Goal: Task Accomplishment & Management: Manage account settings

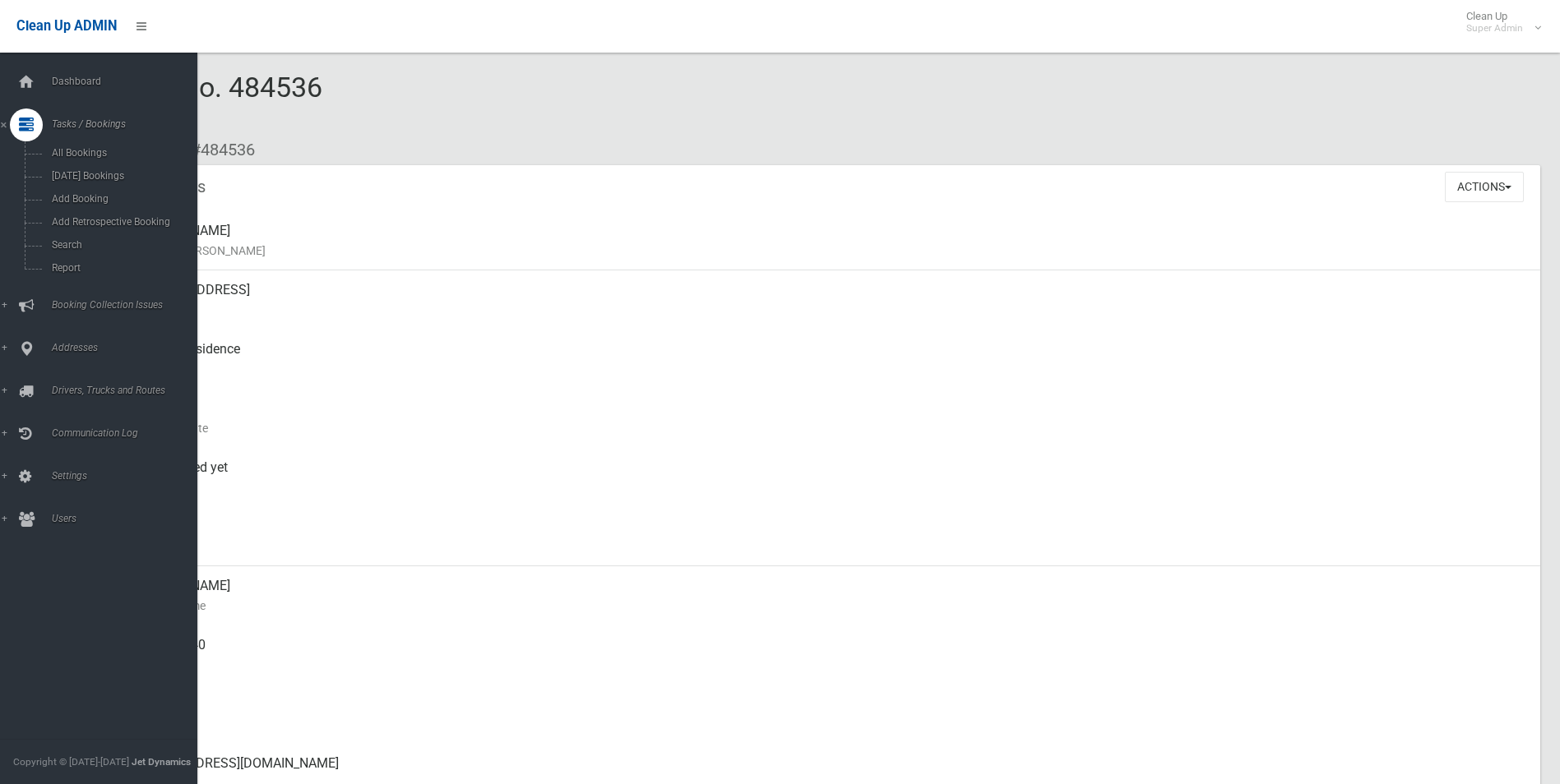
scroll to position [1451, 0]
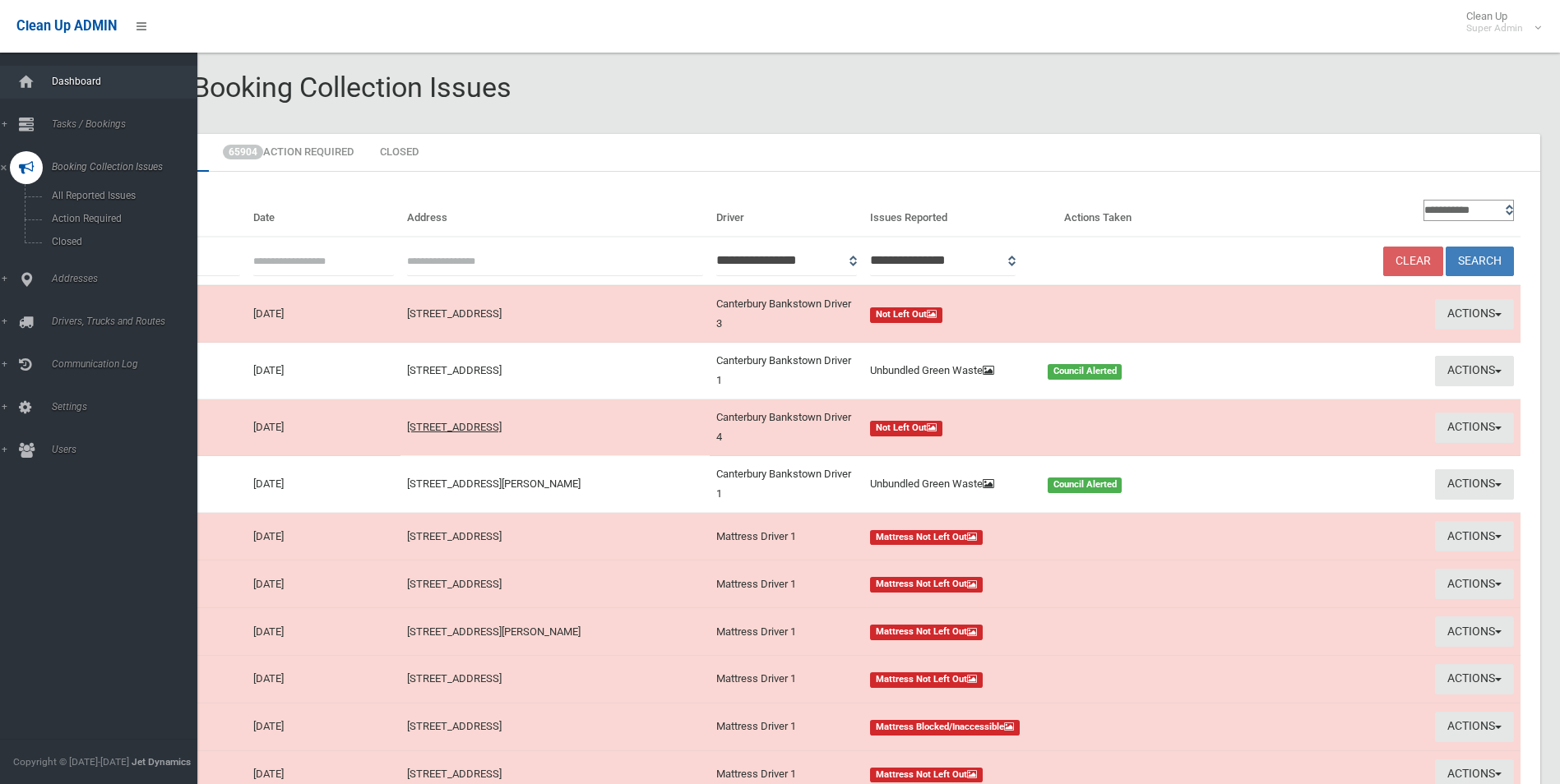
click at [64, 78] on span "Dashboard" at bounding box center [128, 82] width 163 height 12
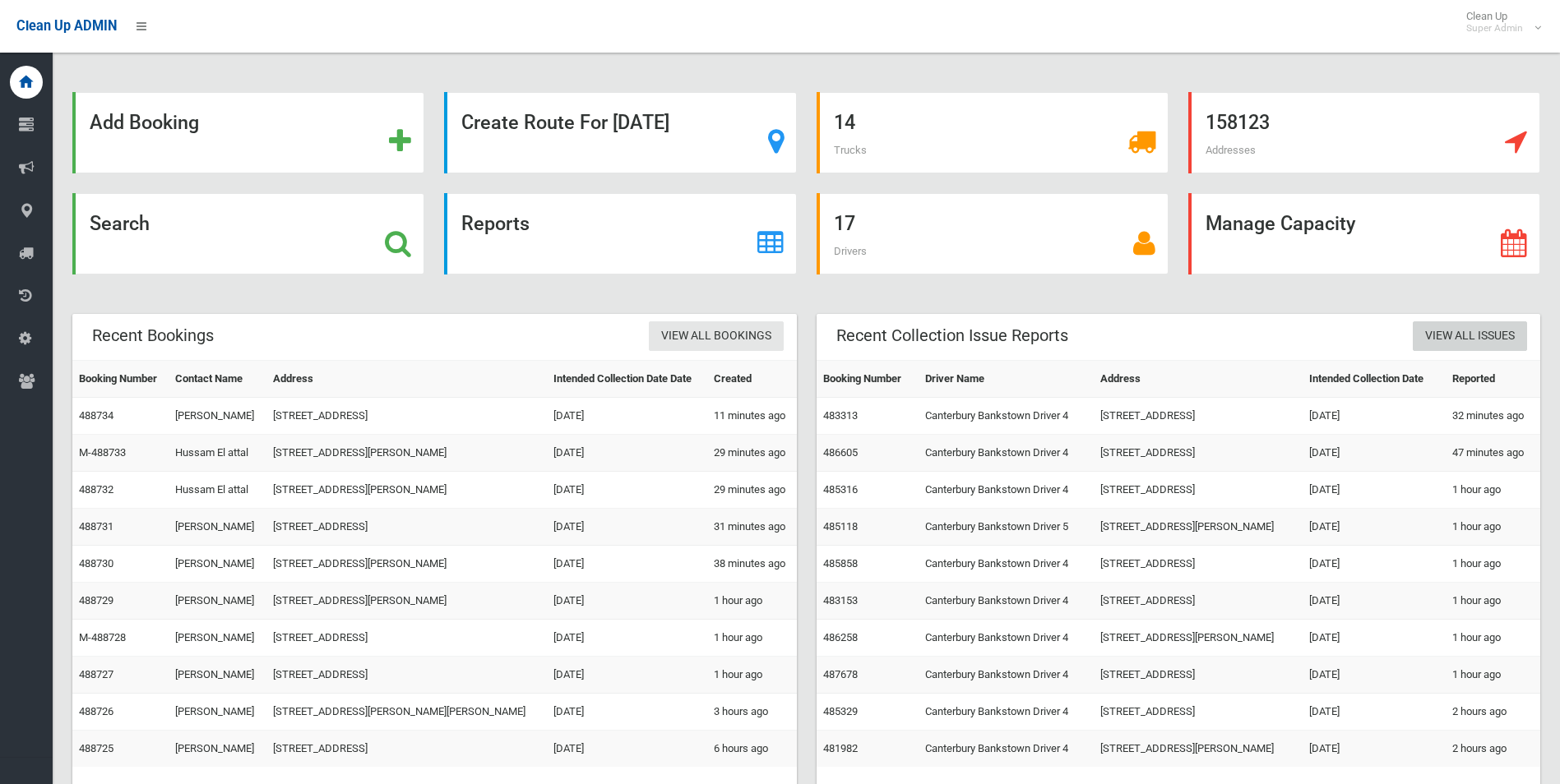
click at [1452, 340] on link "View All Issues" at bounding box center [1469, 336] width 114 height 31
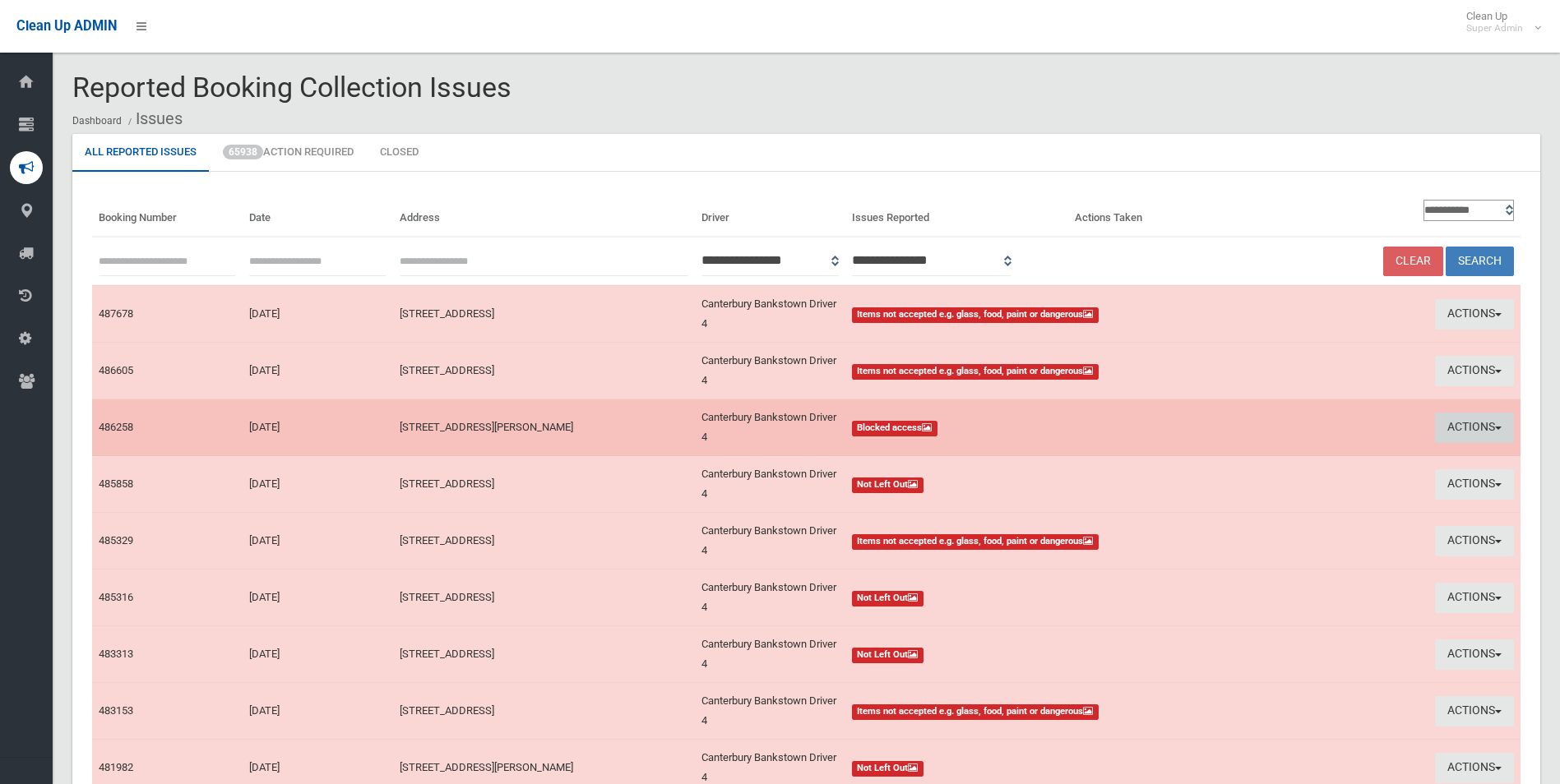
click at [1454, 426] on button "Actions" at bounding box center [1474, 428] width 79 height 31
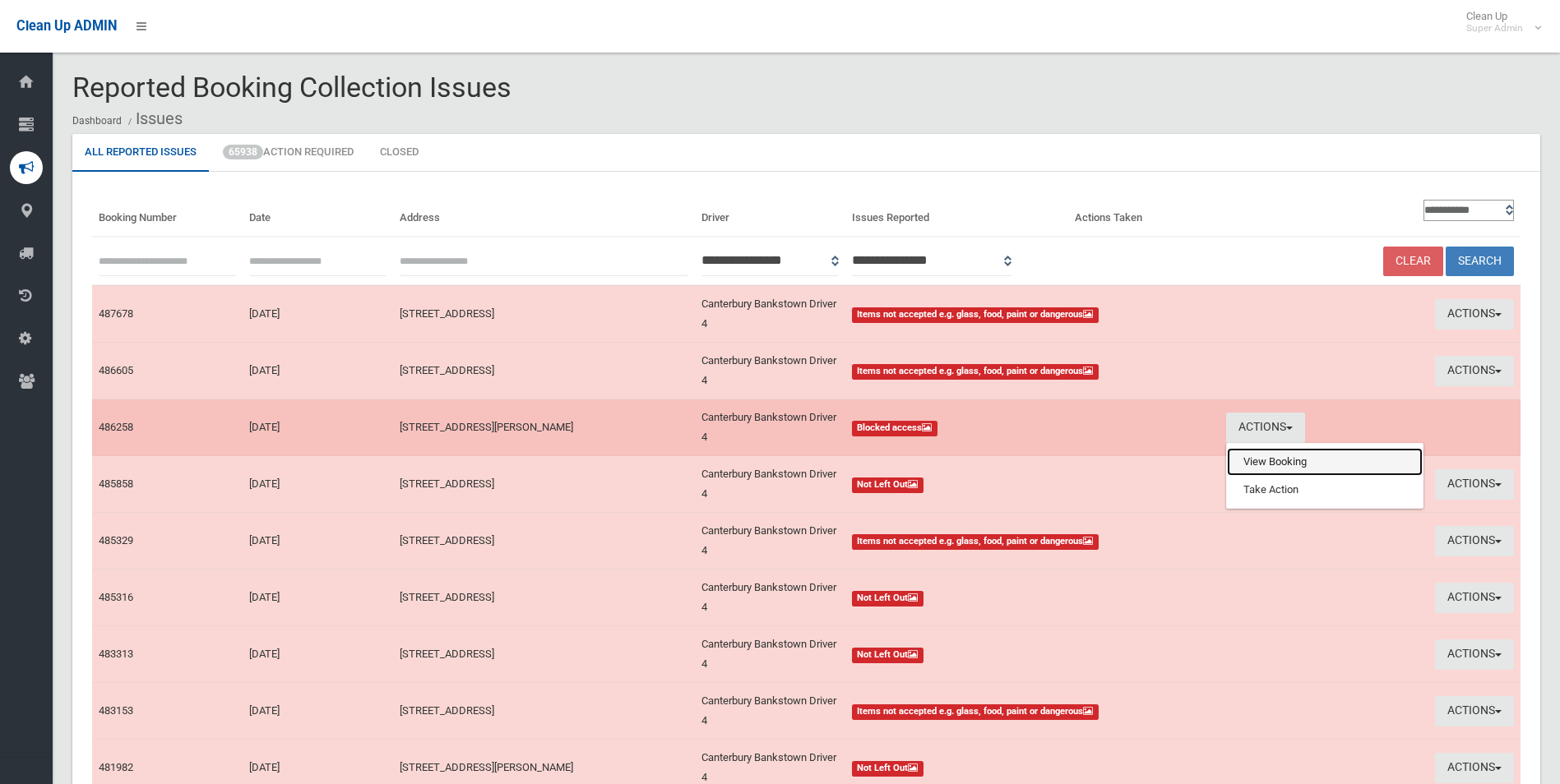
click at [1250, 466] on link "View Booking" at bounding box center [1325, 462] width 196 height 28
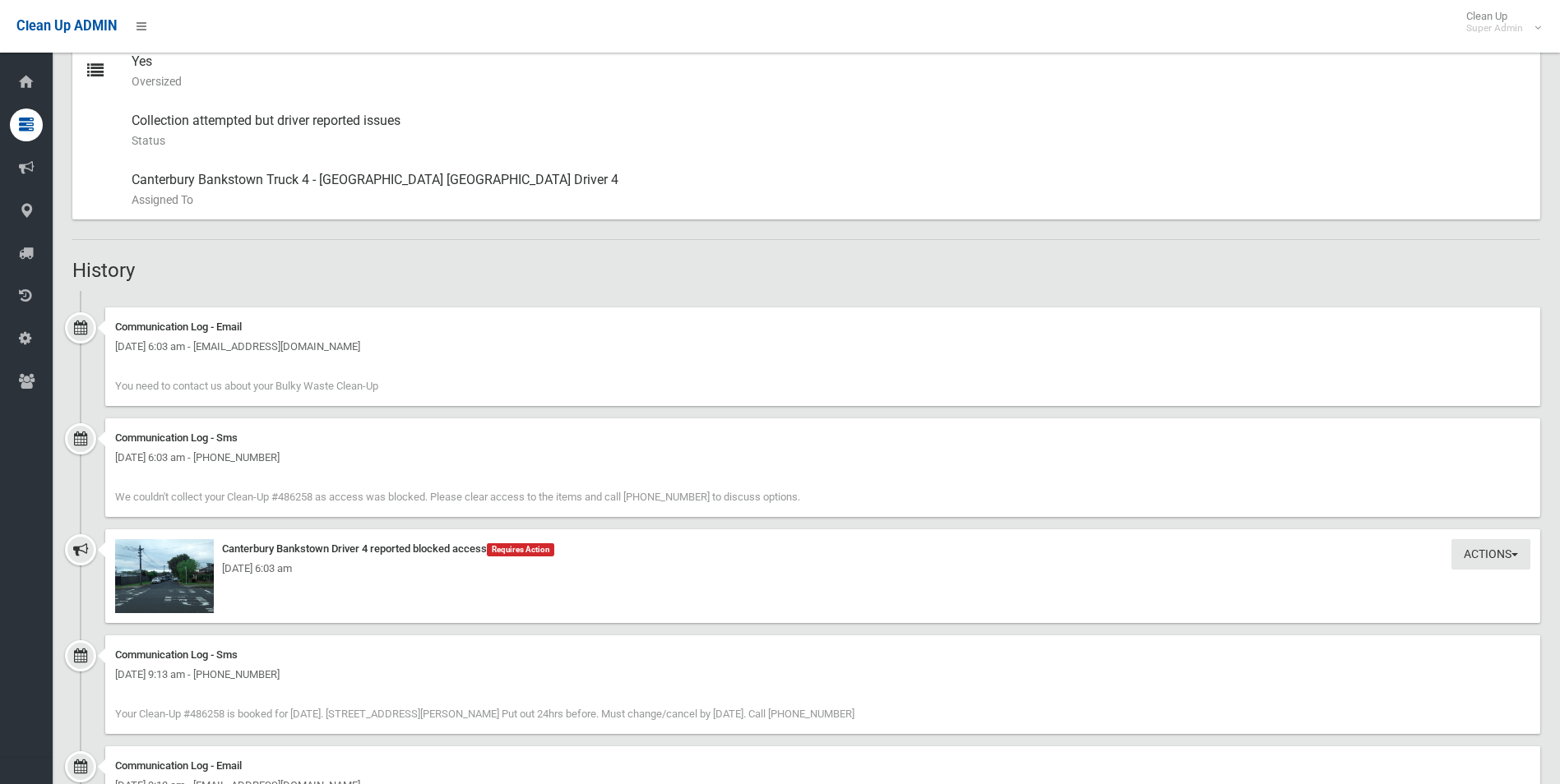
scroll to position [986, 0]
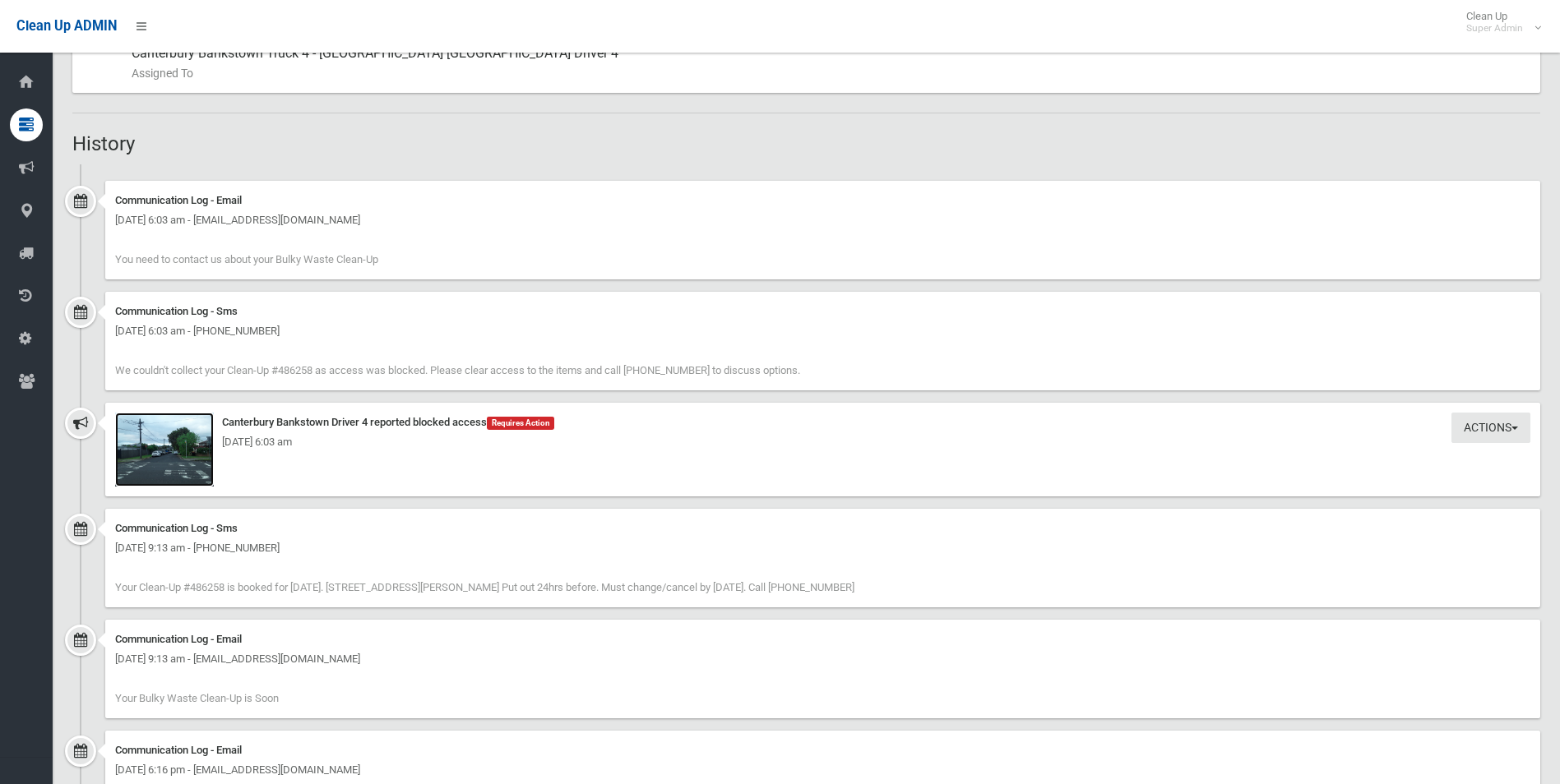
click at [167, 473] on img at bounding box center [164, 450] width 99 height 74
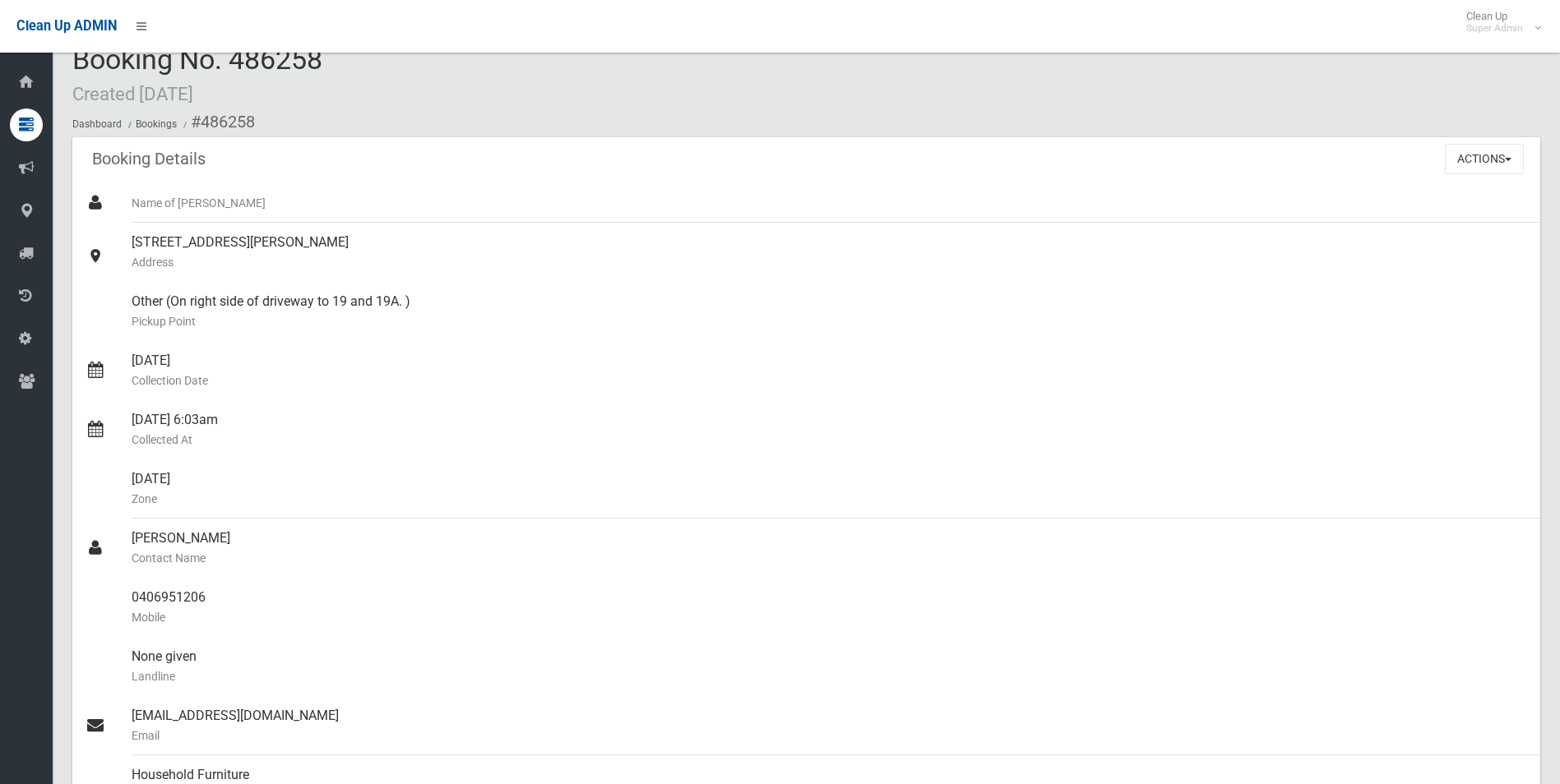
scroll to position [0, 0]
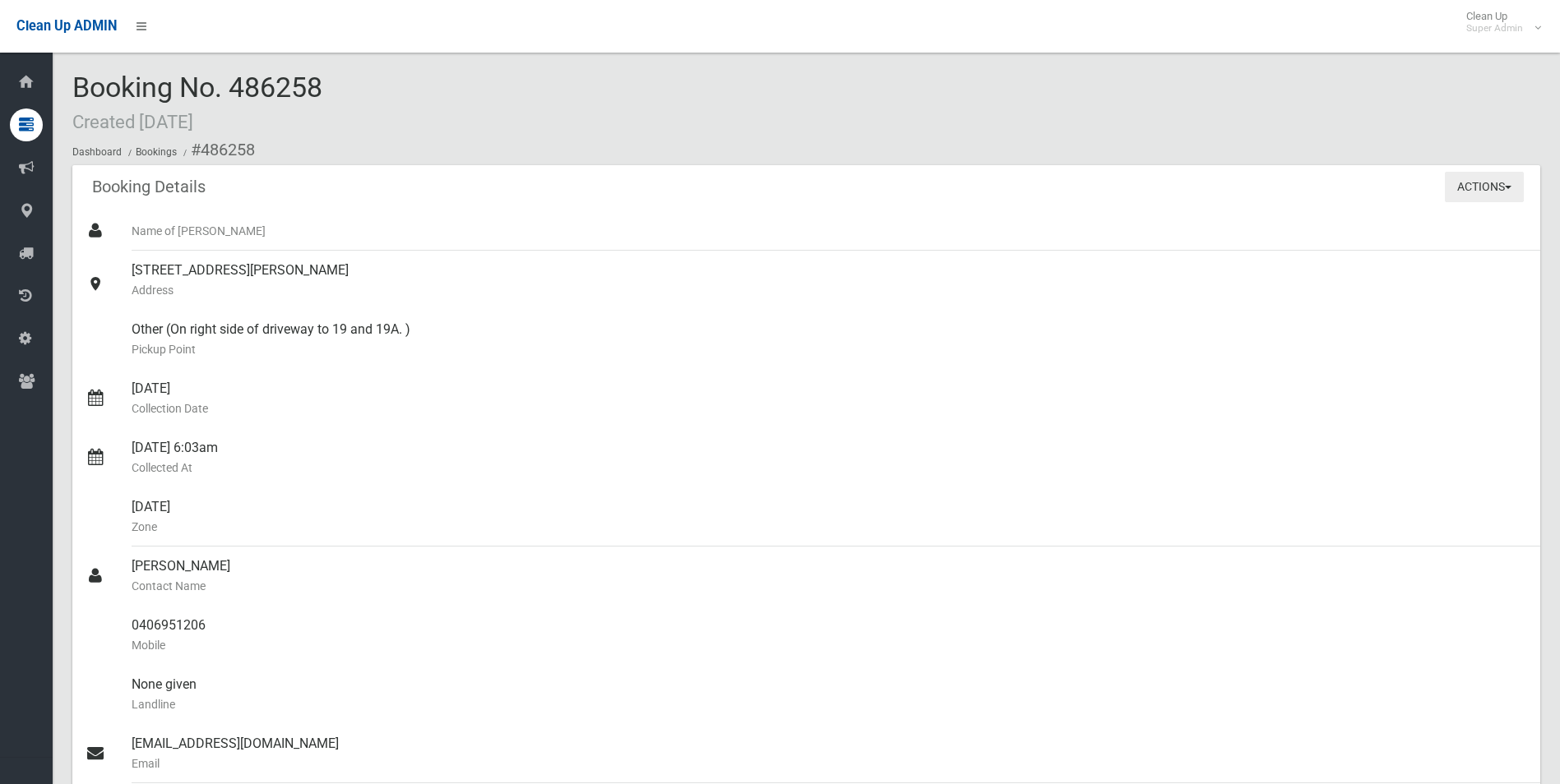
click at [1482, 188] on button "Actions" at bounding box center [1483, 187] width 79 height 31
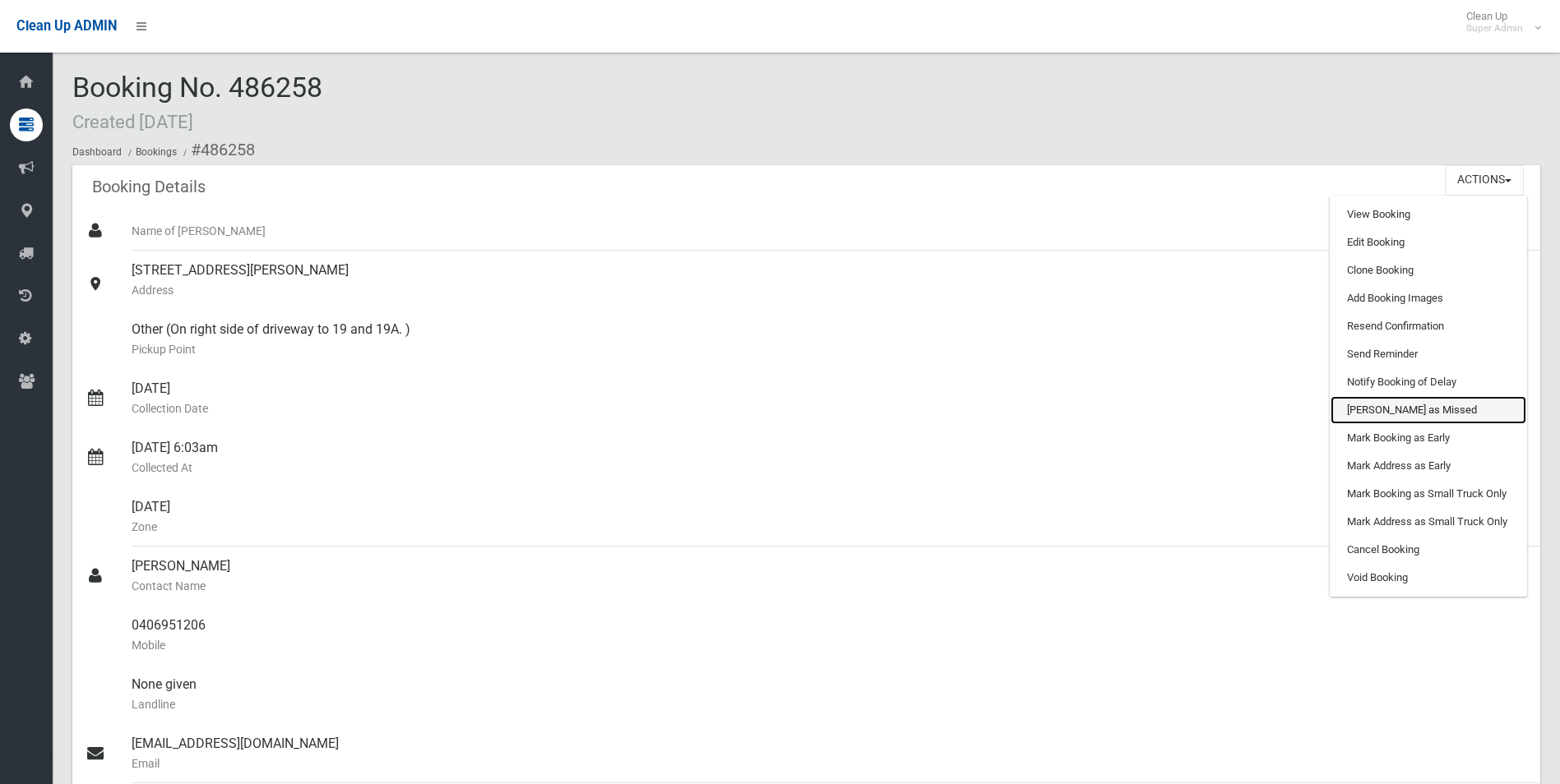
click at [1380, 409] on link "Mark as Missed" at bounding box center [1429, 410] width 196 height 28
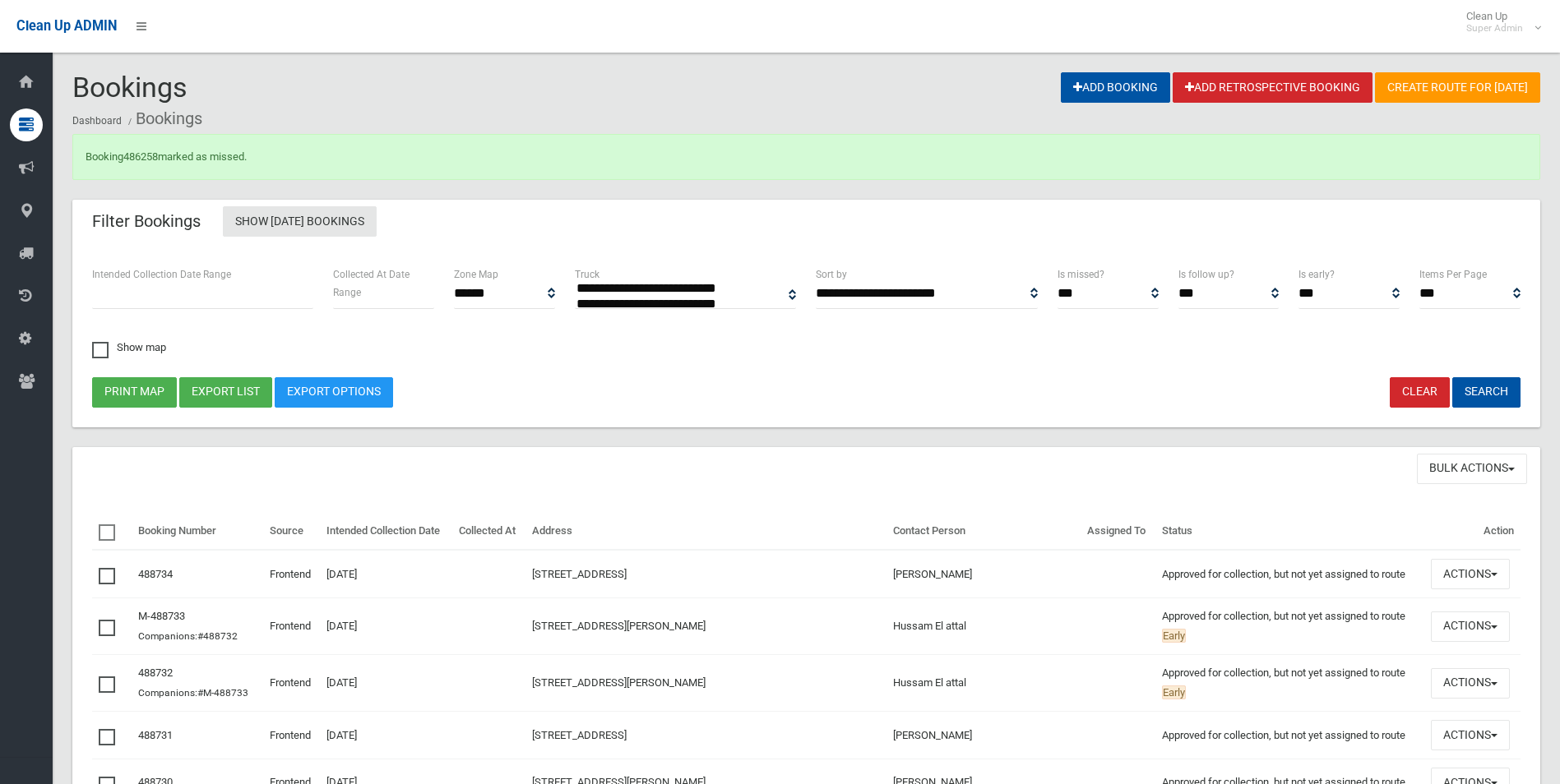
select select
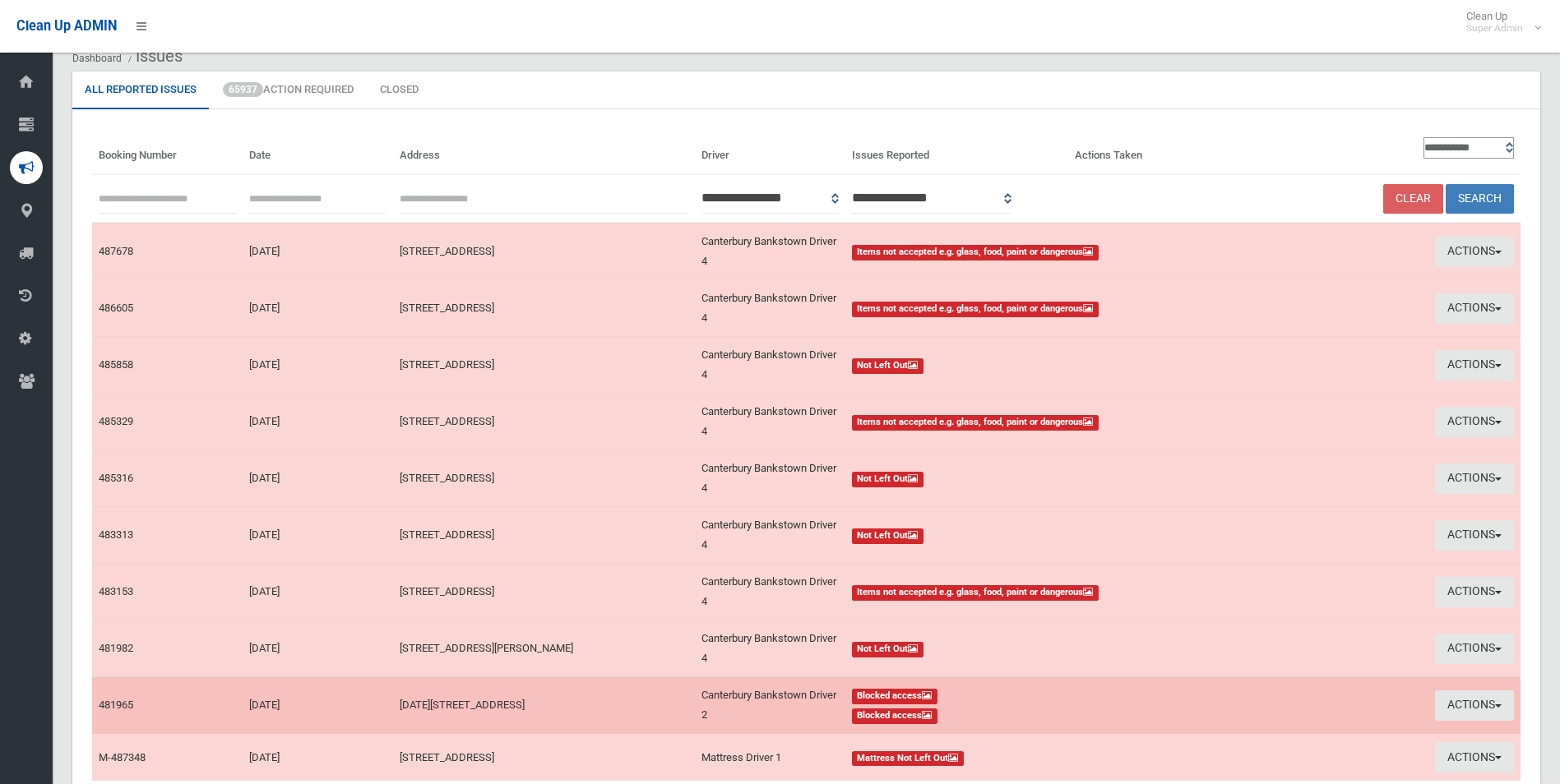
scroll to position [164, 0]
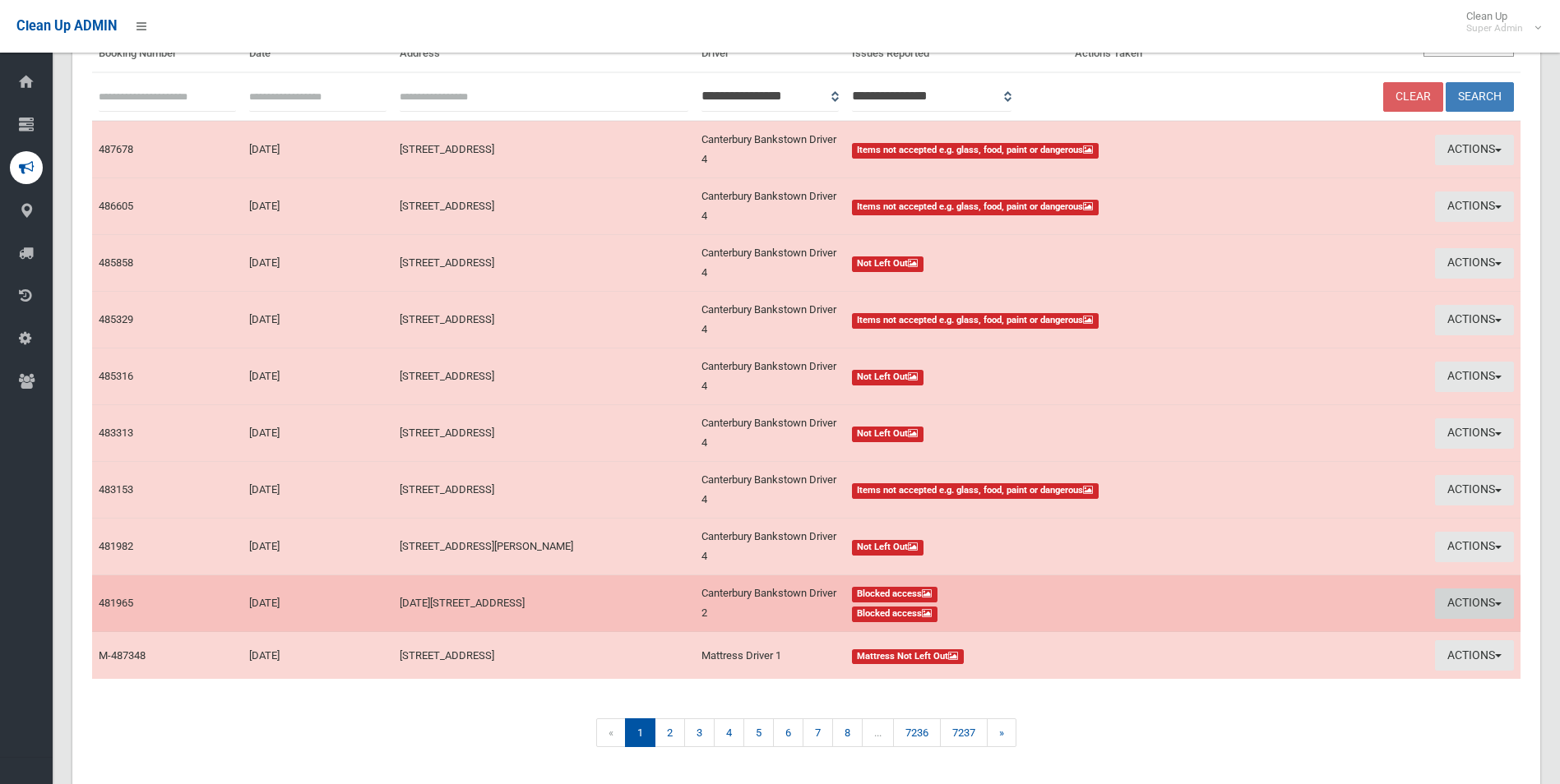
click at [1458, 603] on button "Actions" at bounding box center [1474, 603] width 79 height 31
click at [1458, 603] on td "Actions View Booking Take Action" at bounding box center [1370, 603] width 301 height 57
click at [1460, 606] on button "Actions" at bounding box center [1474, 603] width 79 height 31
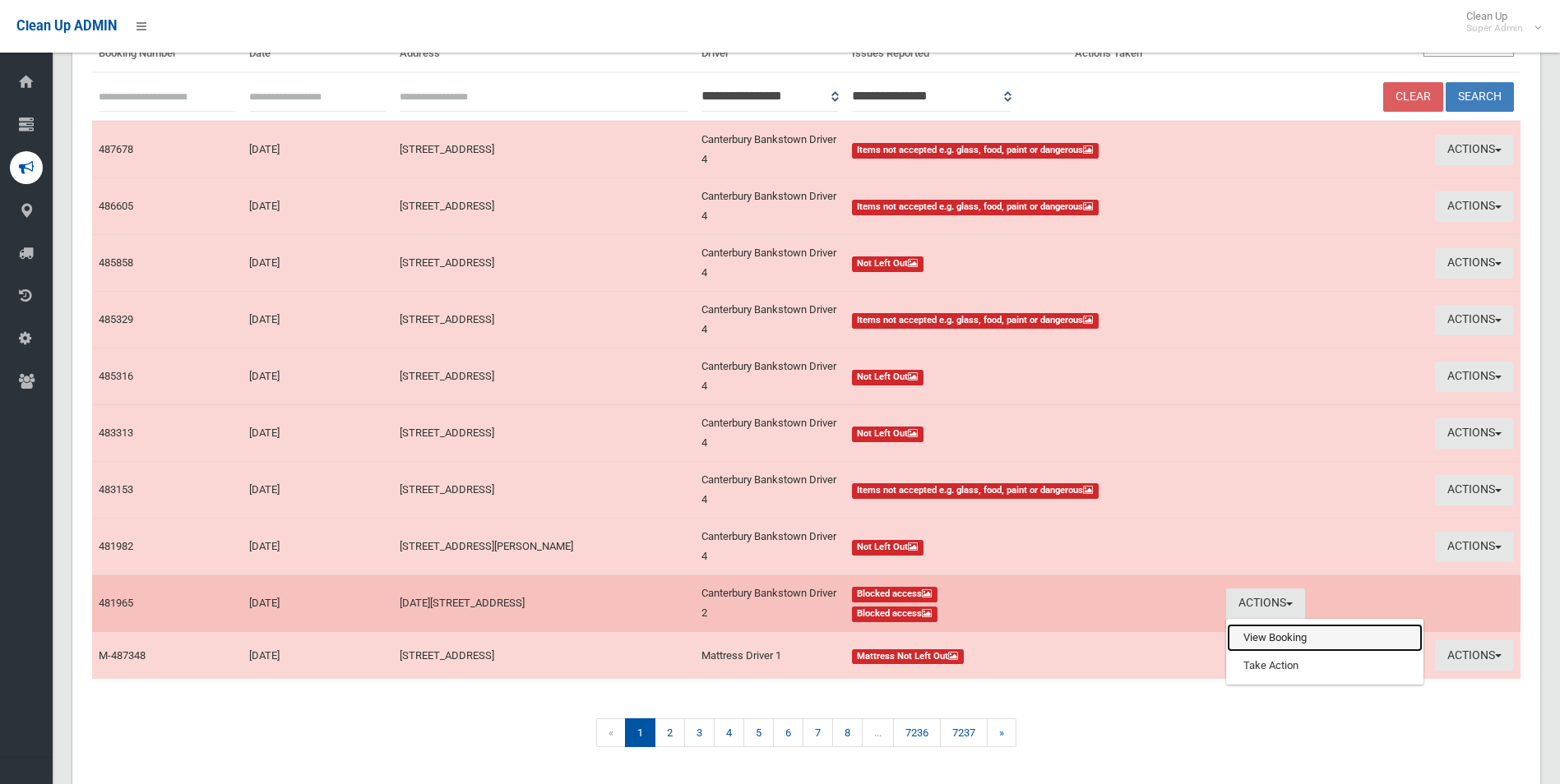
click at [1266, 644] on link "View Booking" at bounding box center [1325, 638] width 196 height 28
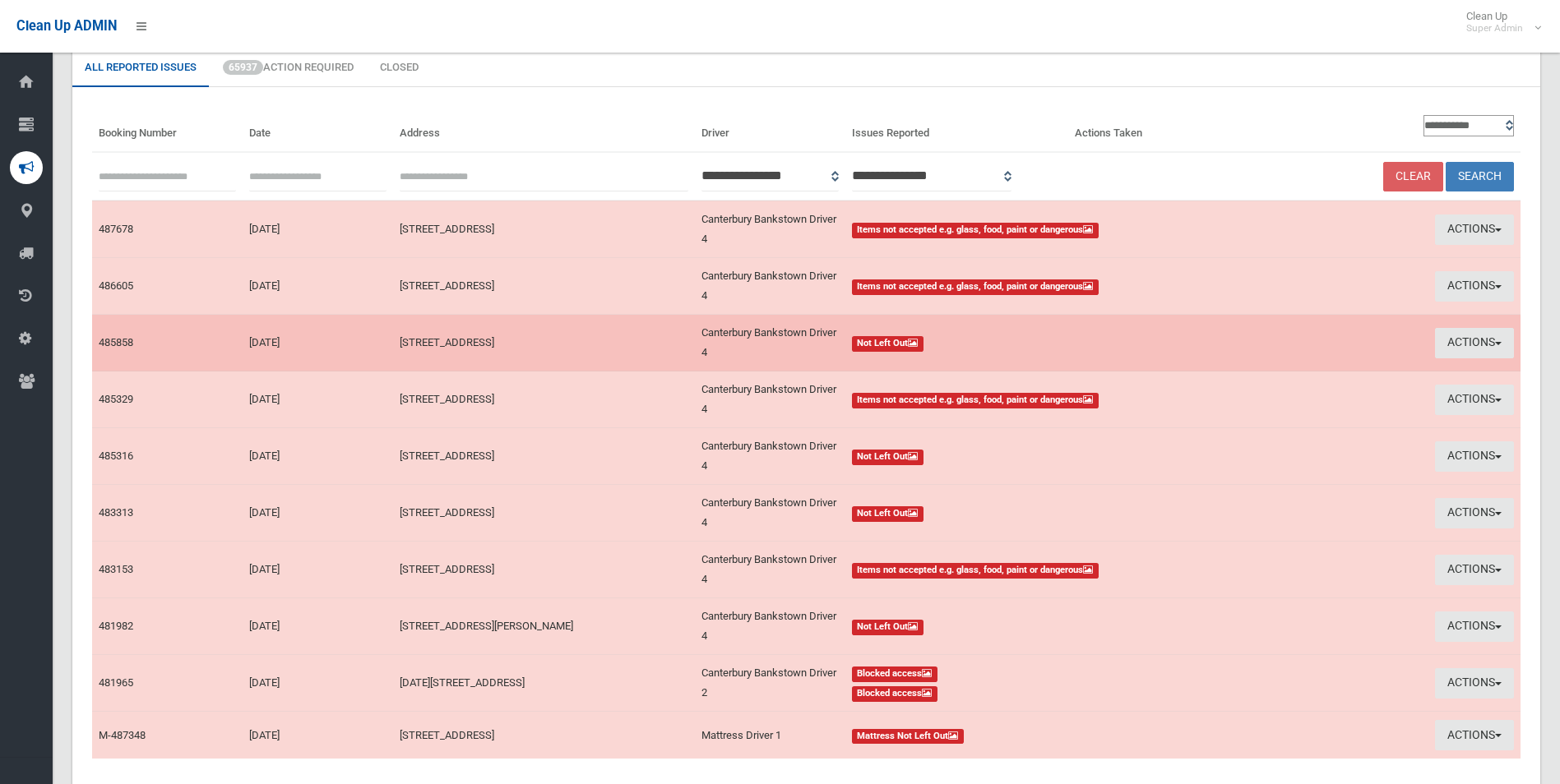
scroll to position [0, 0]
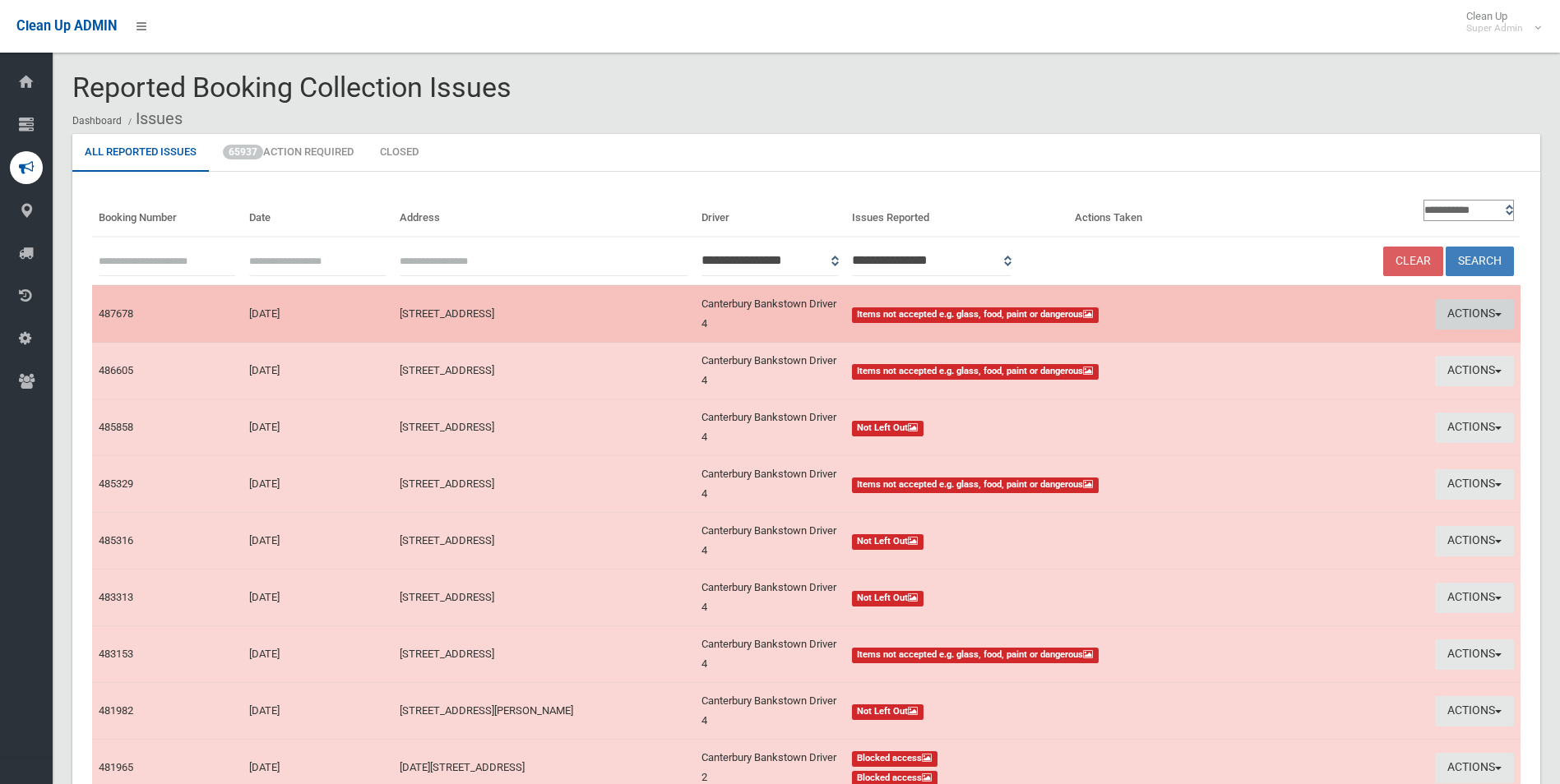
click at [1459, 314] on button "Actions" at bounding box center [1474, 314] width 79 height 31
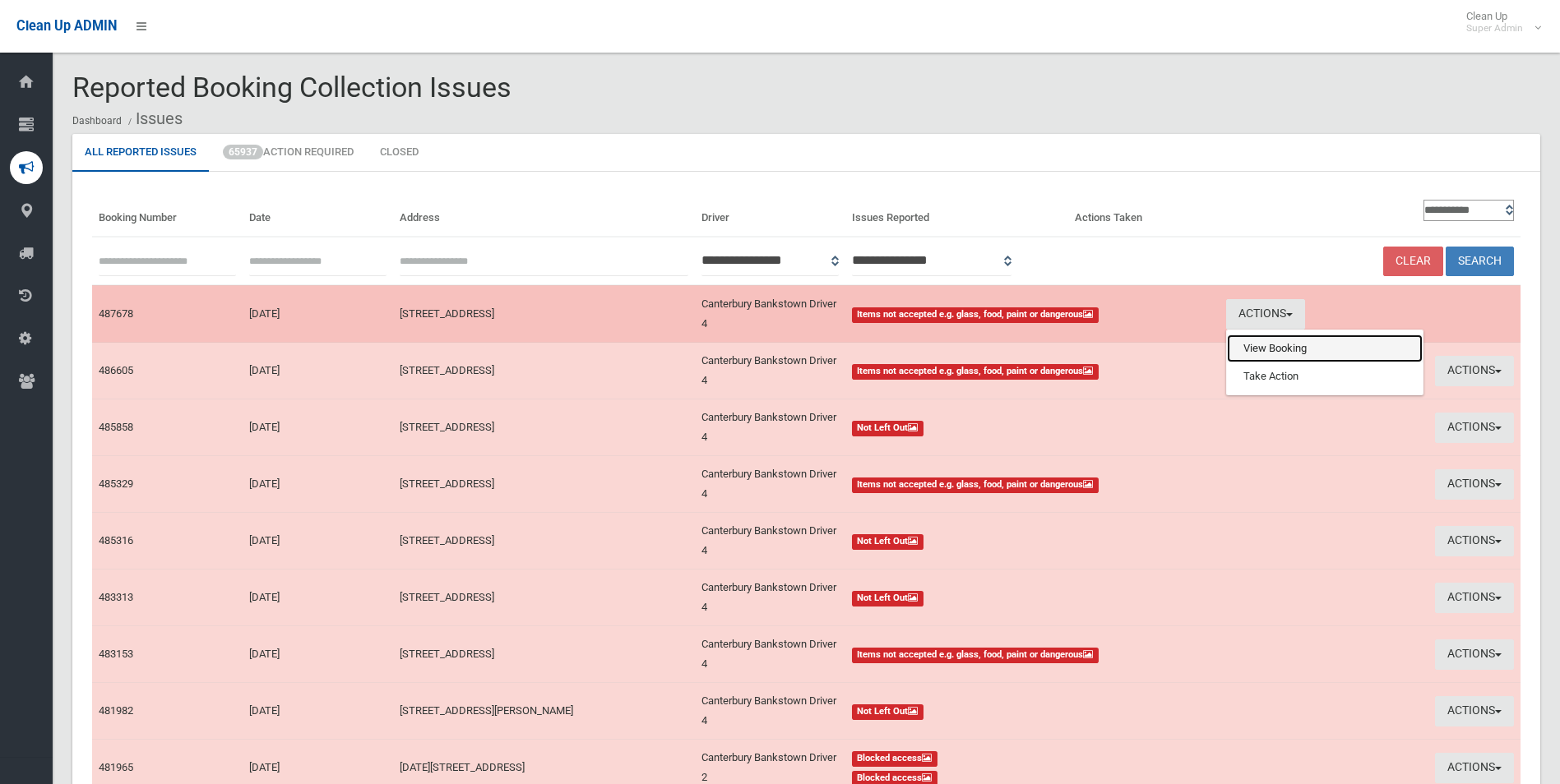
click at [1261, 348] on link "View Booking" at bounding box center [1325, 348] width 196 height 28
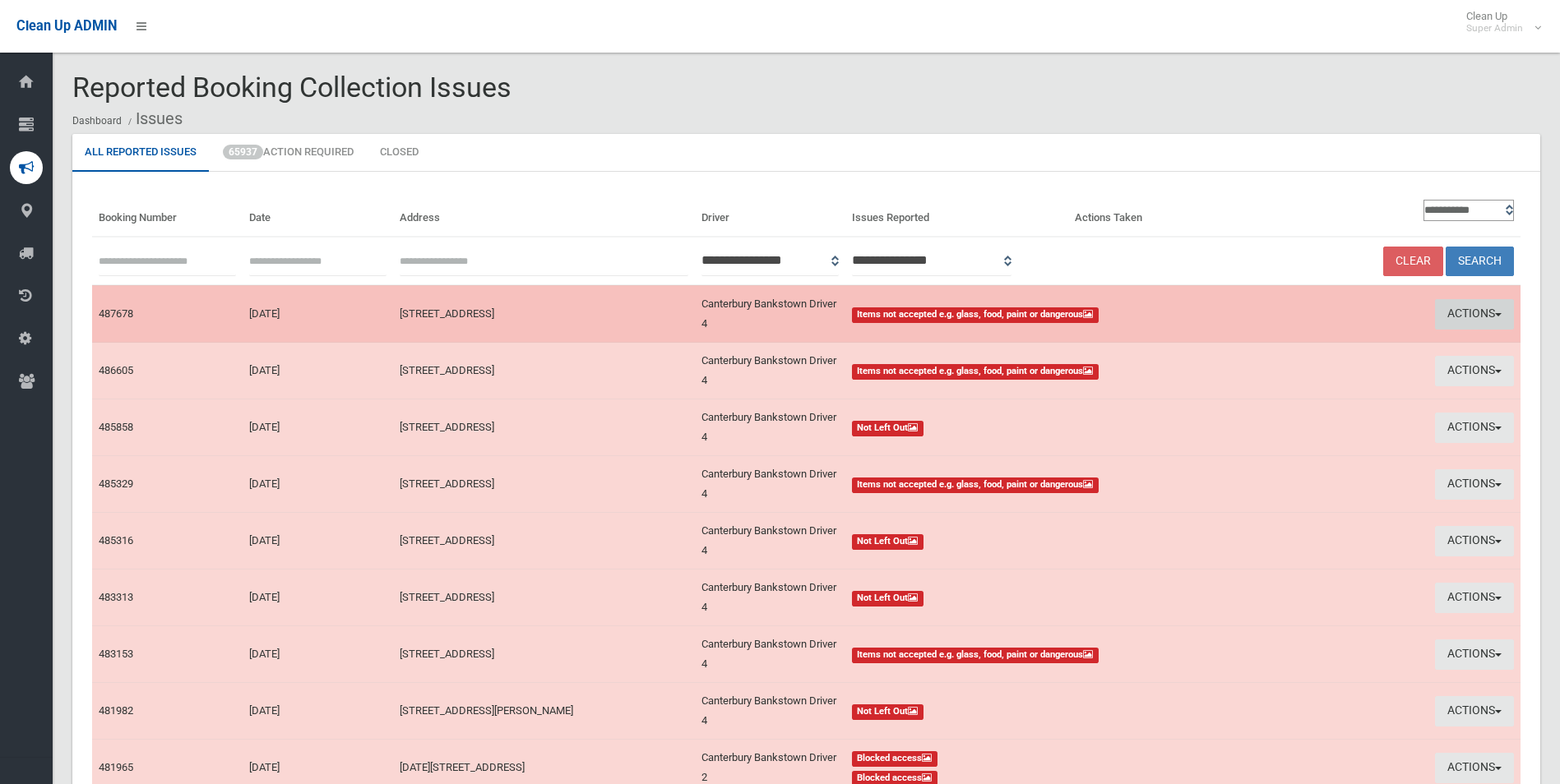
click at [1458, 306] on button "Actions" at bounding box center [1474, 314] width 79 height 31
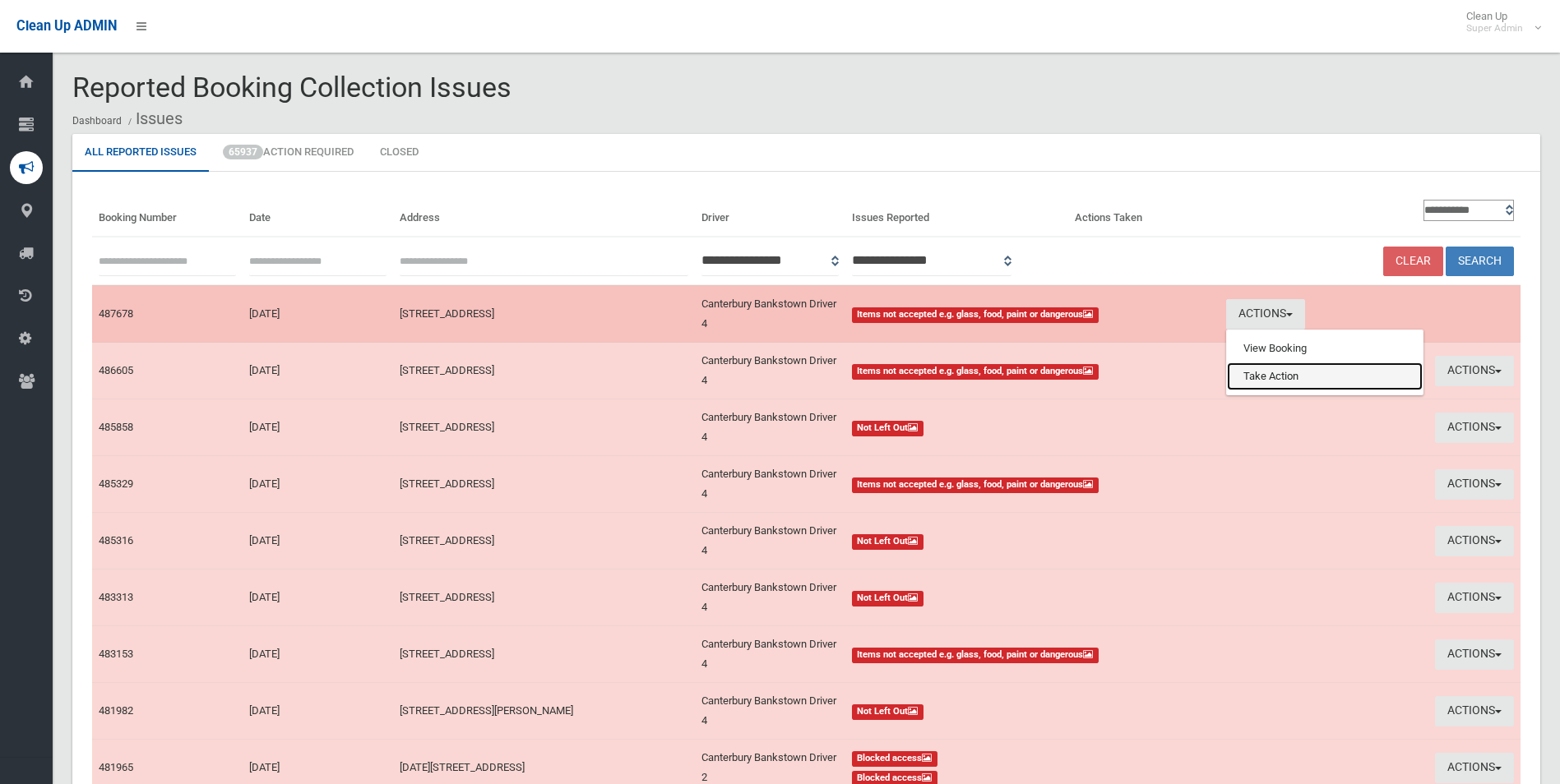
click at [1272, 376] on link "Take Action" at bounding box center [1325, 376] width 196 height 28
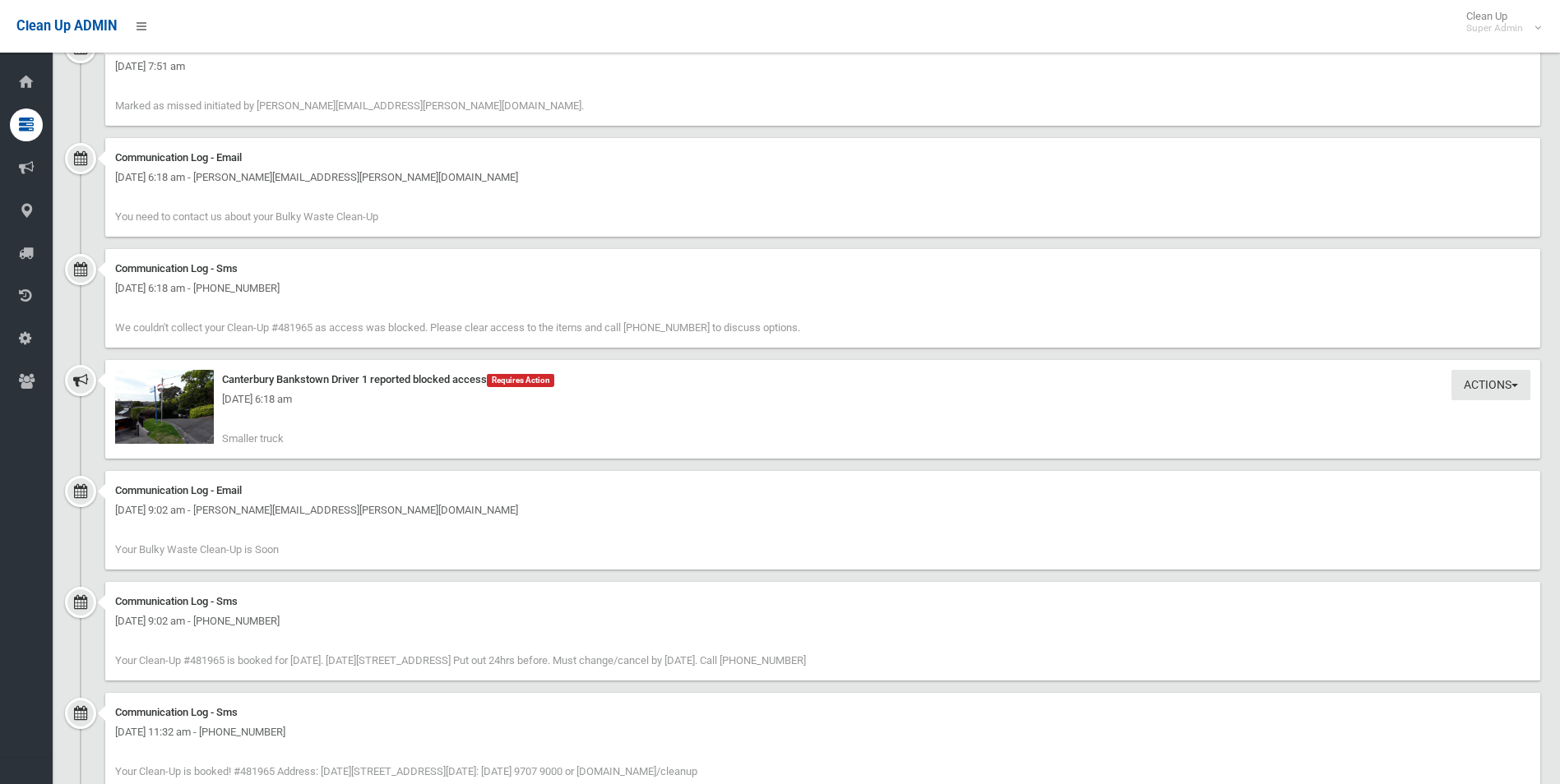
scroll to position [1973, 0]
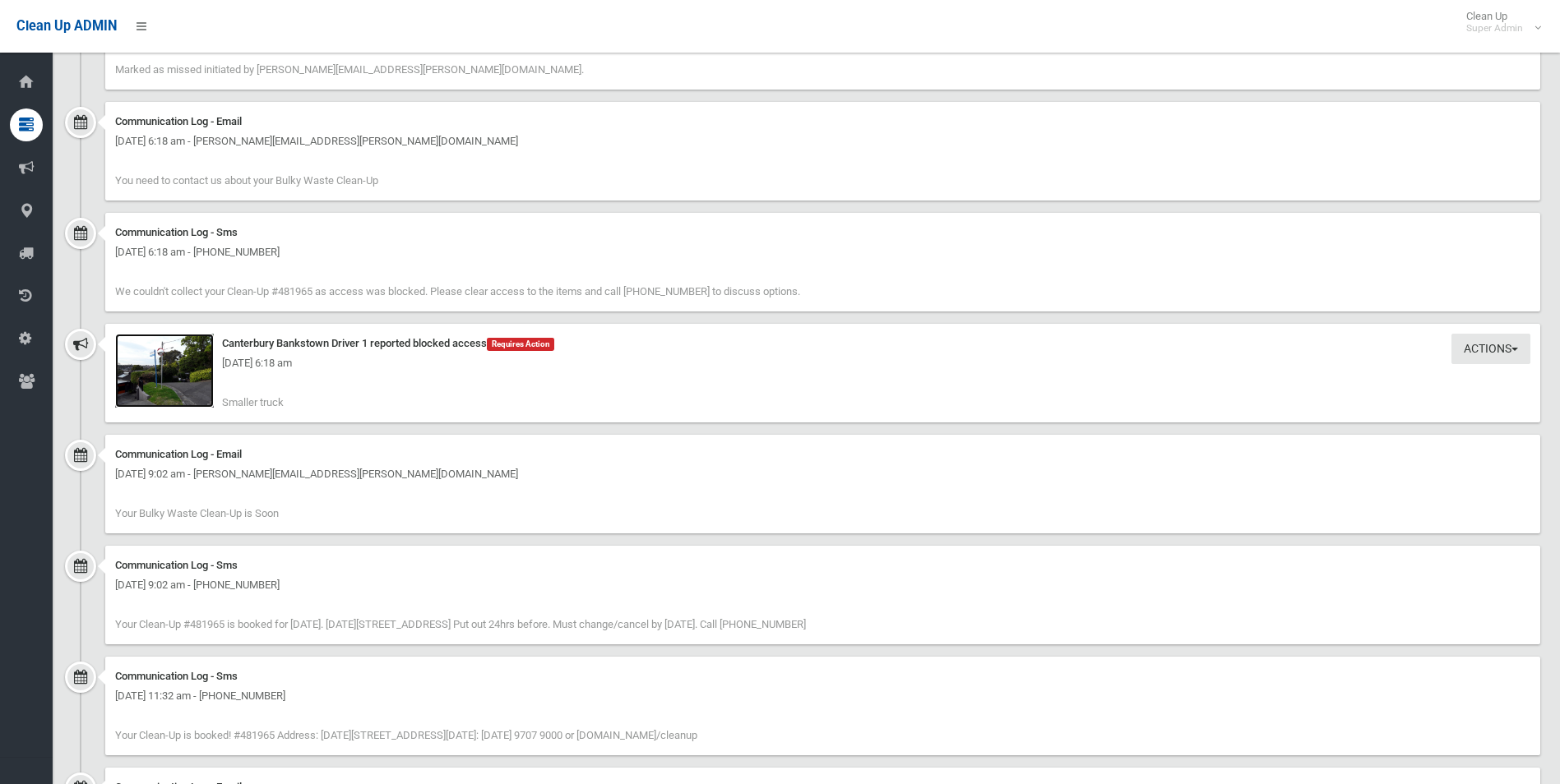
click at [174, 388] on img at bounding box center [164, 370] width 99 height 74
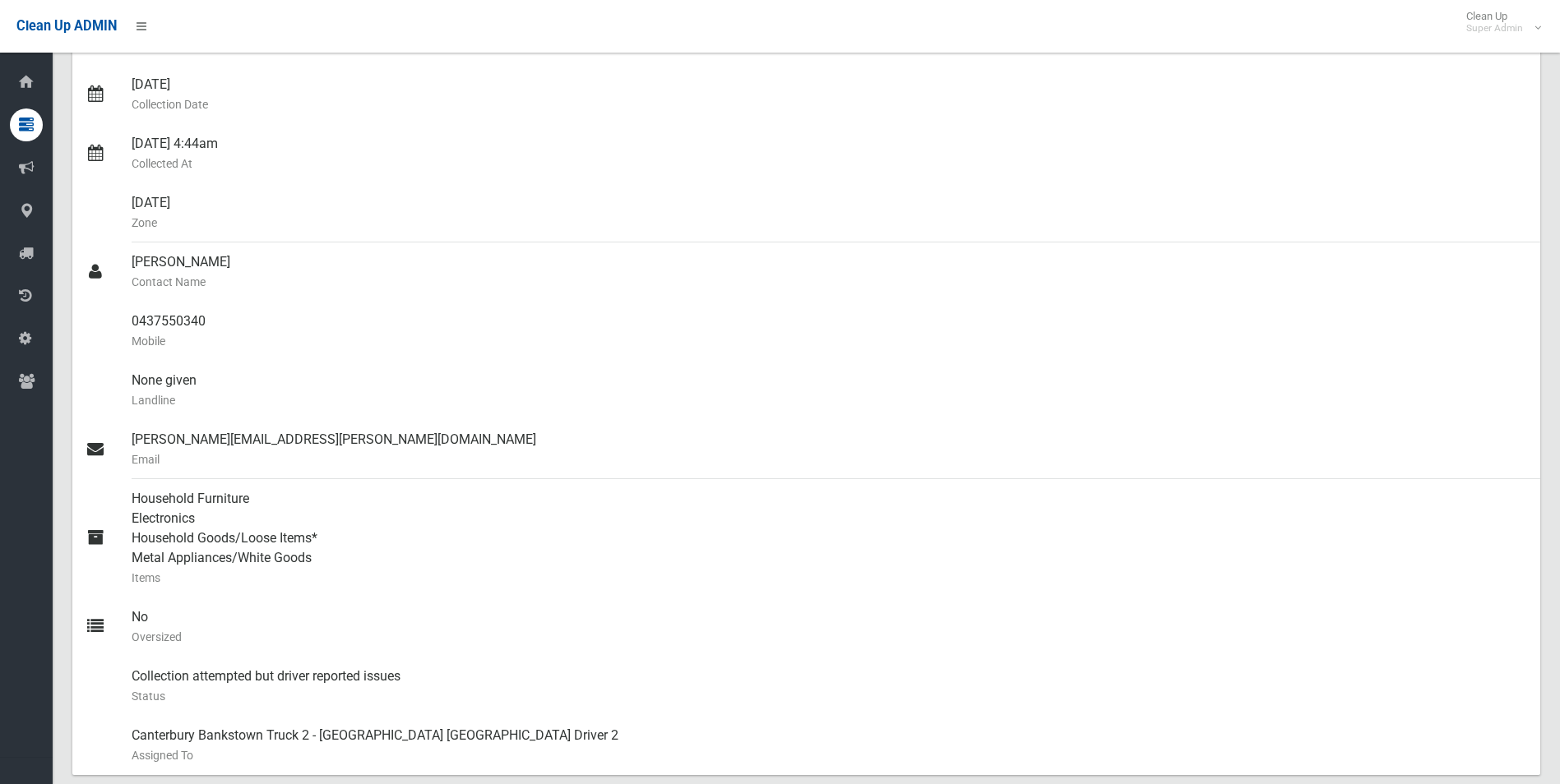
scroll to position [0, 0]
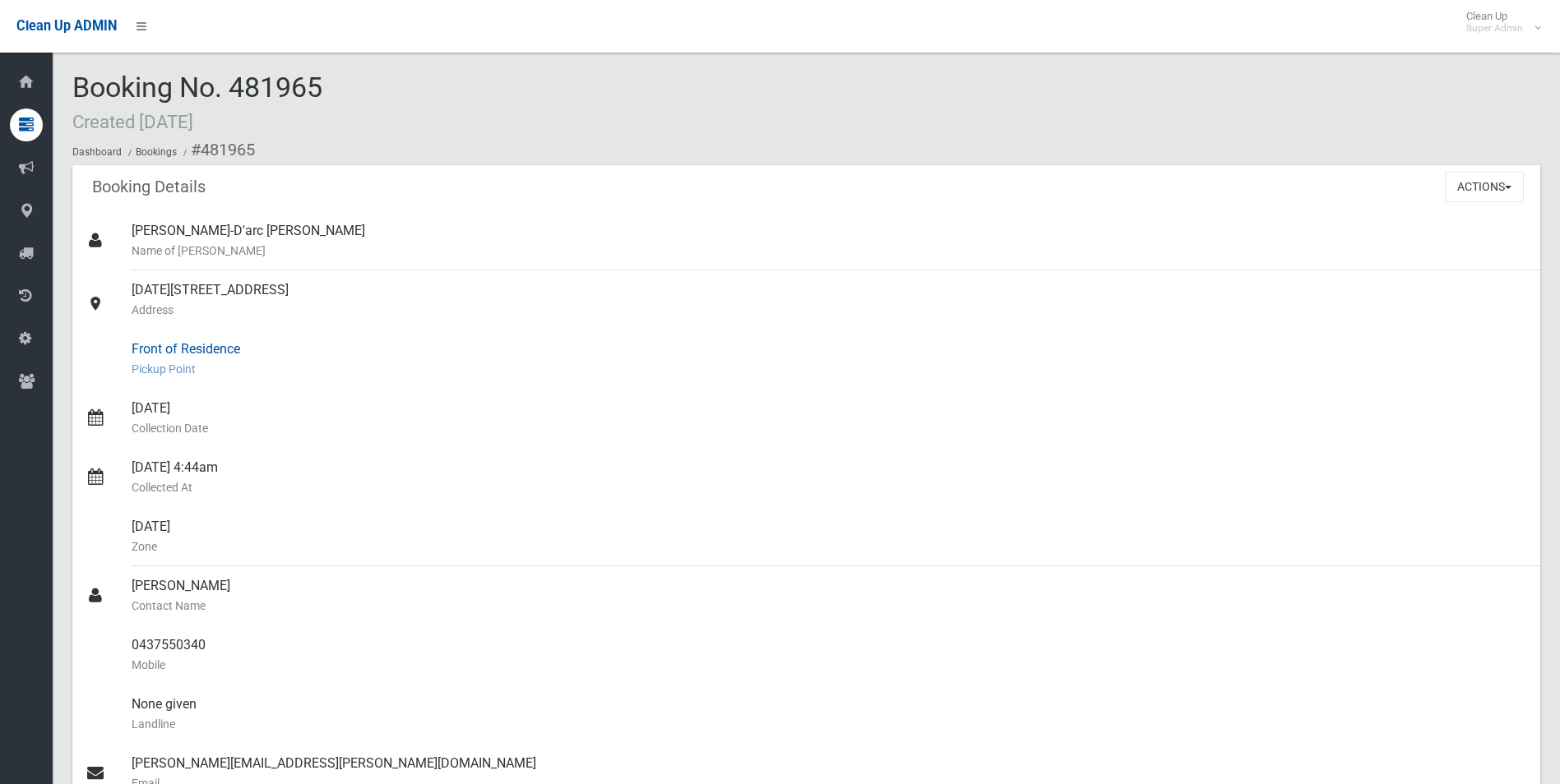
drag, startPoint x: 272, startPoint y: 0, endPoint x: 351, endPoint y: 340, distance: 349.1
click at [339, 346] on div "Front of Residence [GEOGRAPHIC_DATA]" at bounding box center [829, 358] width 1396 height 59
click at [1456, 184] on button "Actions" at bounding box center [1483, 187] width 79 height 31
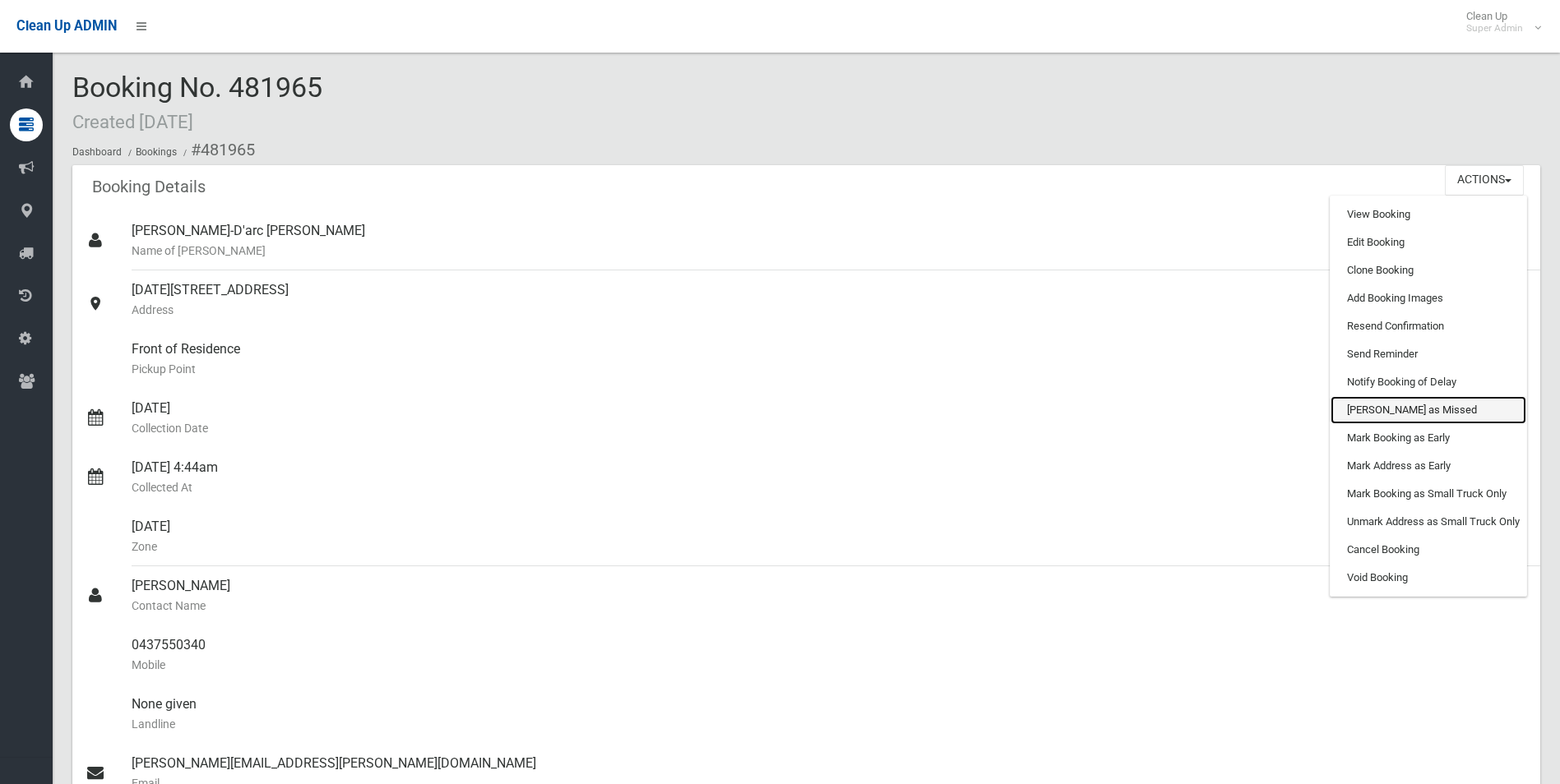
drag, startPoint x: 1378, startPoint y: 410, endPoint x: 872, endPoint y: 75, distance: 606.8
click at [1378, 410] on link "[PERSON_NAME] as Missed" at bounding box center [1429, 410] width 196 height 28
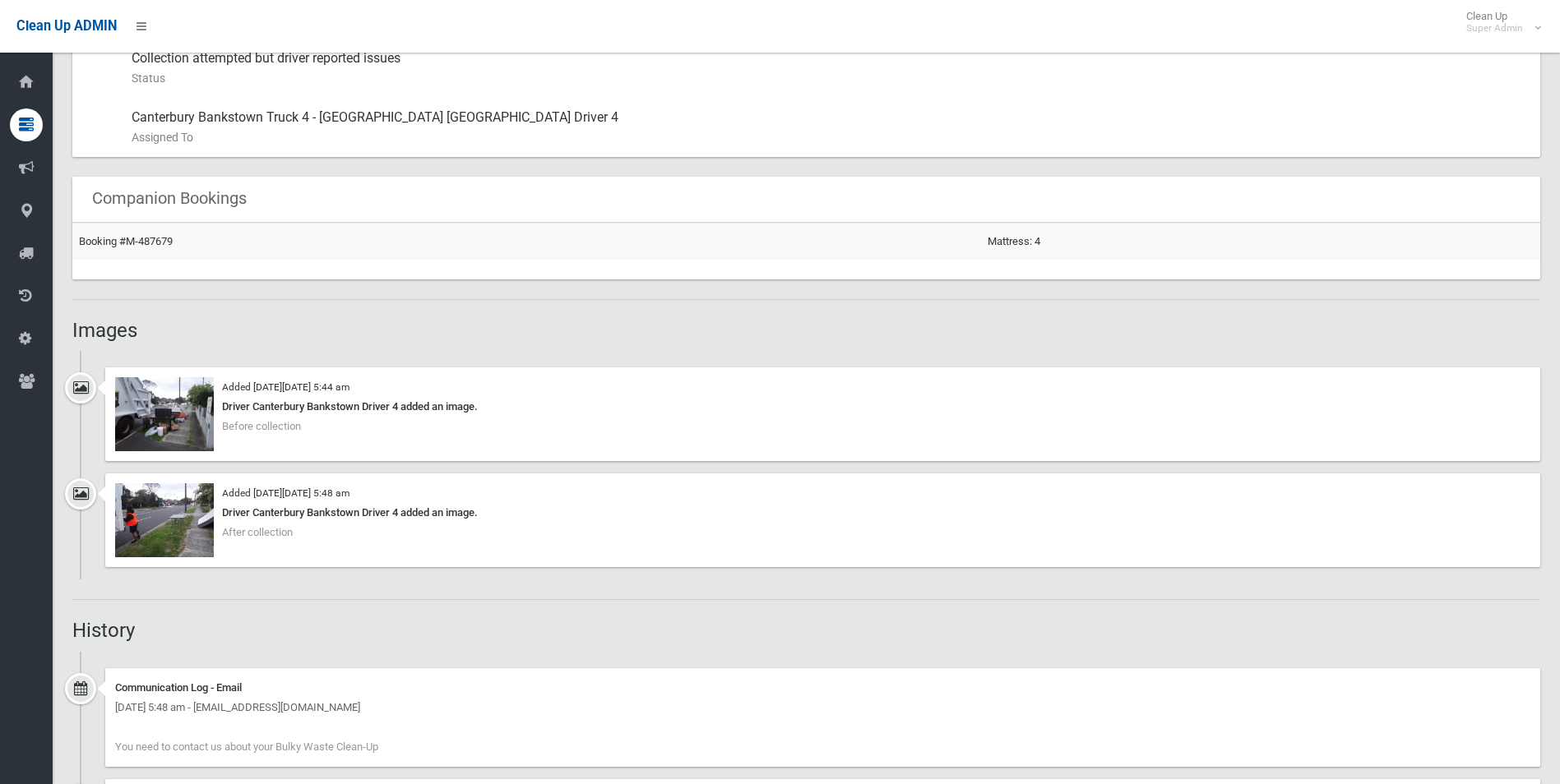
scroll to position [904, 0]
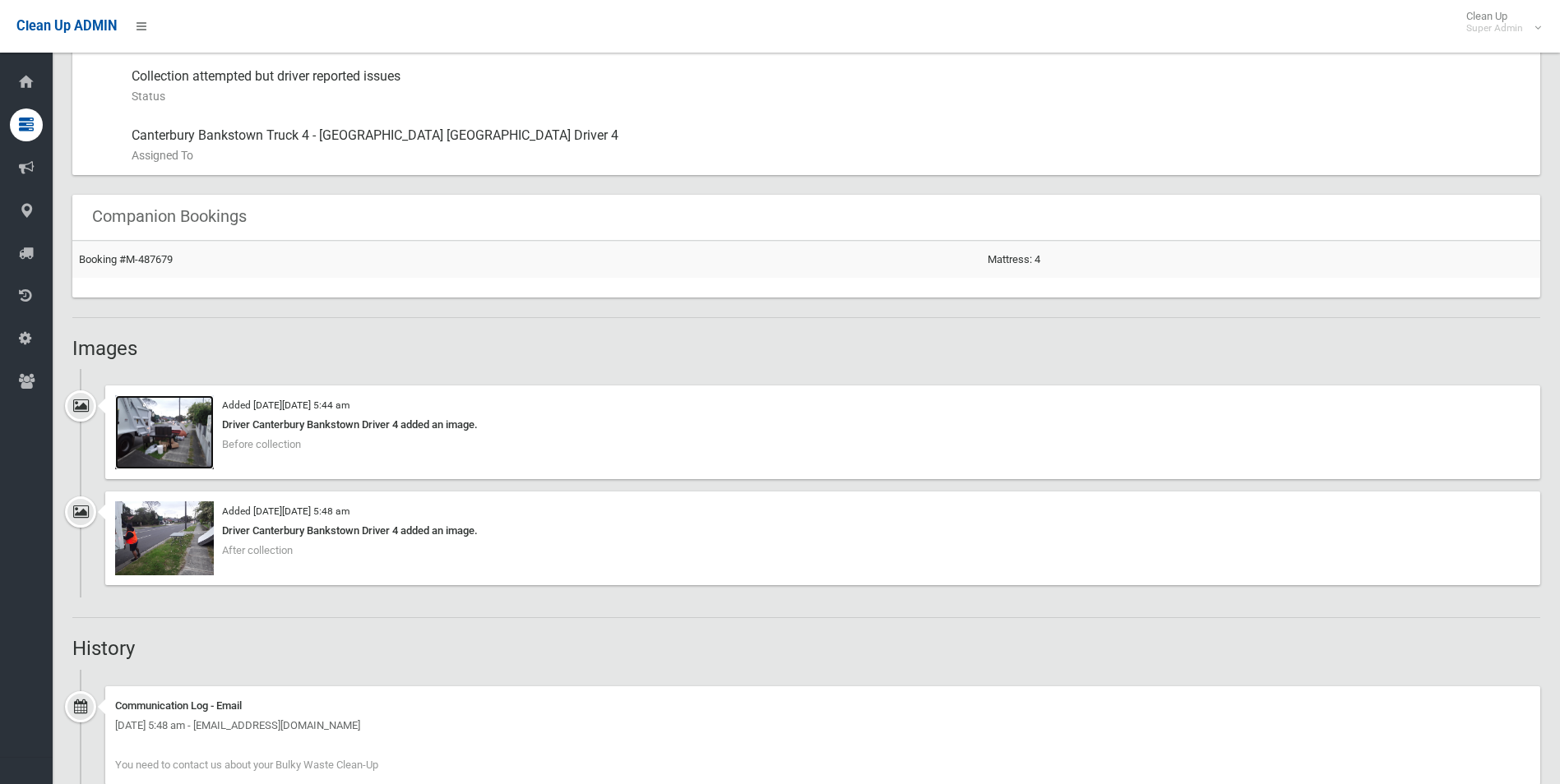
click at [174, 446] on img at bounding box center [164, 432] width 99 height 74
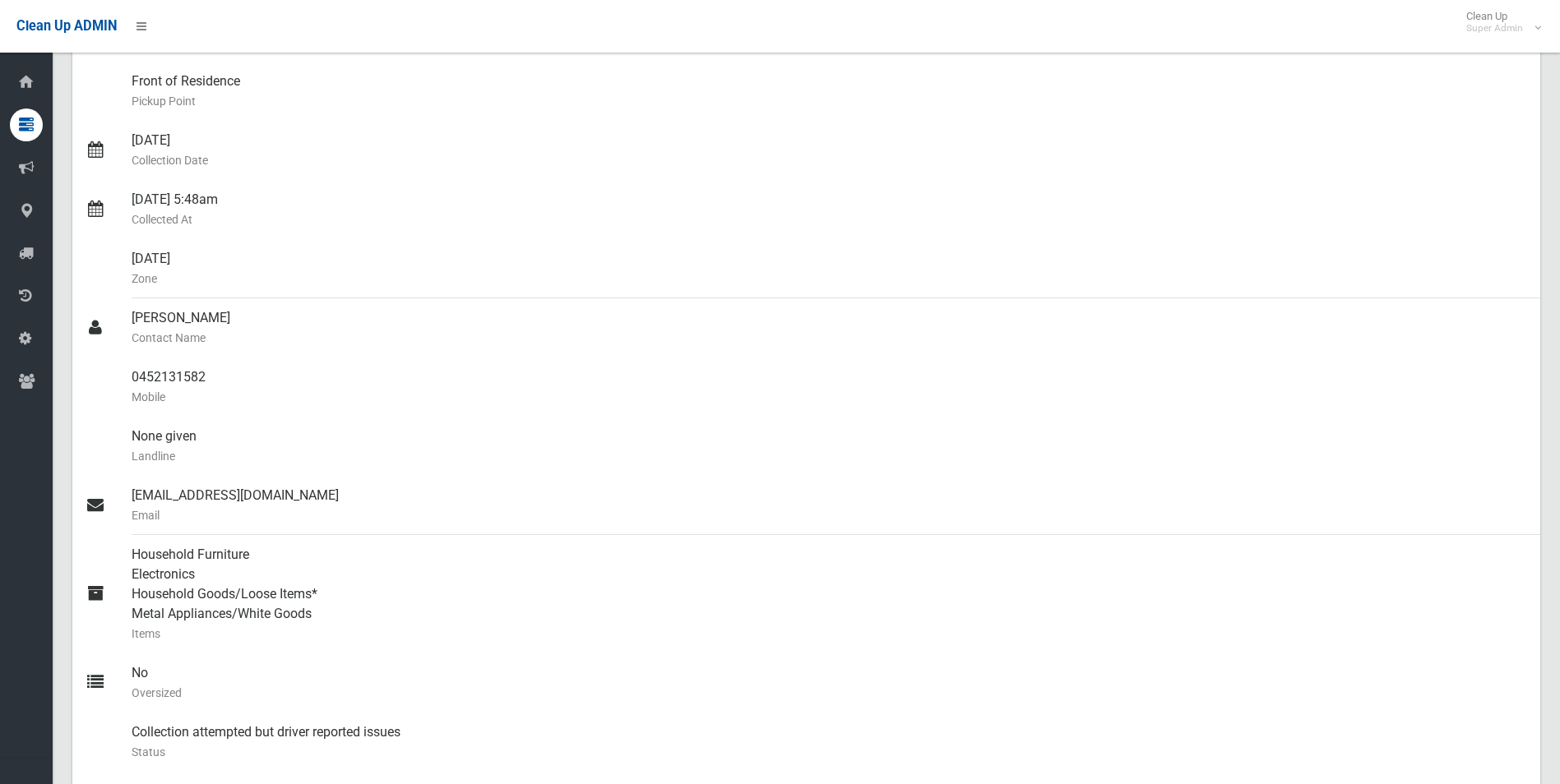
scroll to position [164, 0]
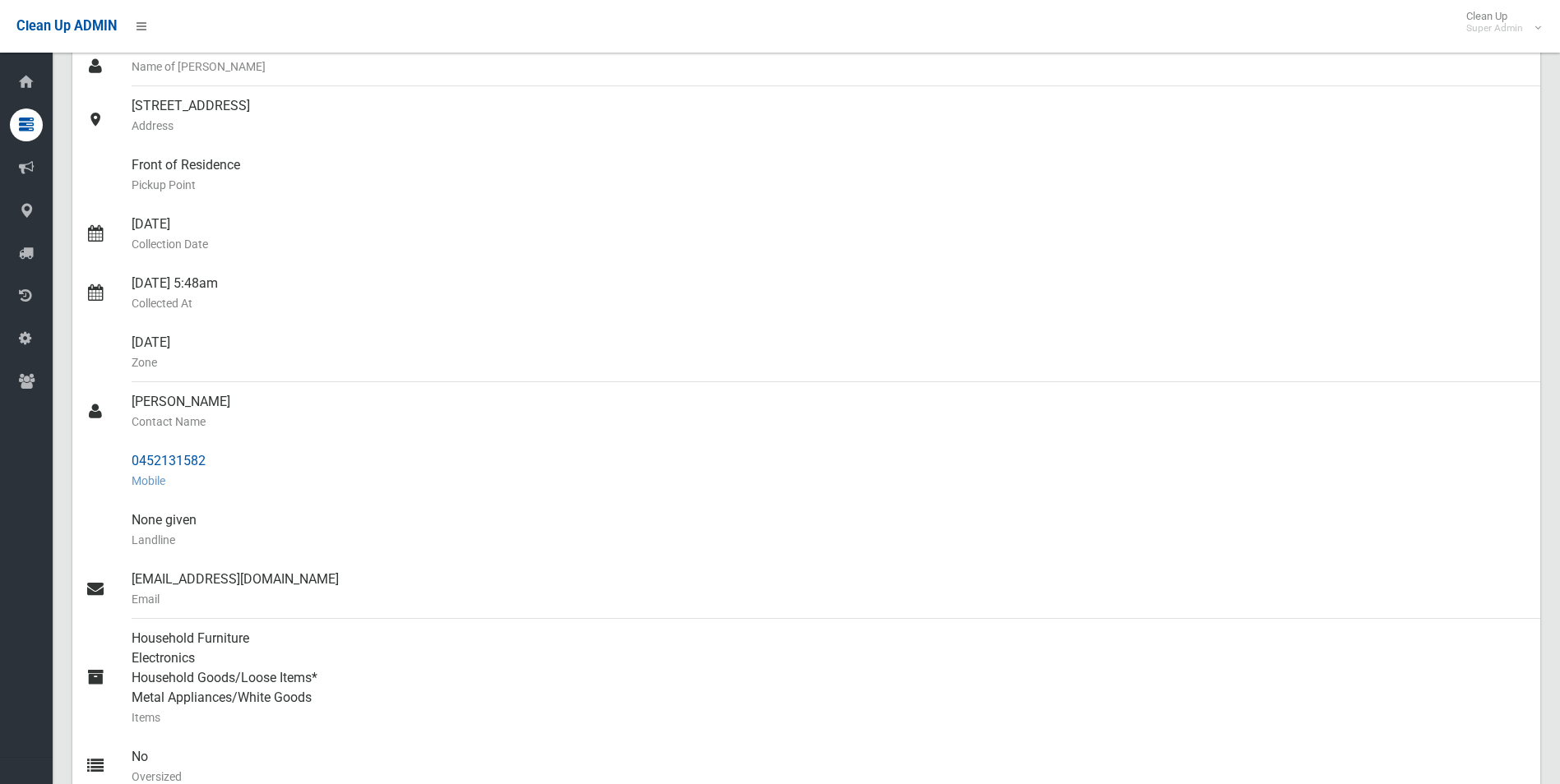
drag, startPoint x: 132, startPoint y: 458, endPoint x: 206, endPoint y: 453, distance: 74.2
click at [206, 453] on div "0452131582 Mobile" at bounding box center [829, 471] width 1396 height 59
drag, startPoint x: 206, startPoint y: 453, endPoint x: 179, endPoint y: 465, distance: 29.5
copy div "0452131582"
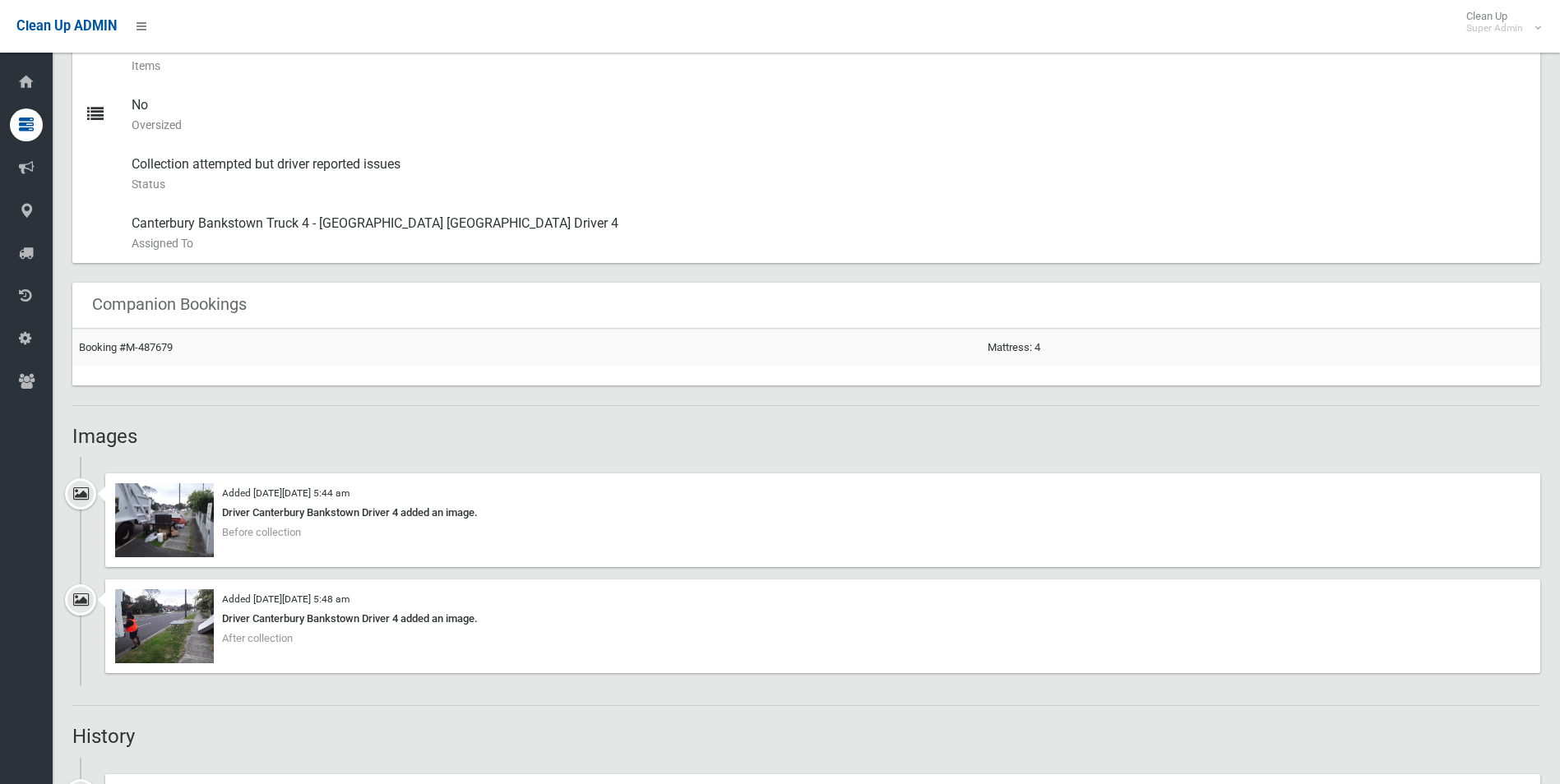
scroll to position [822, 0]
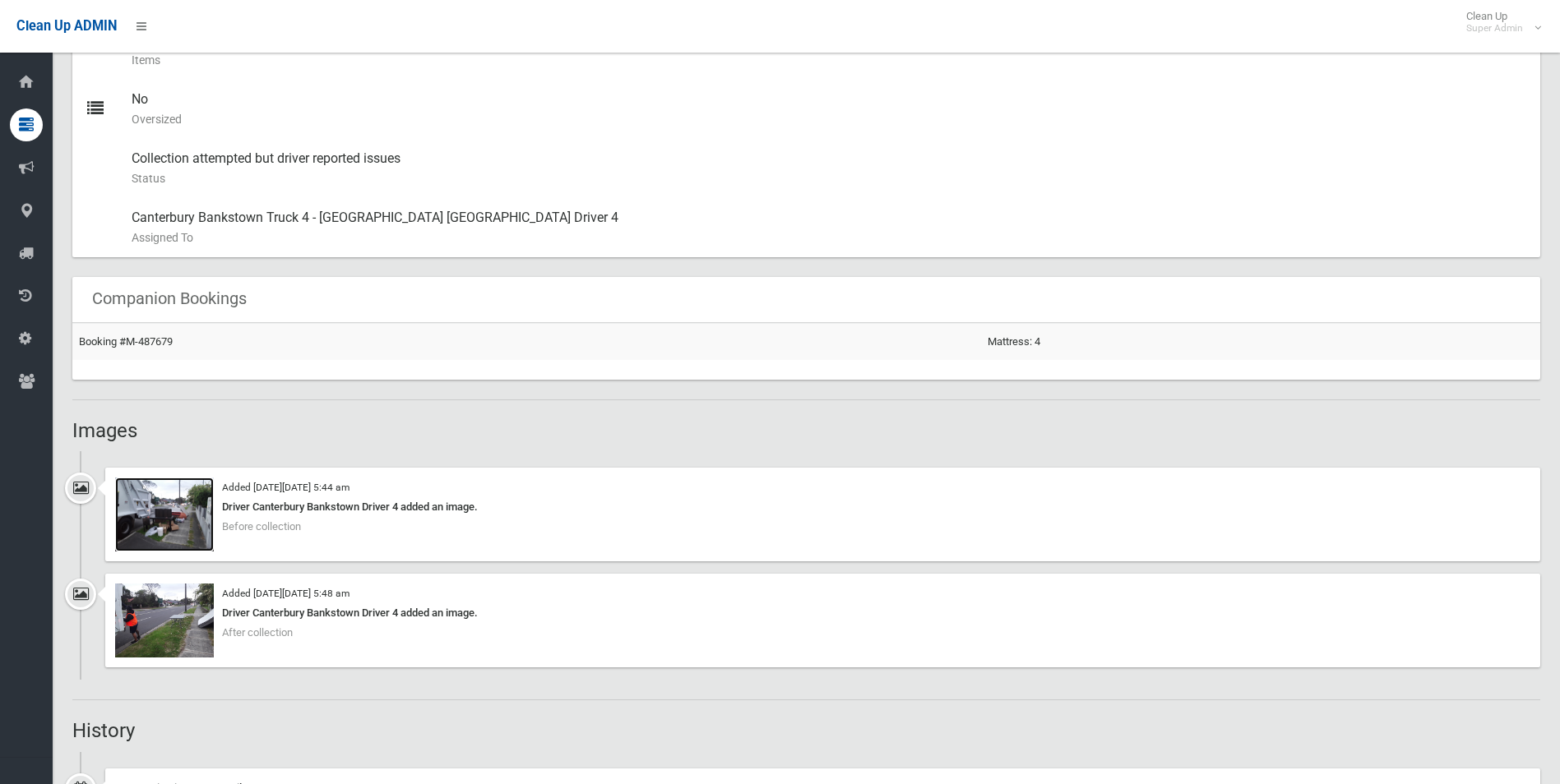
click at [187, 526] on img at bounding box center [164, 514] width 99 height 74
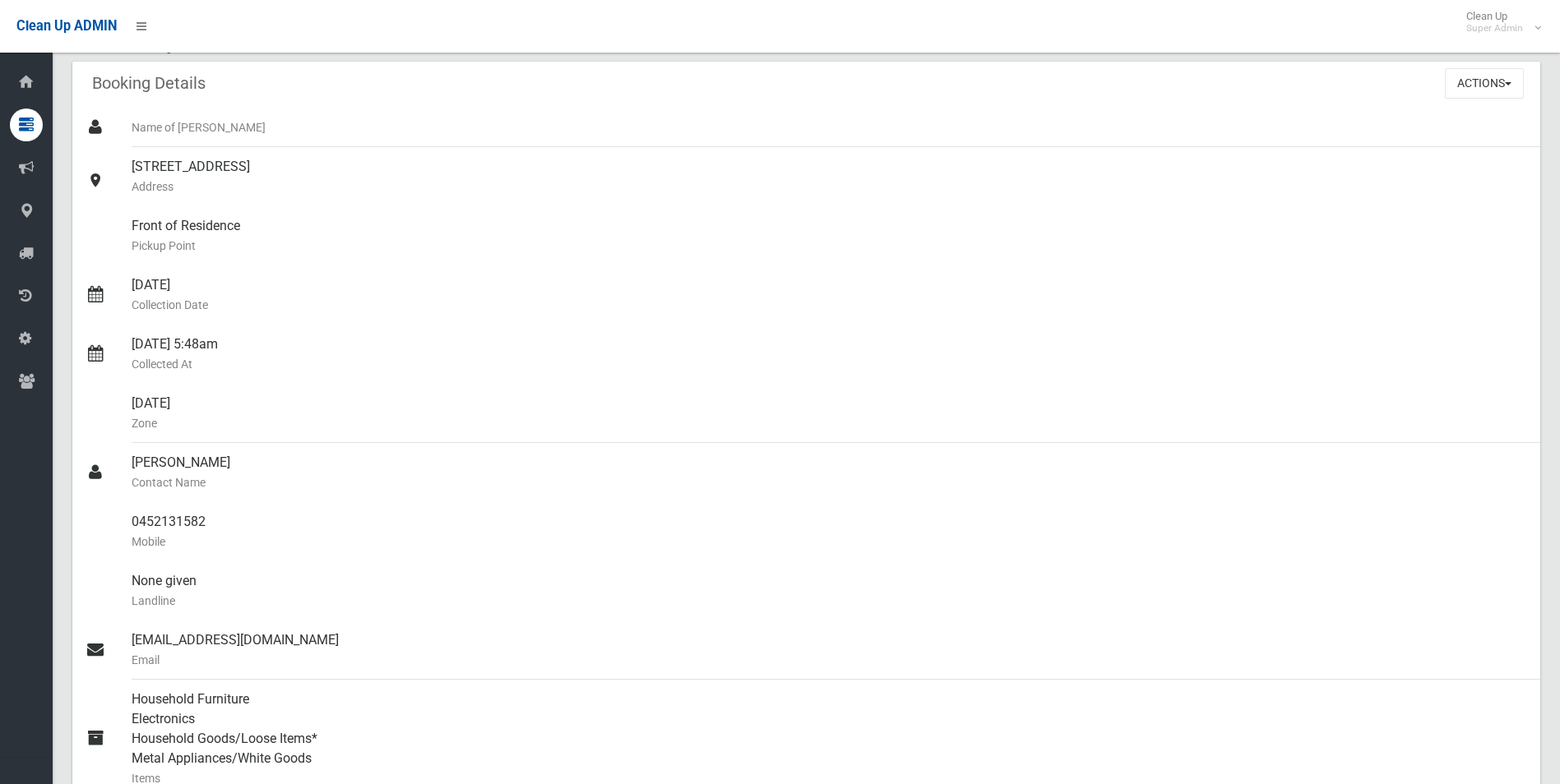
scroll to position [0, 0]
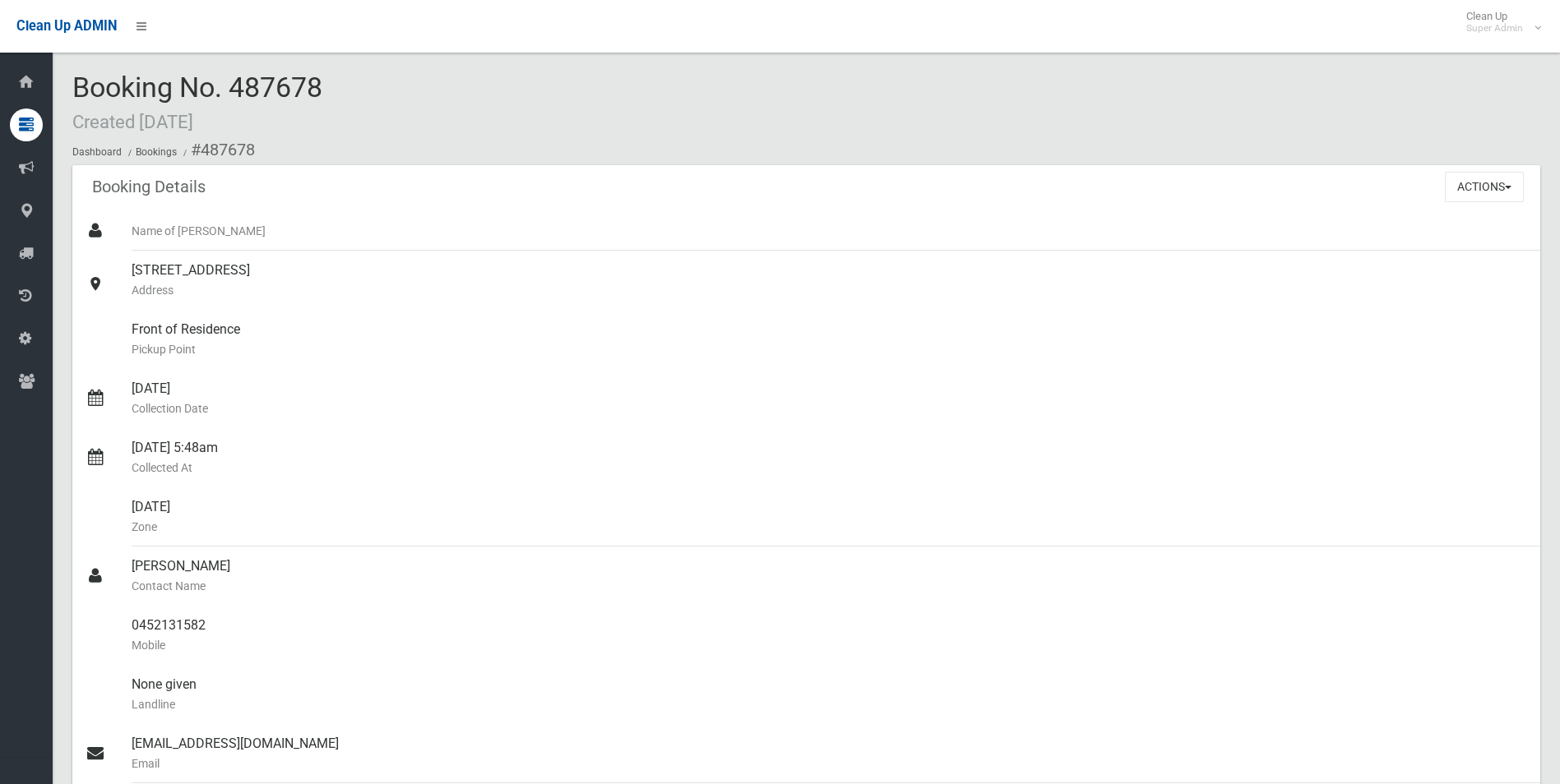
click at [318, 202] on div "Booking Details Actions View Booking Edit Booking Clone Booking Add Booking Ima…" at bounding box center [806, 188] width 1468 height 46
drag, startPoint x: 201, startPoint y: 147, endPoint x: 230, endPoint y: 613, distance: 466.9
copy section "487678 Booking Details Actions View Booking Edit Booking Clone Booking Add Book…"
click at [596, 309] on div "Front of Residence Pickup Point" at bounding box center [829, 338] width 1396 height 59
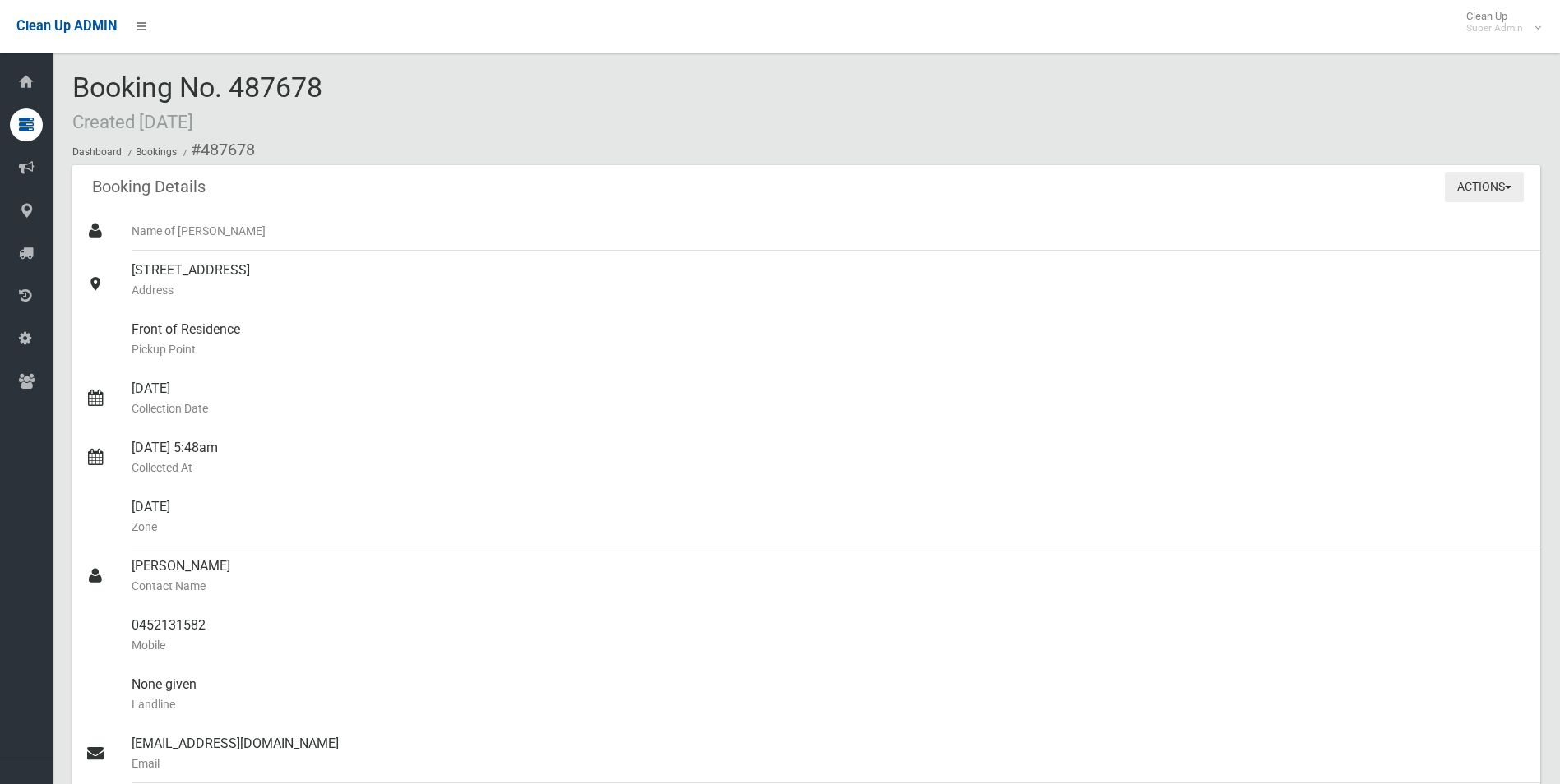
click at [1457, 188] on button "Actions" at bounding box center [1483, 187] width 79 height 31
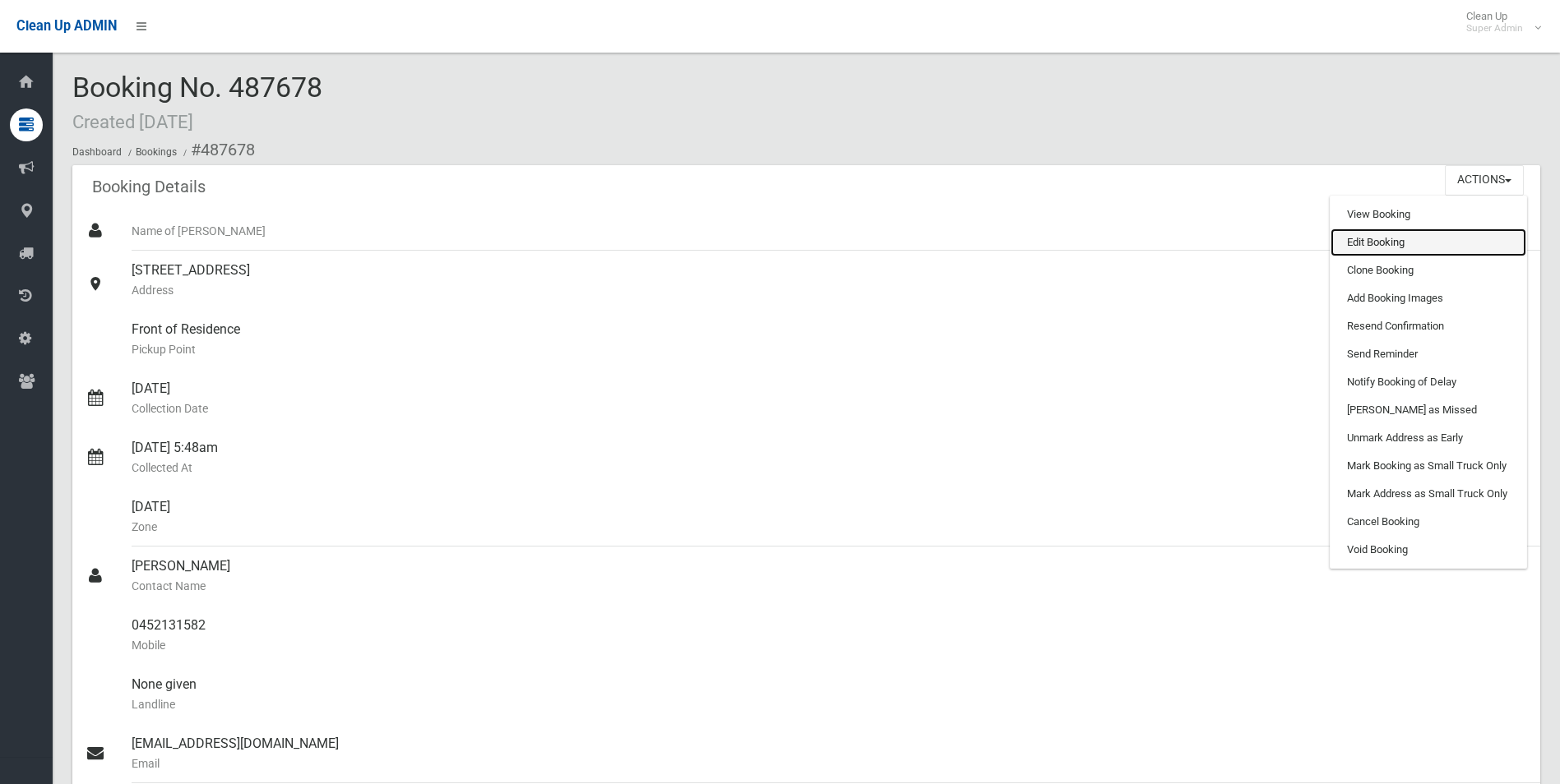
click at [1366, 238] on link "Edit Booking" at bounding box center [1429, 243] width 196 height 28
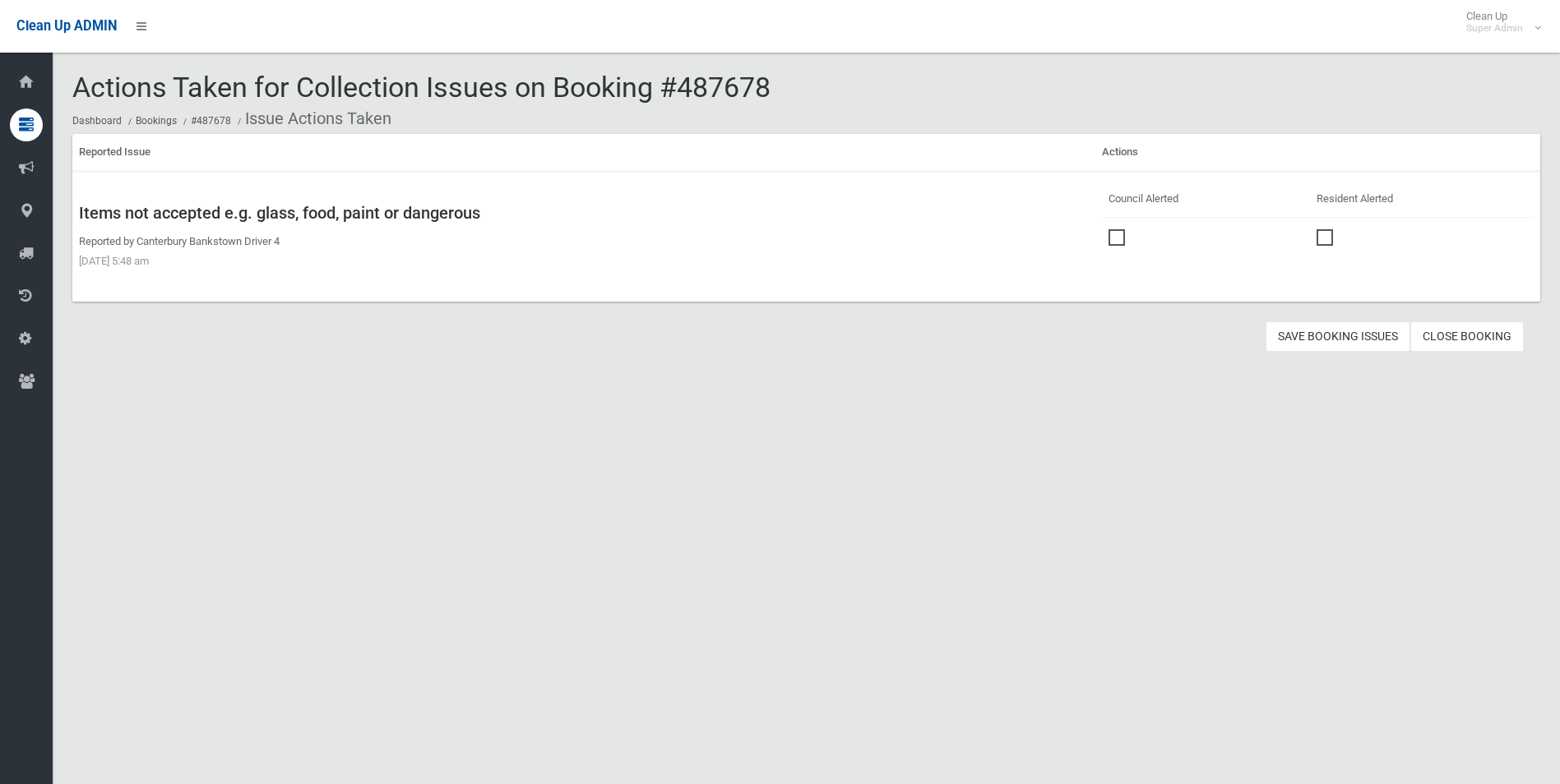
click at [1110, 229] on span at bounding box center [1121, 229] width 25 height 0
click at [1345, 337] on button "Save Booking Issues" at bounding box center [1337, 336] width 144 height 31
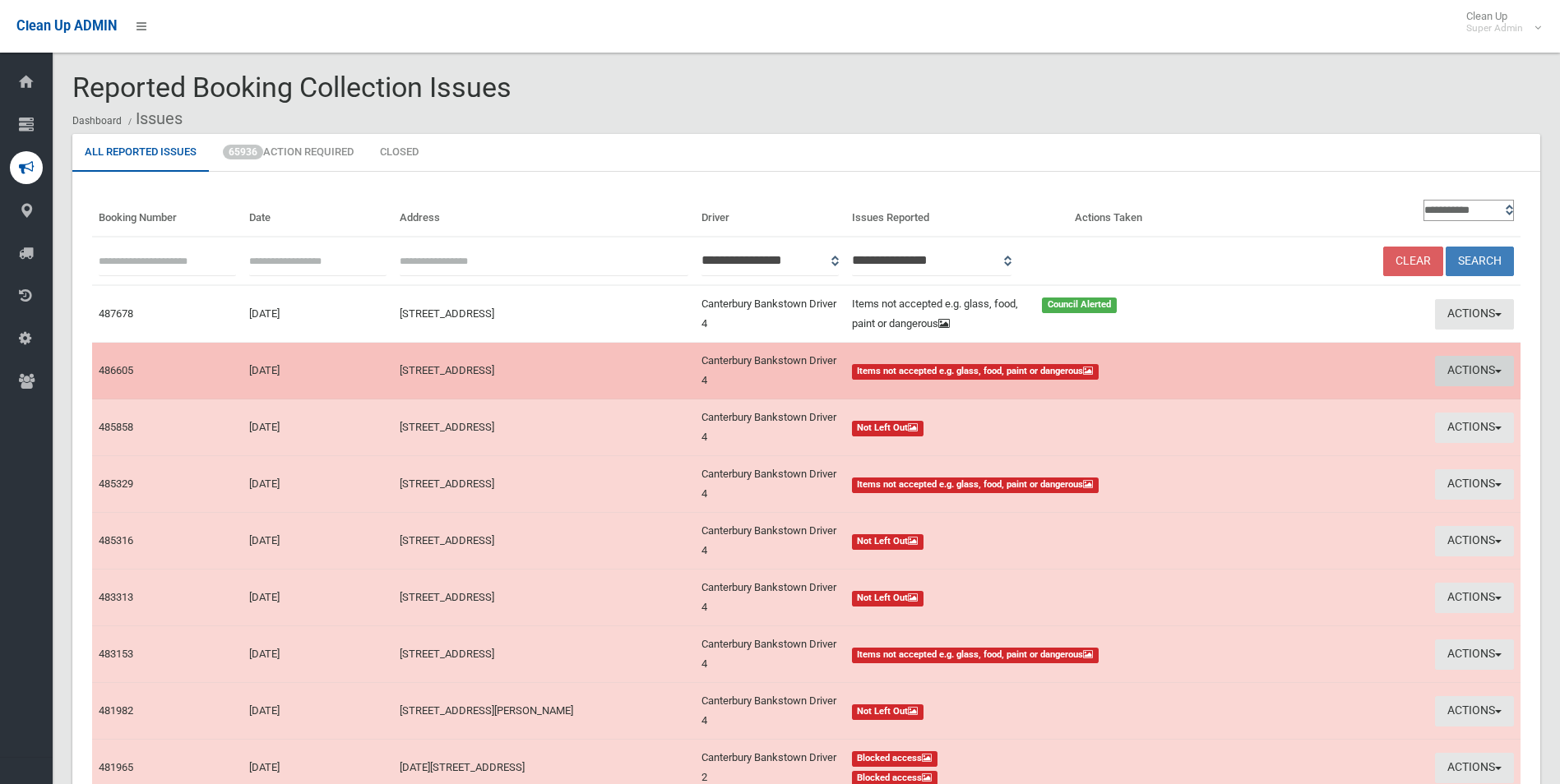
click at [1469, 364] on button "Actions" at bounding box center [1474, 371] width 79 height 31
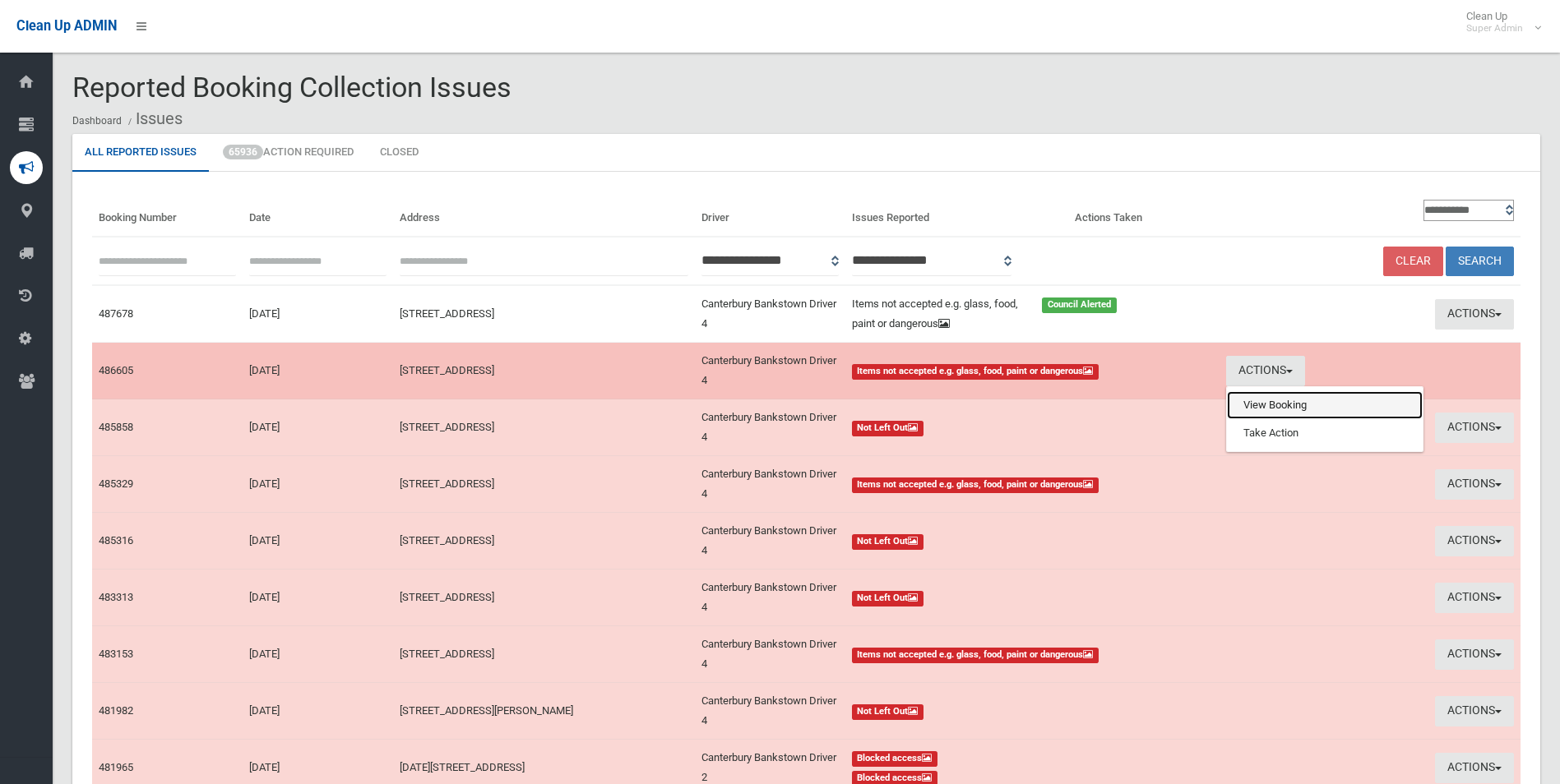
click at [1290, 412] on link "View Booking" at bounding box center [1325, 405] width 196 height 28
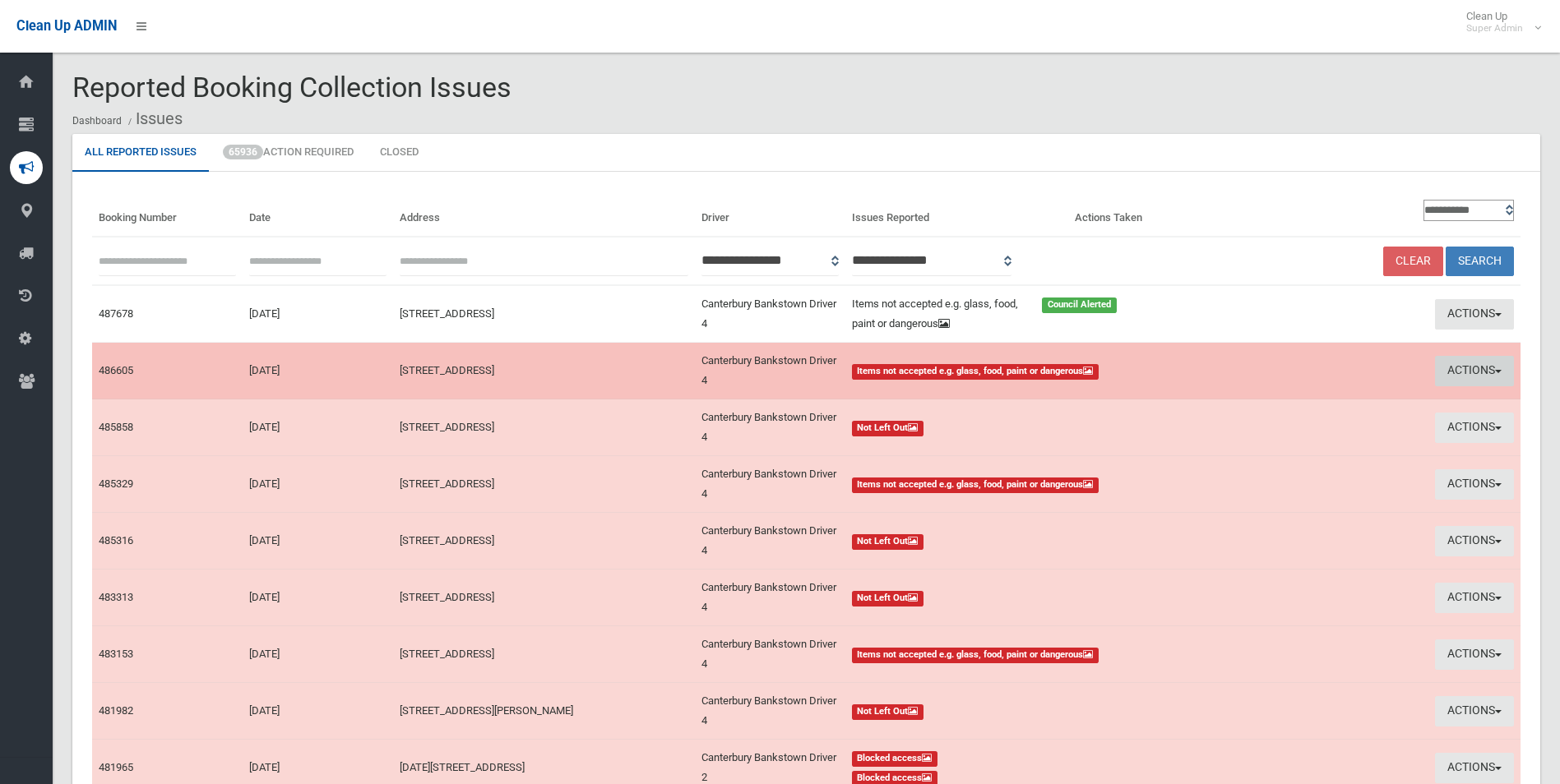
drag, startPoint x: 1458, startPoint y: 374, endPoint x: 1406, endPoint y: 389, distance: 54.1
click at [1458, 373] on button "Actions" at bounding box center [1474, 371] width 79 height 31
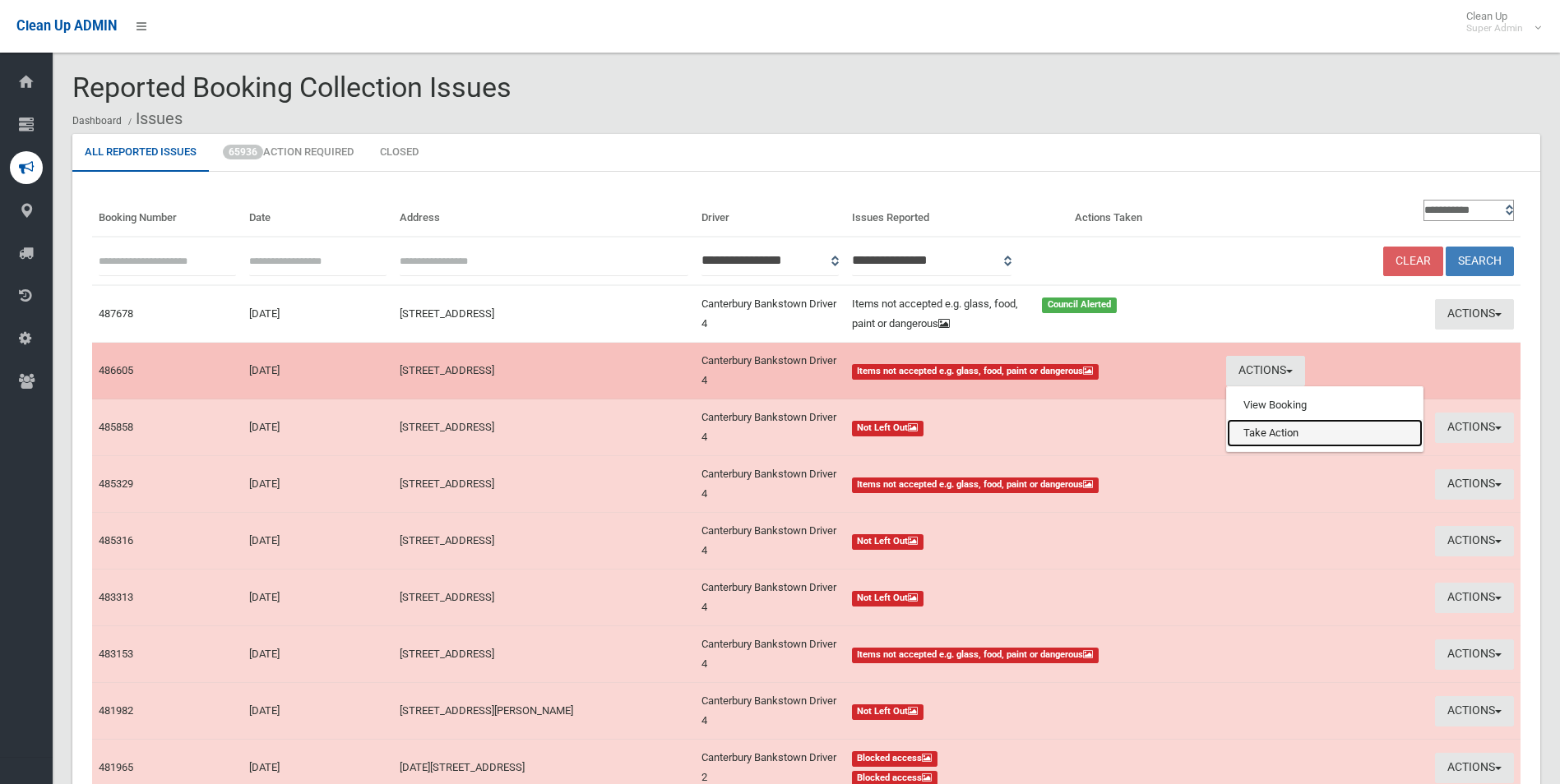
click at [1288, 433] on link "Take Action" at bounding box center [1325, 433] width 196 height 28
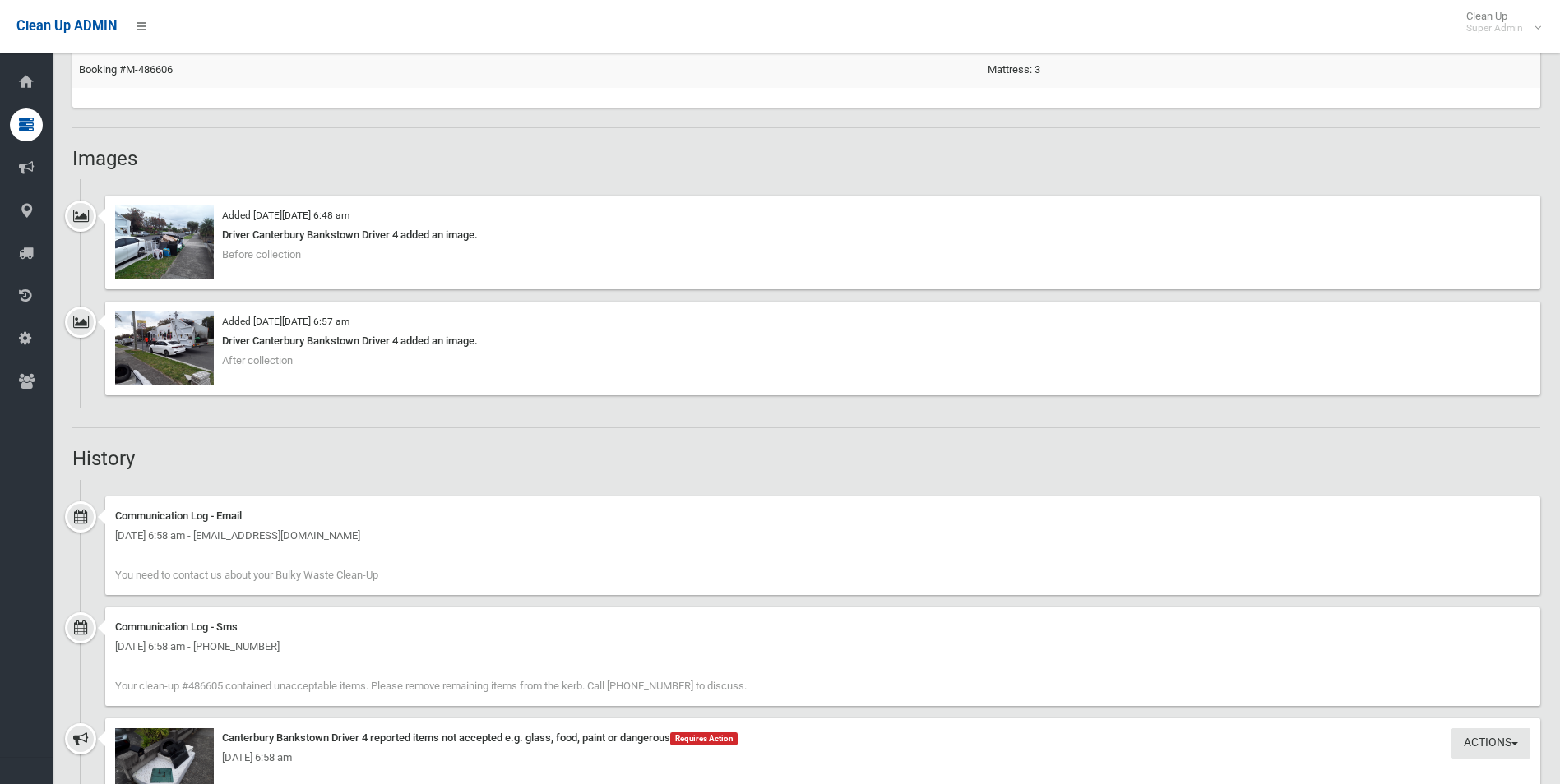
scroll to position [1397, 0]
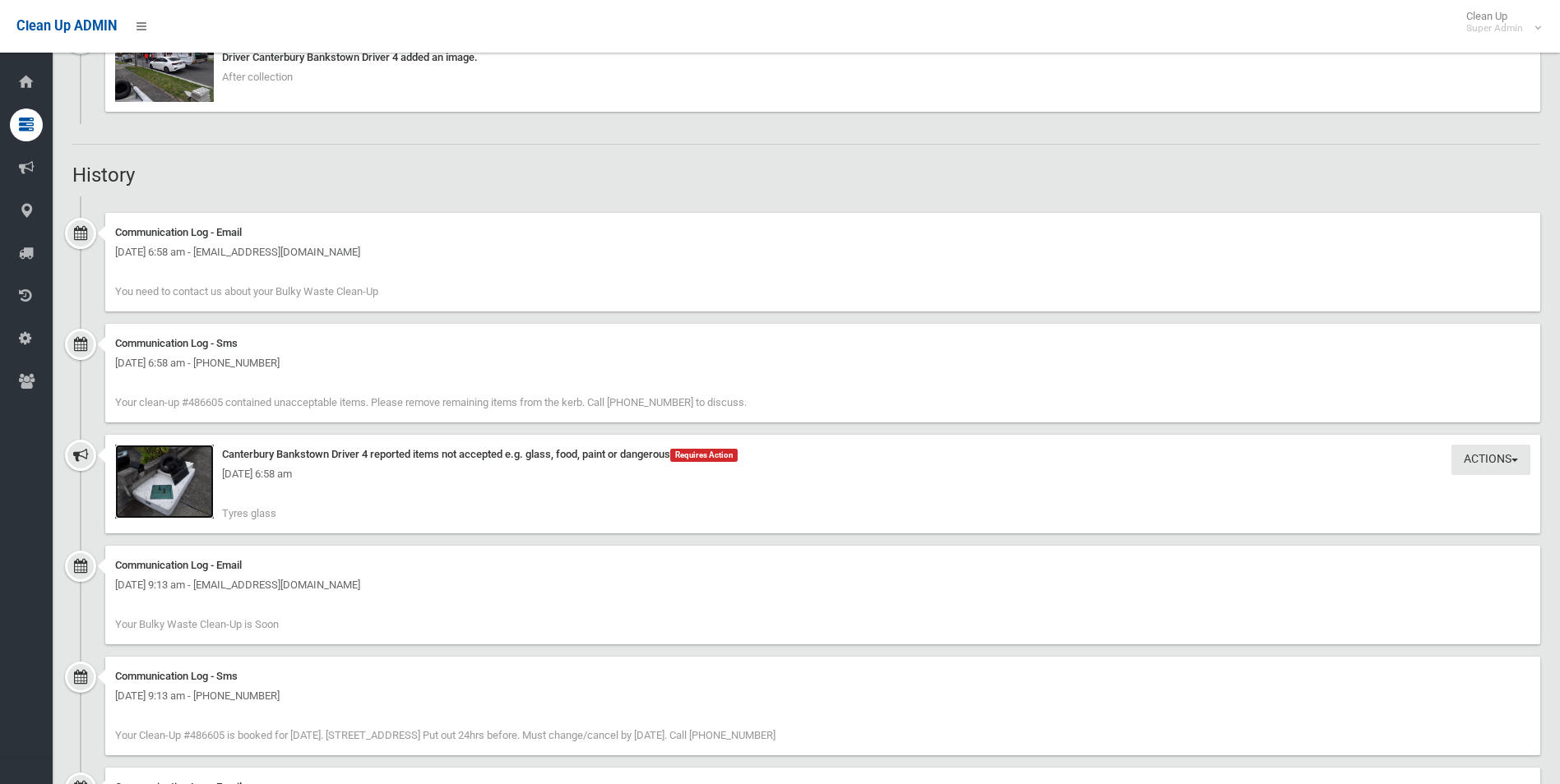
click at [182, 491] on img at bounding box center [164, 482] width 99 height 74
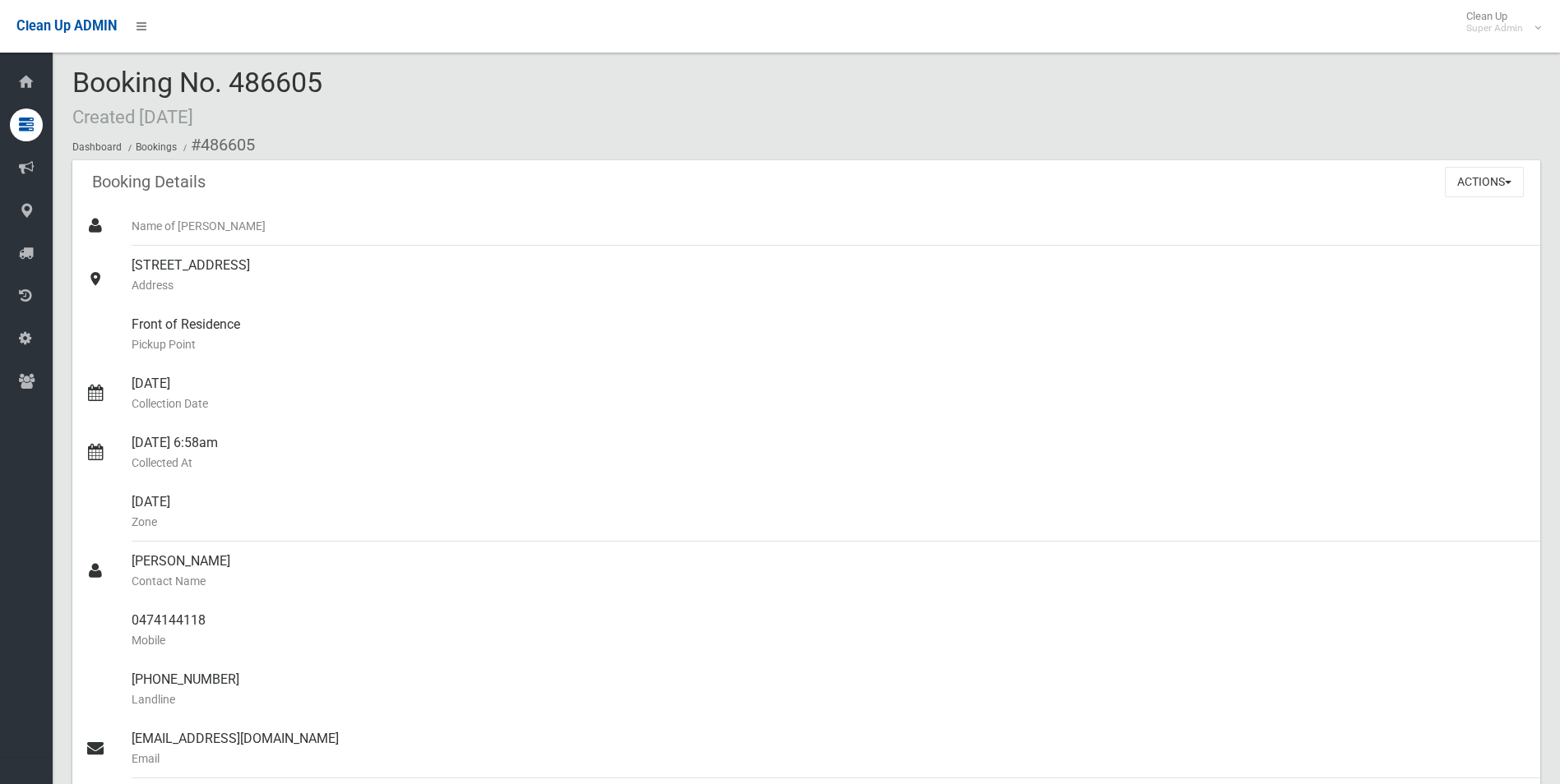
scroll to position [83, 0]
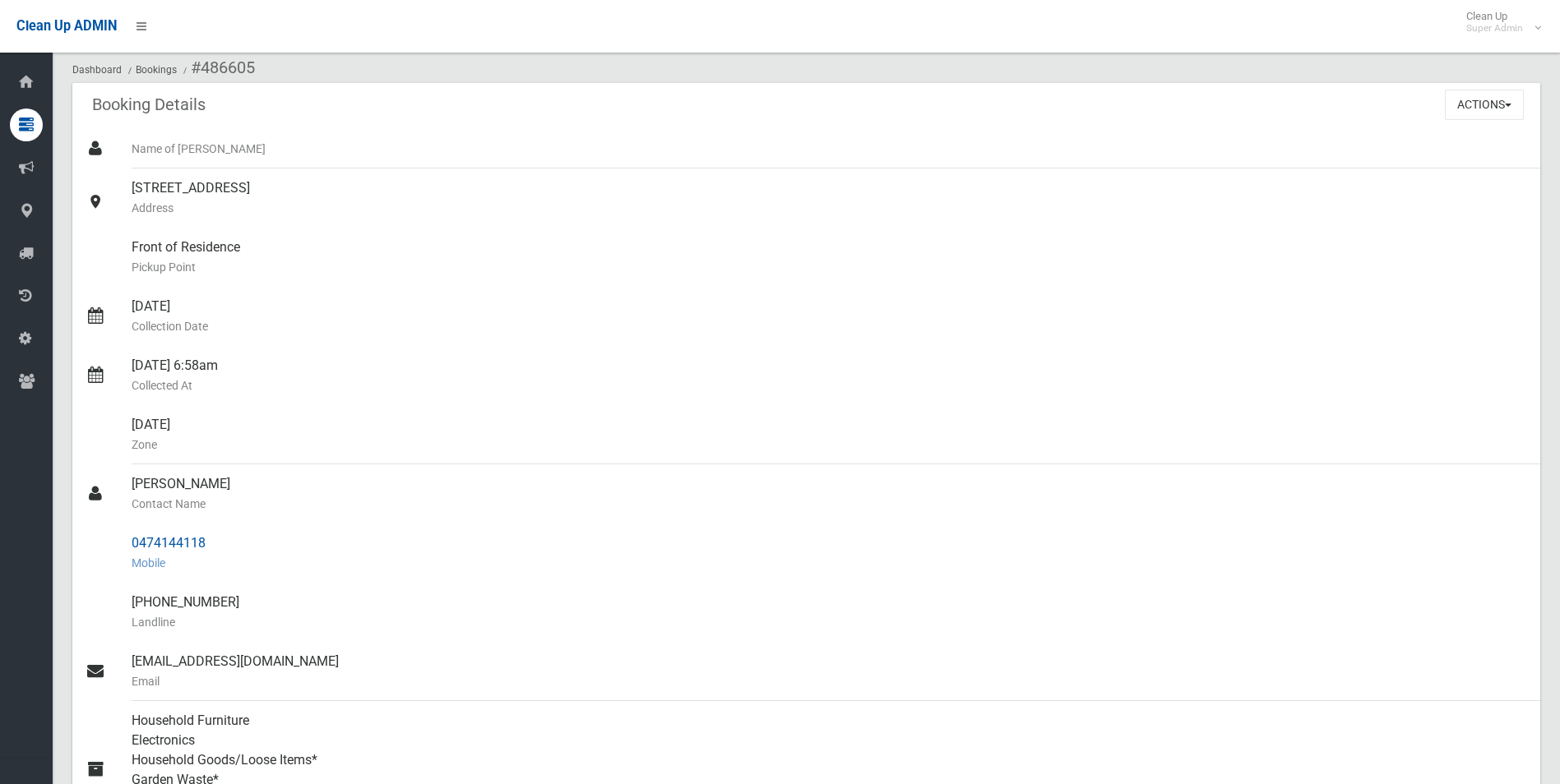
drag, startPoint x: 130, startPoint y: 538, endPoint x: 206, endPoint y: 539, distance: 76.0
click at [206, 539] on link "0474144118 Mobile" at bounding box center [806, 552] width 1468 height 59
drag, startPoint x: 206, startPoint y: 539, endPoint x: 174, endPoint y: 548, distance: 33.2
copy link "0474144118"
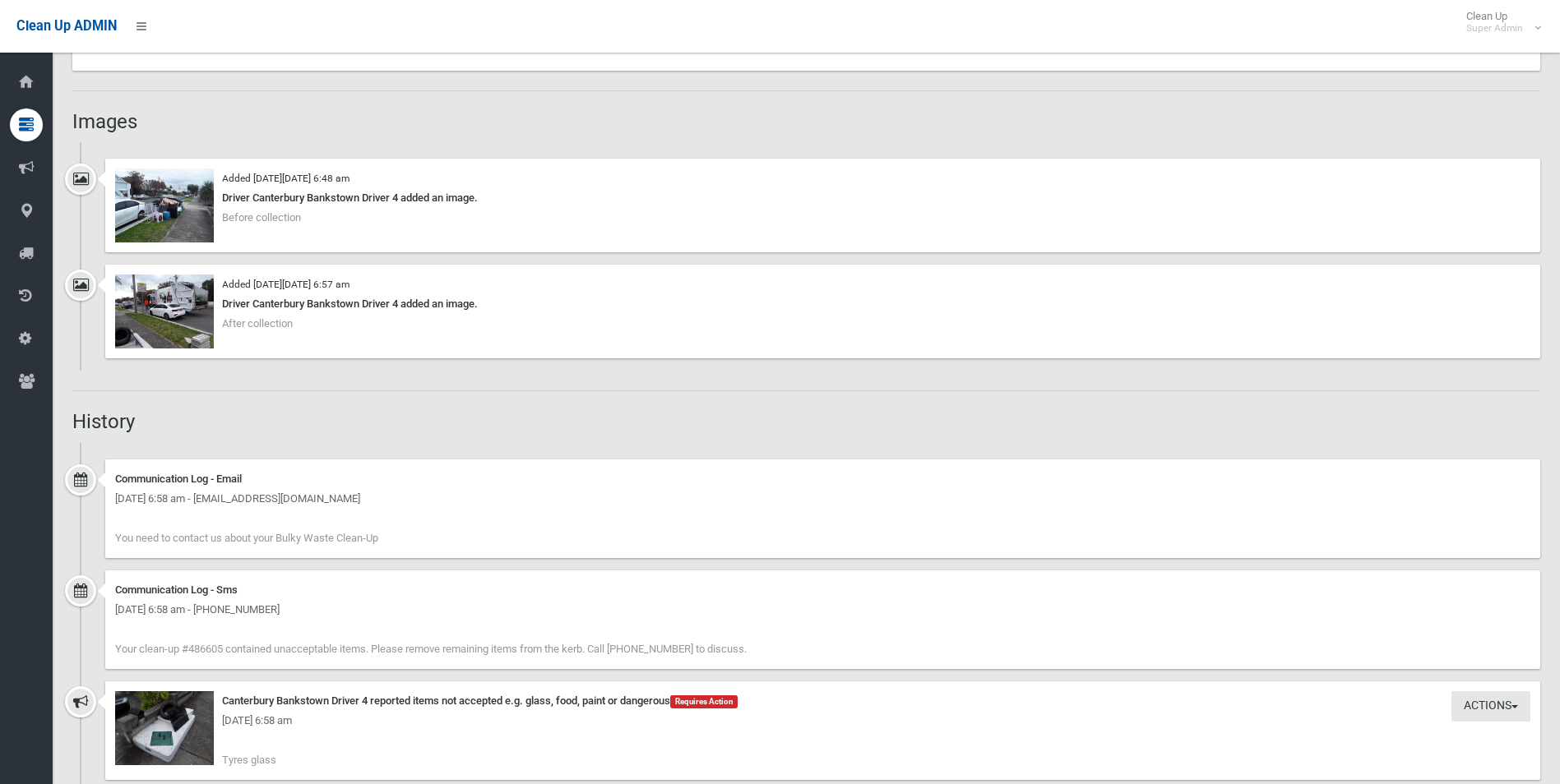
scroll to position [1315, 0]
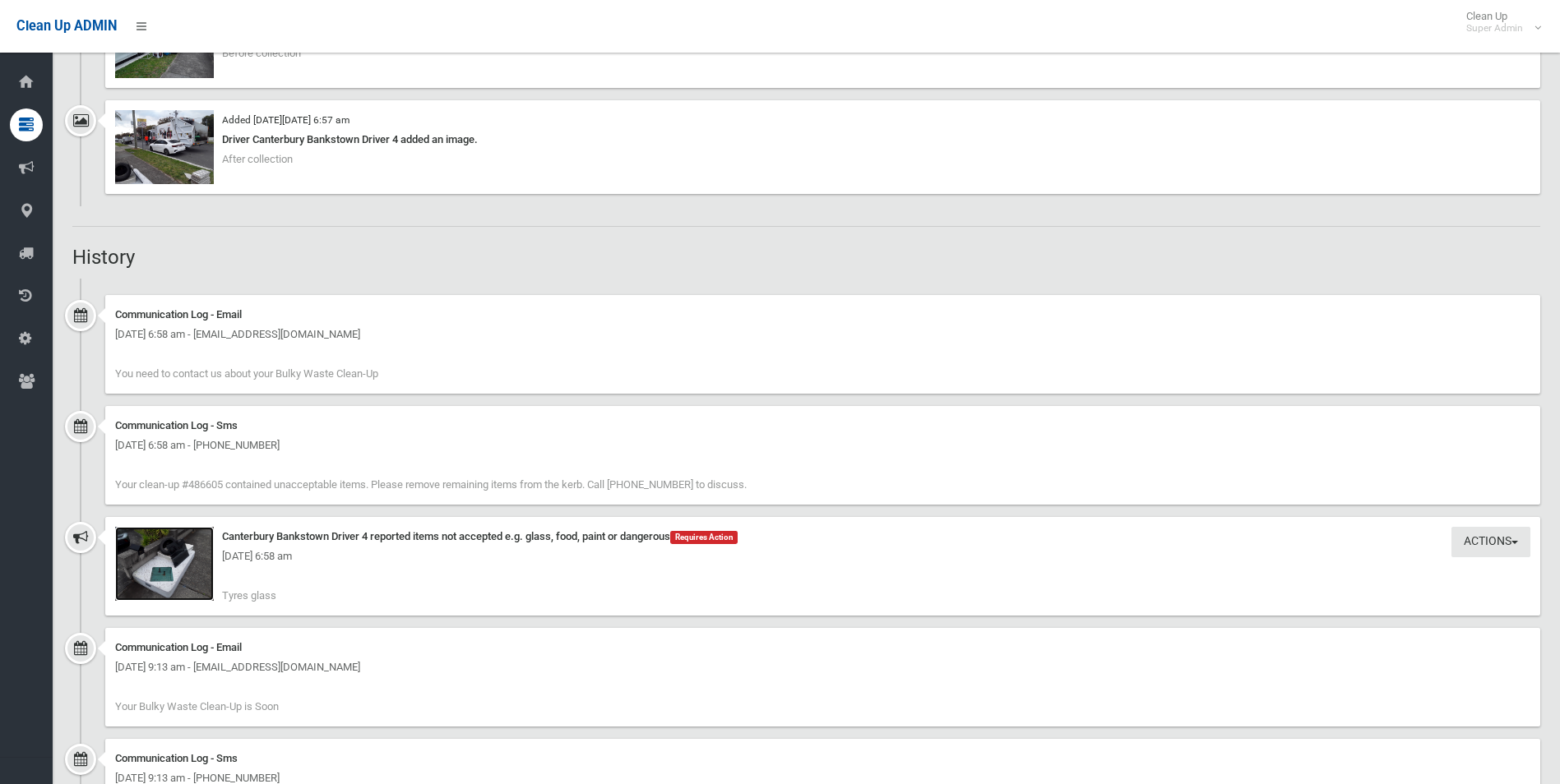
click at [186, 578] on img at bounding box center [164, 564] width 99 height 74
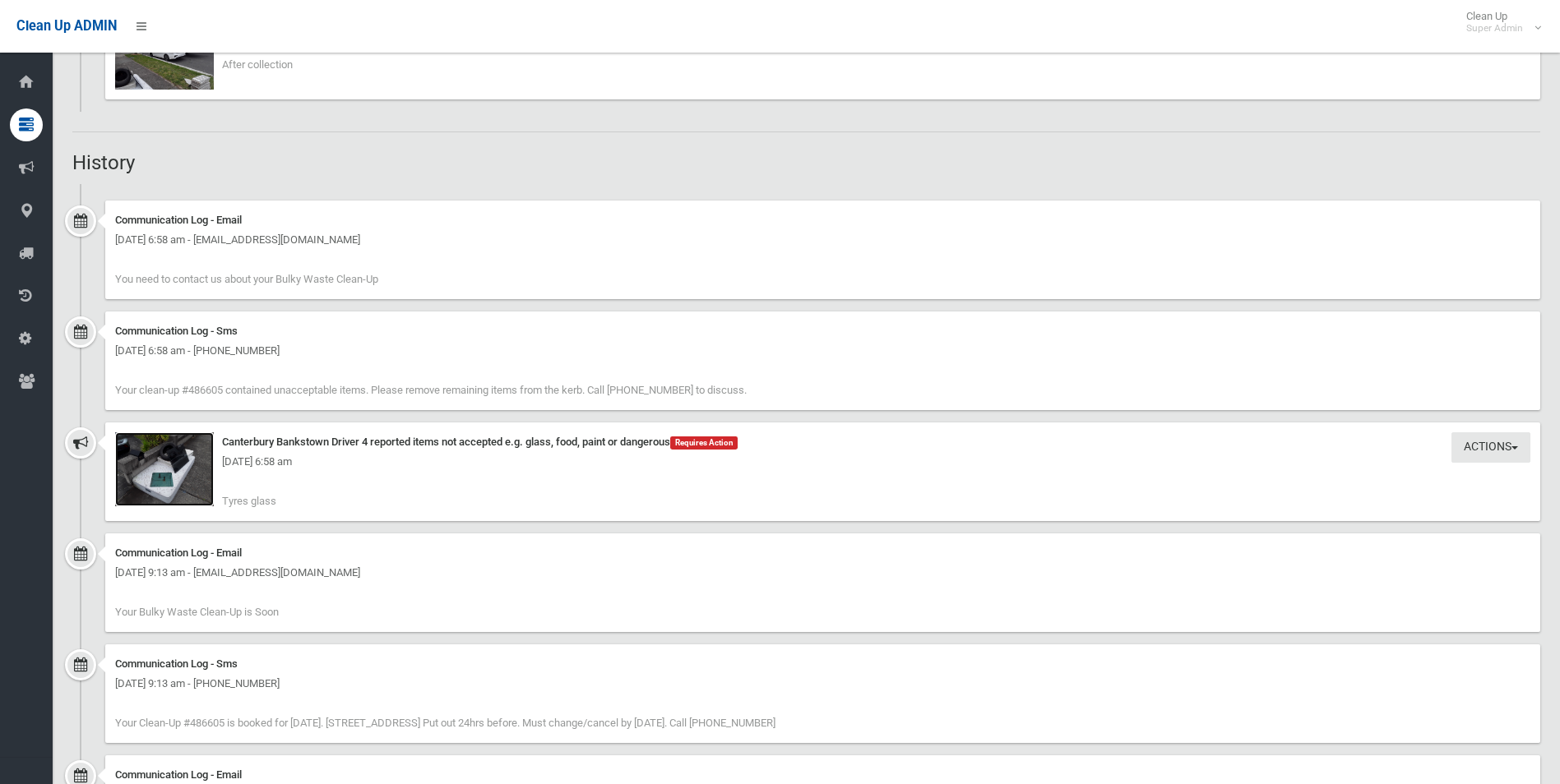
scroll to position [1633, 0]
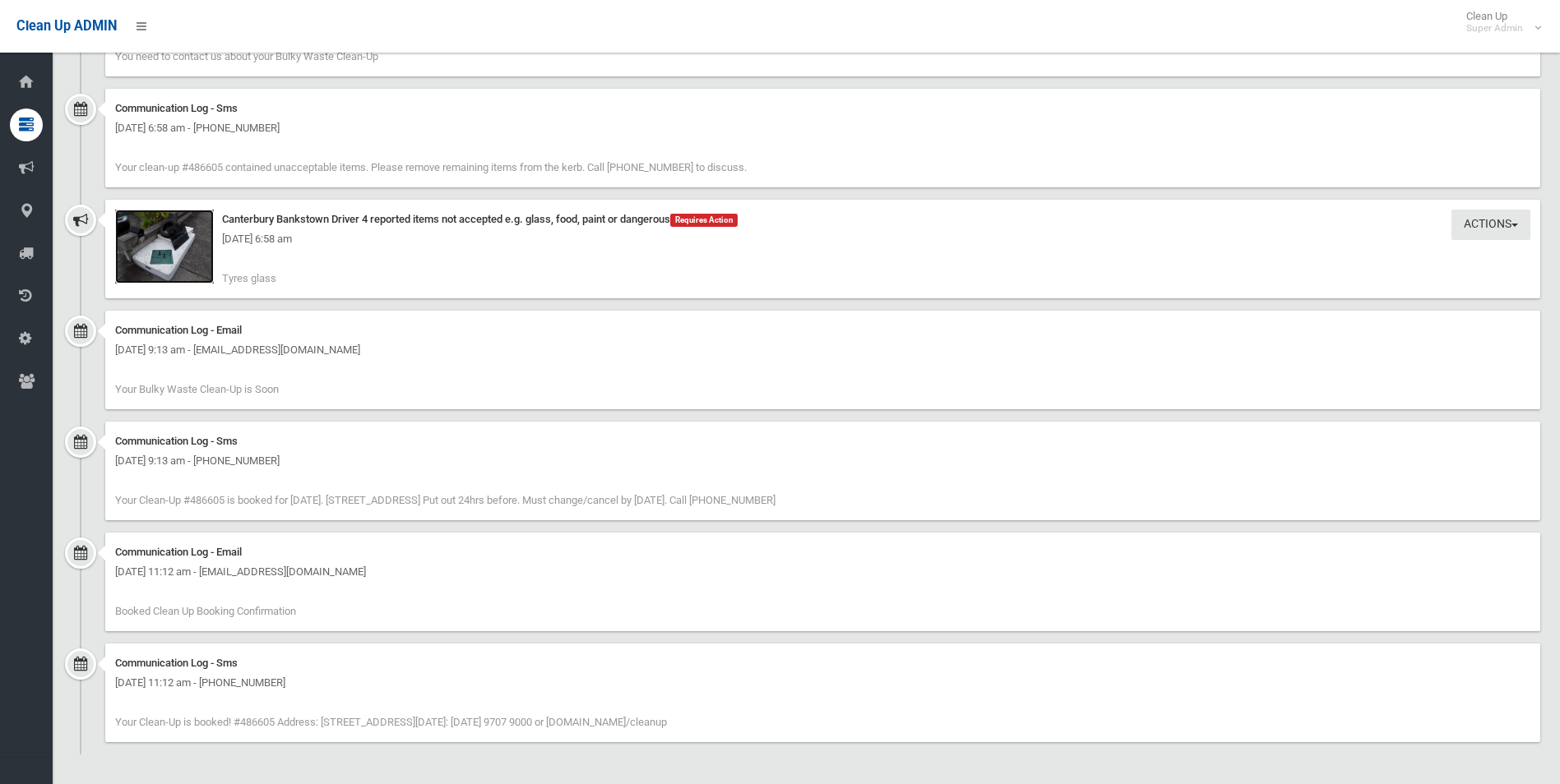
click at [191, 250] on img at bounding box center [164, 247] width 99 height 74
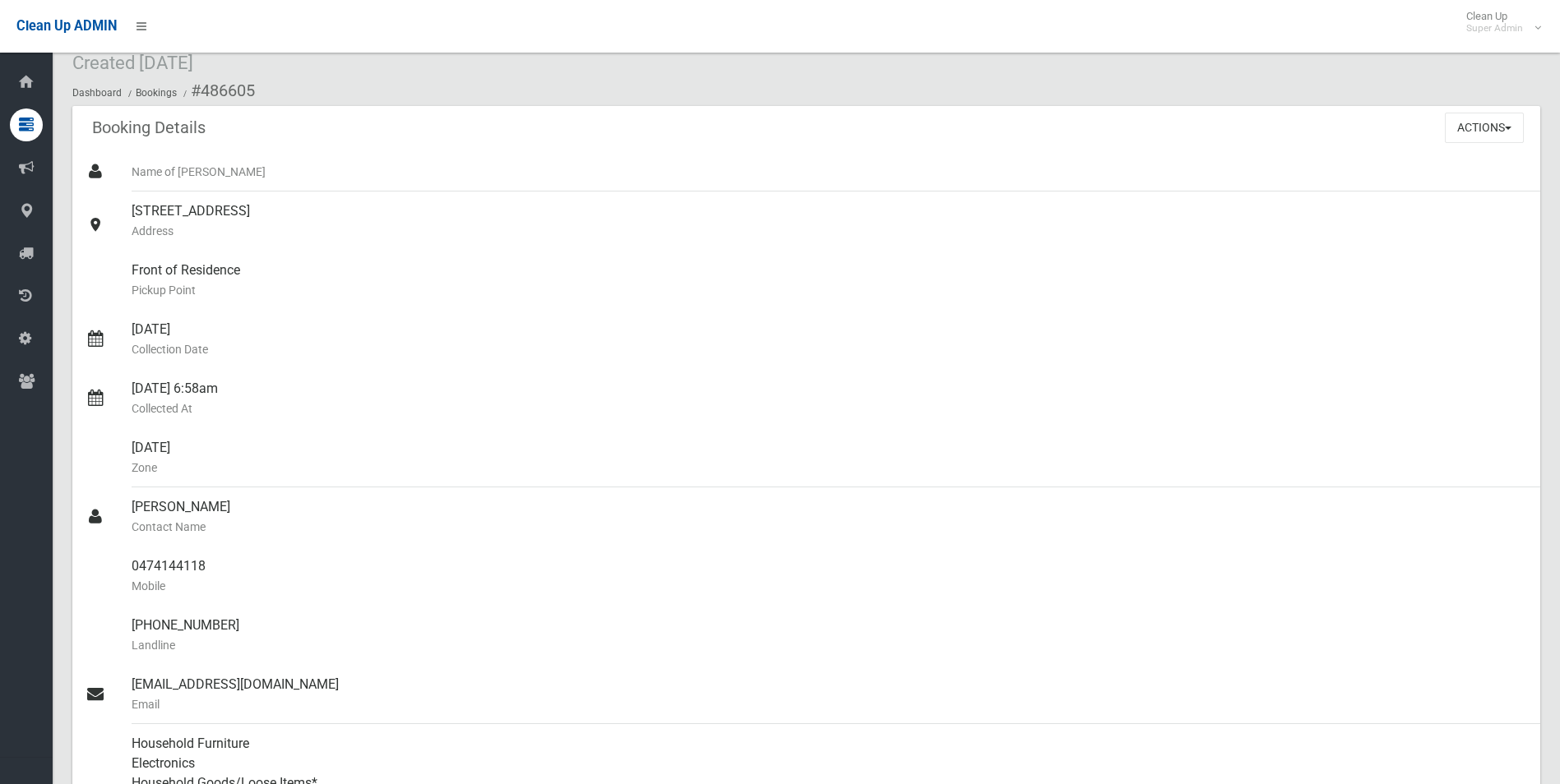
scroll to position [0, 0]
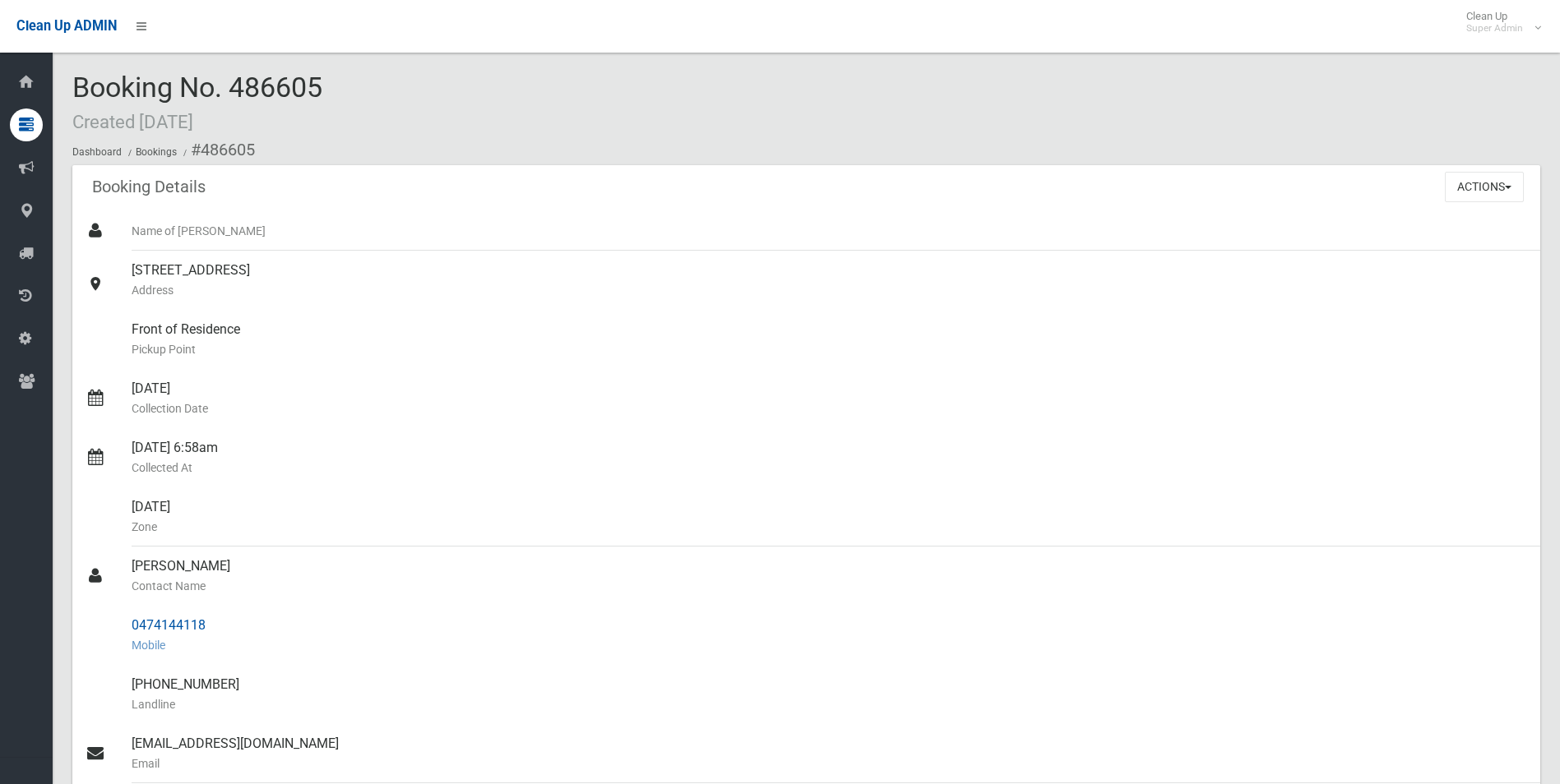
drag, startPoint x: 201, startPoint y: 150, endPoint x: 214, endPoint y: 609, distance: 459.2
copy section "486605 Booking Details Actions View Booking Edit Booking Clone Booking Add Book…"
click at [617, 375] on div "29/09/2025 Collection Date" at bounding box center [829, 398] width 1396 height 59
click at [930, 311] on div "Front of Residence Pickup Point" at bounding box center [829, 338] width 1396 height 59
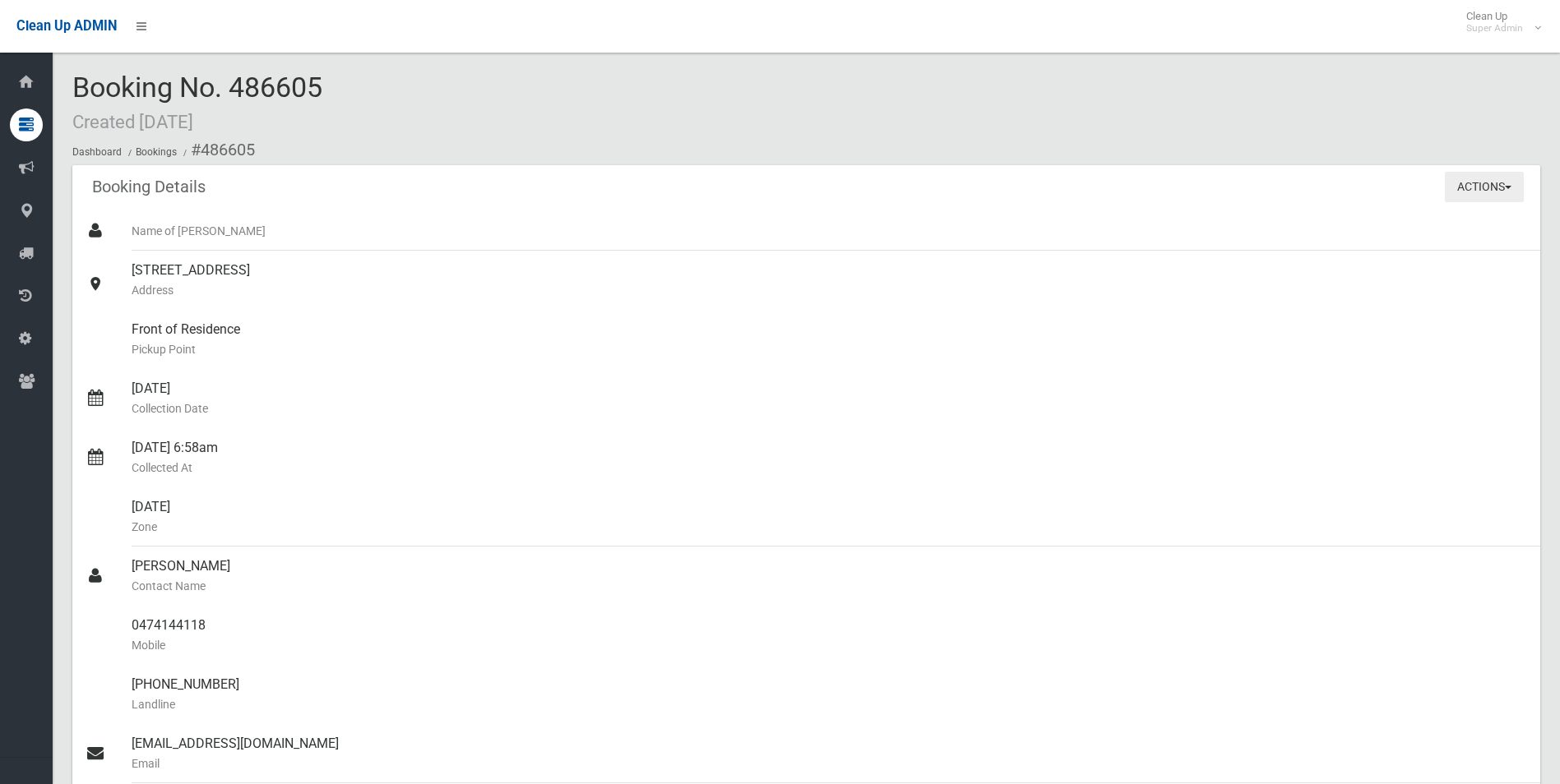
click at [1462, 182] on button "Actions" at bounding box center [1483, 187] width 79 height 31
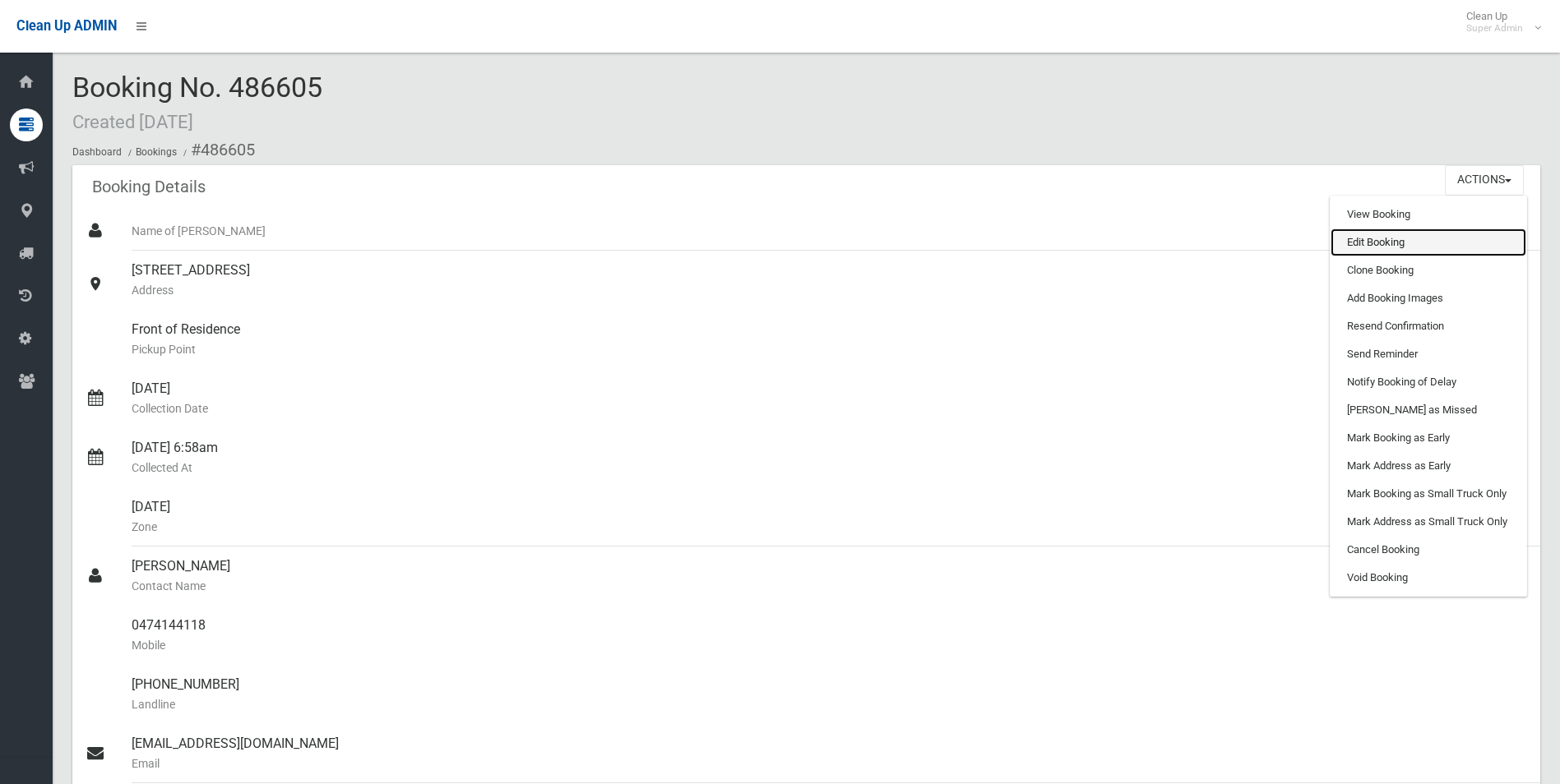
click at [1384, 239] on link "Edit Booking" at bounding box center [1429, 243] width 196 height 28
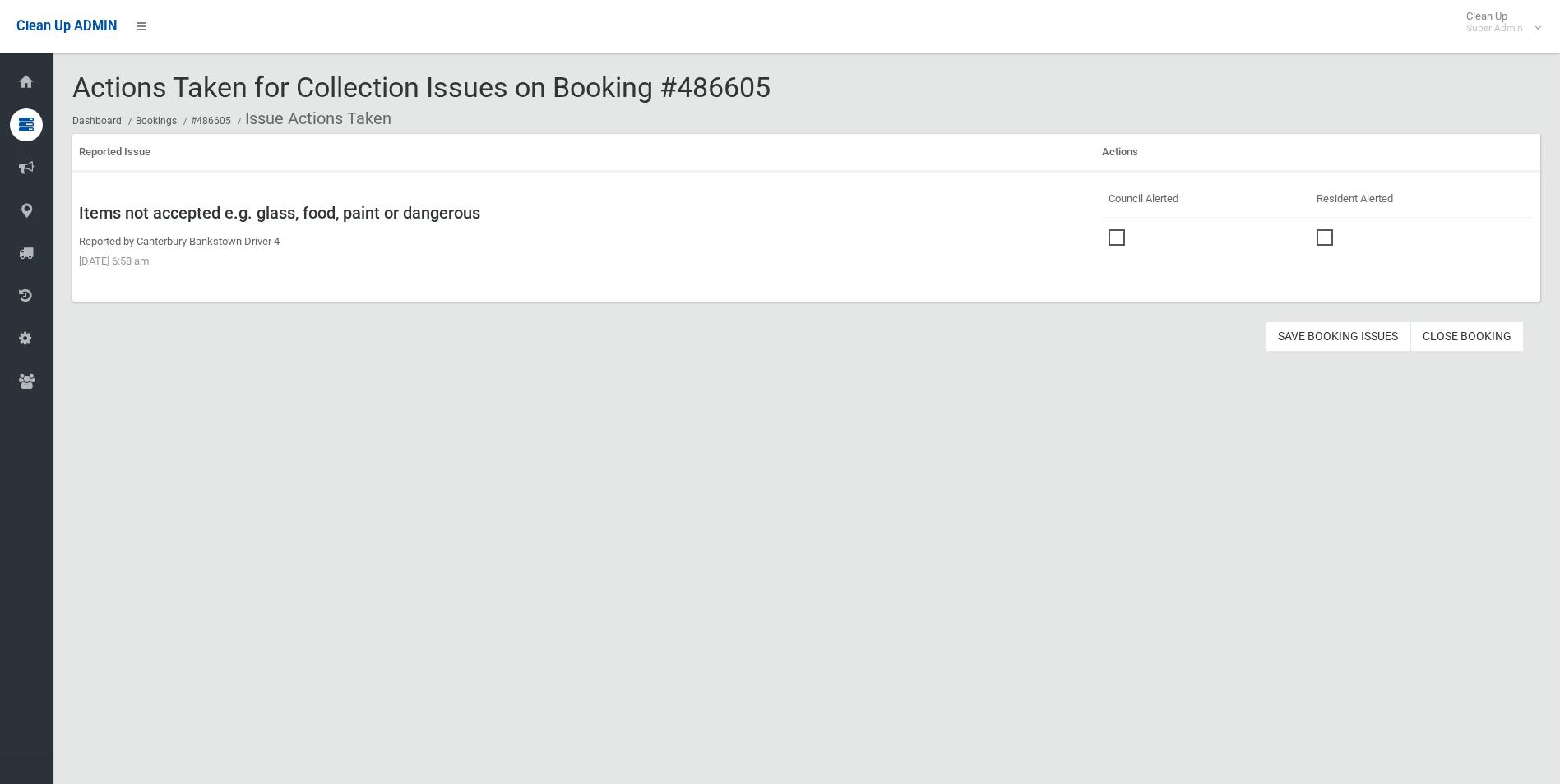
click at [1109, 229] on span at bounding box center [1121, 229] width 25 height 0
click at [1305, 334] on button "Save Booking Issues" at bounding box center [1337, 336] width 144 height 31
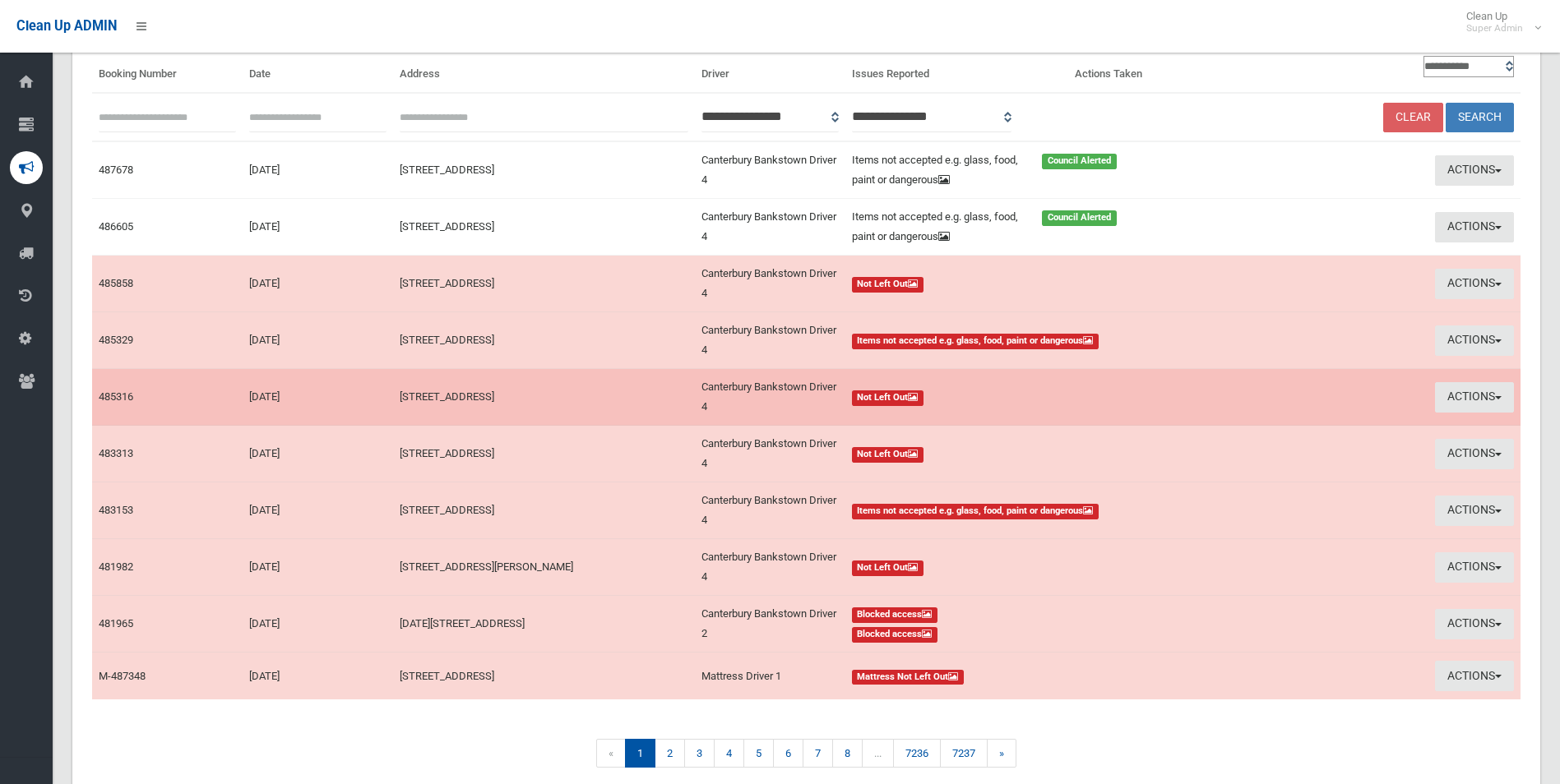
scroll to position [164, 0]
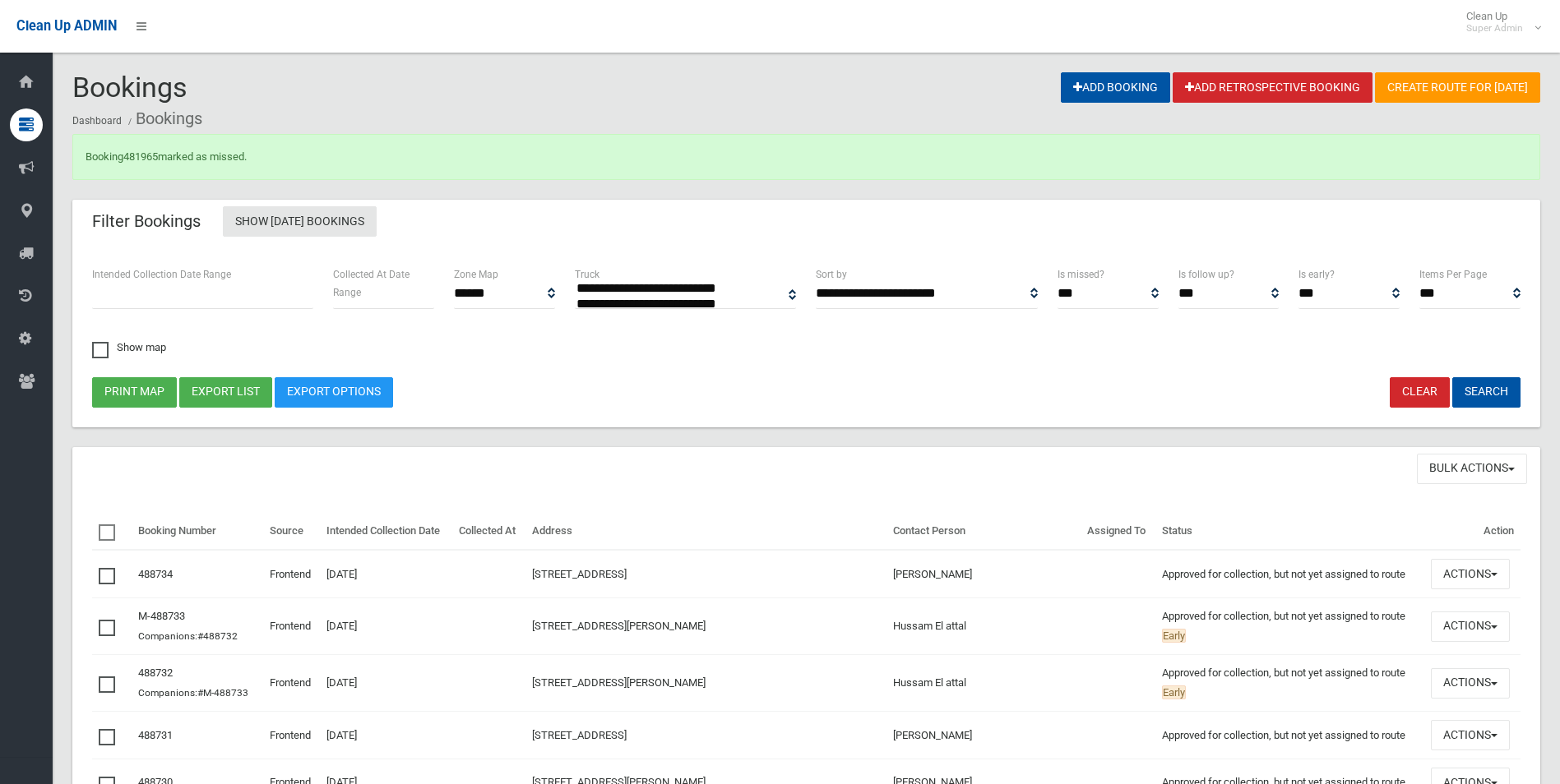
select select
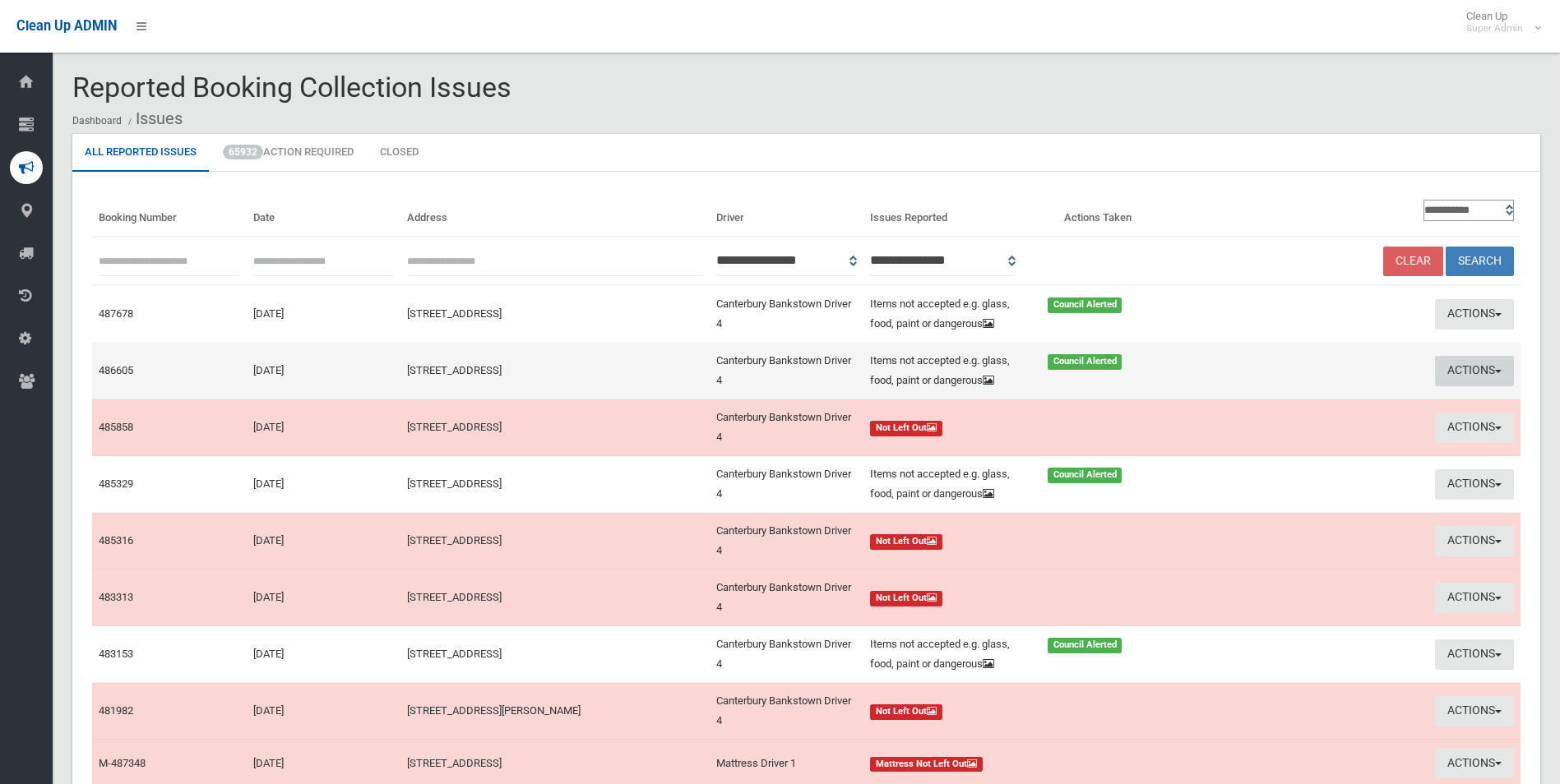
click at [1478, 372] on button "Actions" at bounding box center [1474, 371] width 79 height 31
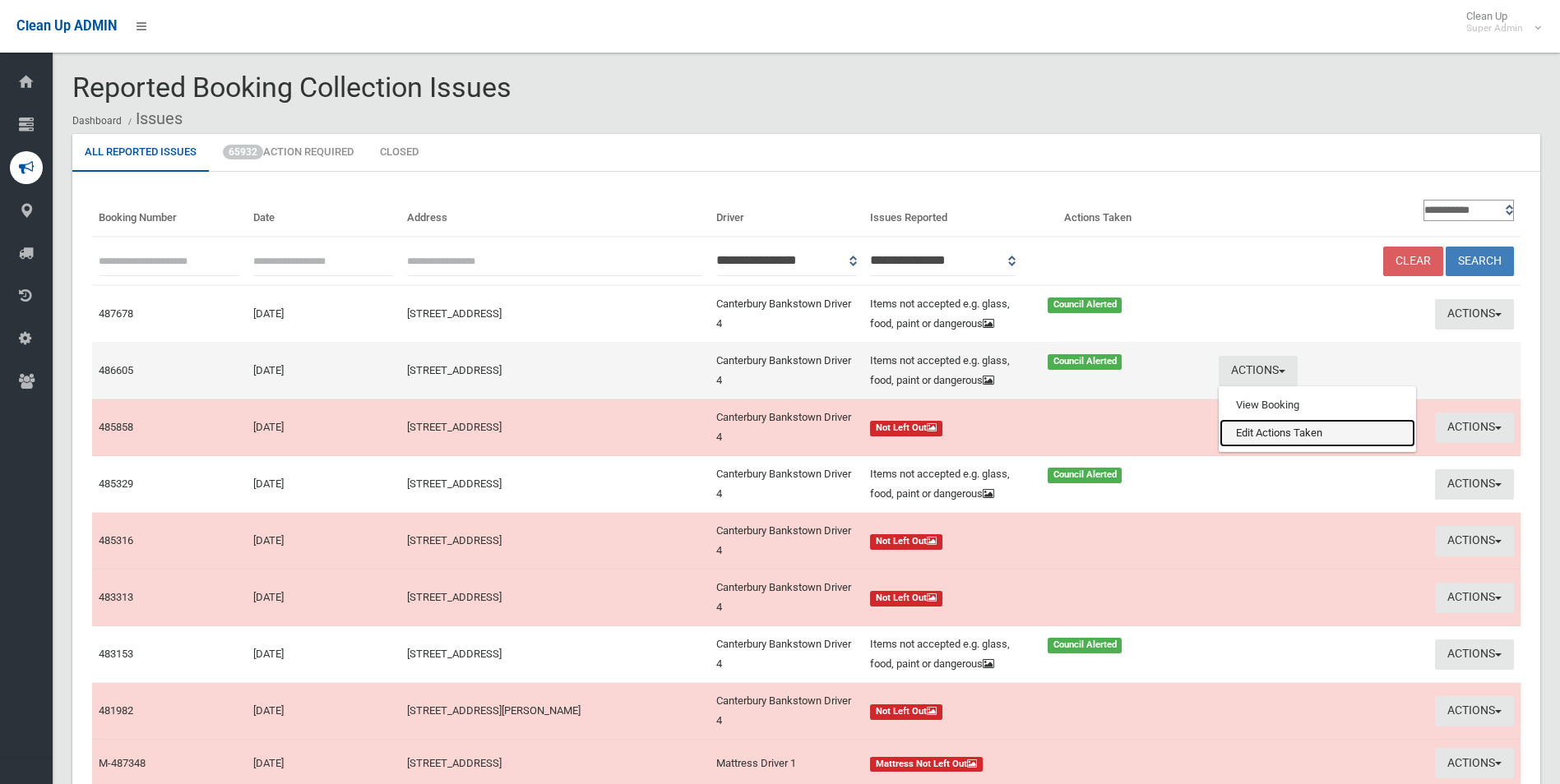
click at [1293, 437] on link "Edit Actions Taken" at bounding box center [1317, 433] width 196 height 28
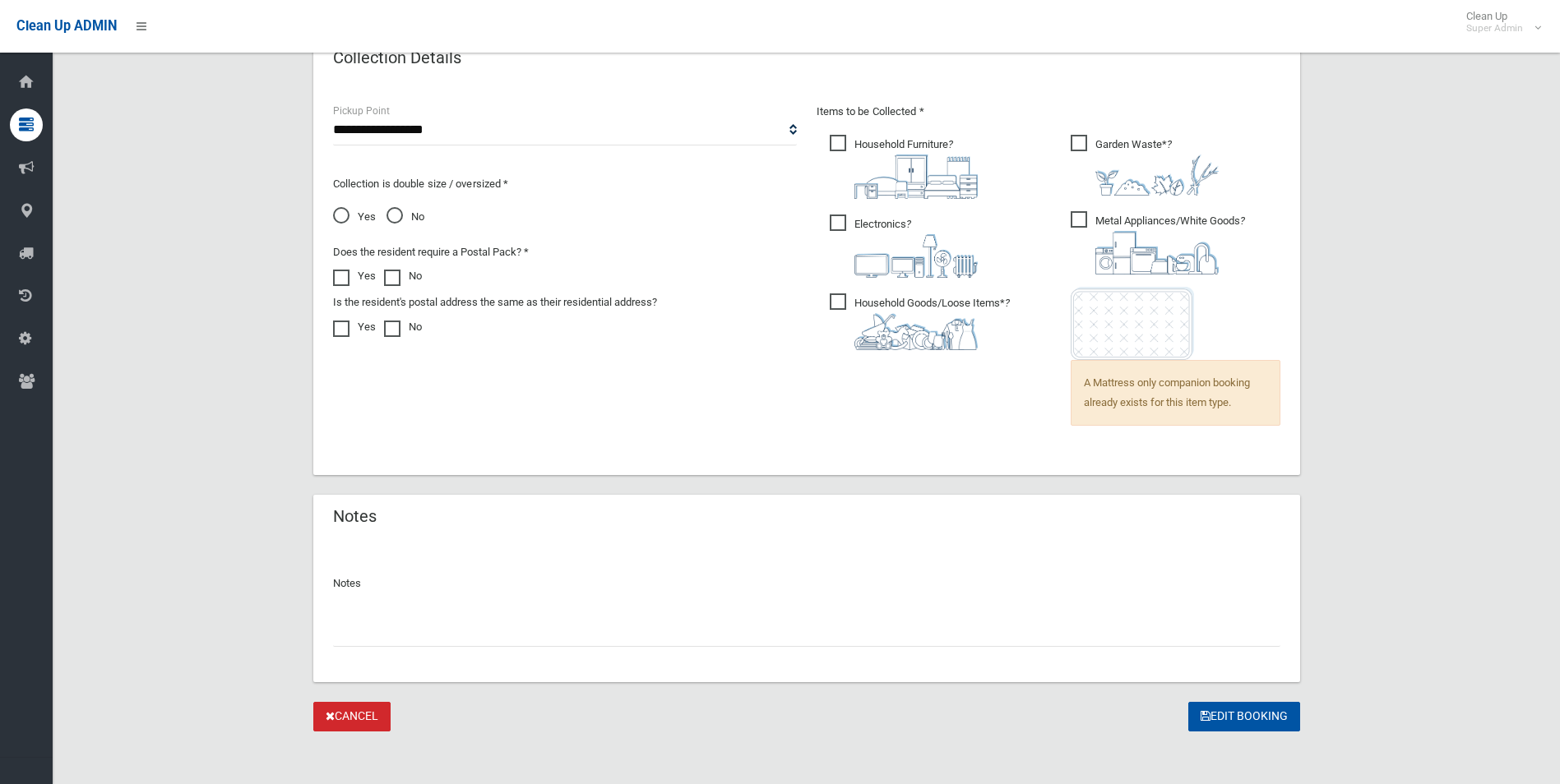
scroll to position [1108, 0]
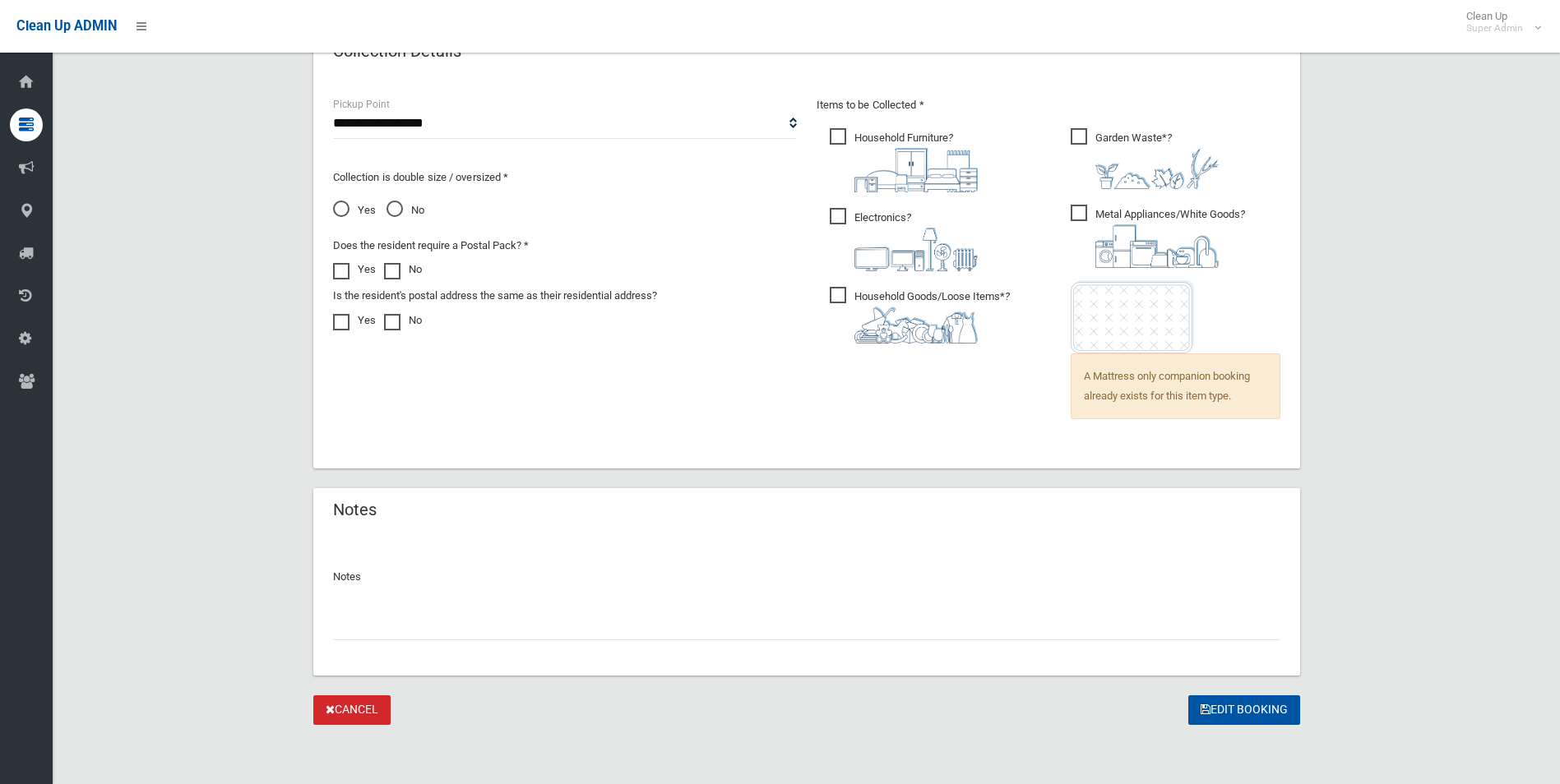
click at [385, 631] on input "text" at bounding box center [807, 625] width 948 height 31
click at [385, 630] on input "text" at bounding box center [807, 625] width 948 height 31
paste input "********"
type input "**********"
click at [1221, 707] on button "Edit Booking" at bounding box center [1244, 710] width 111 height 31
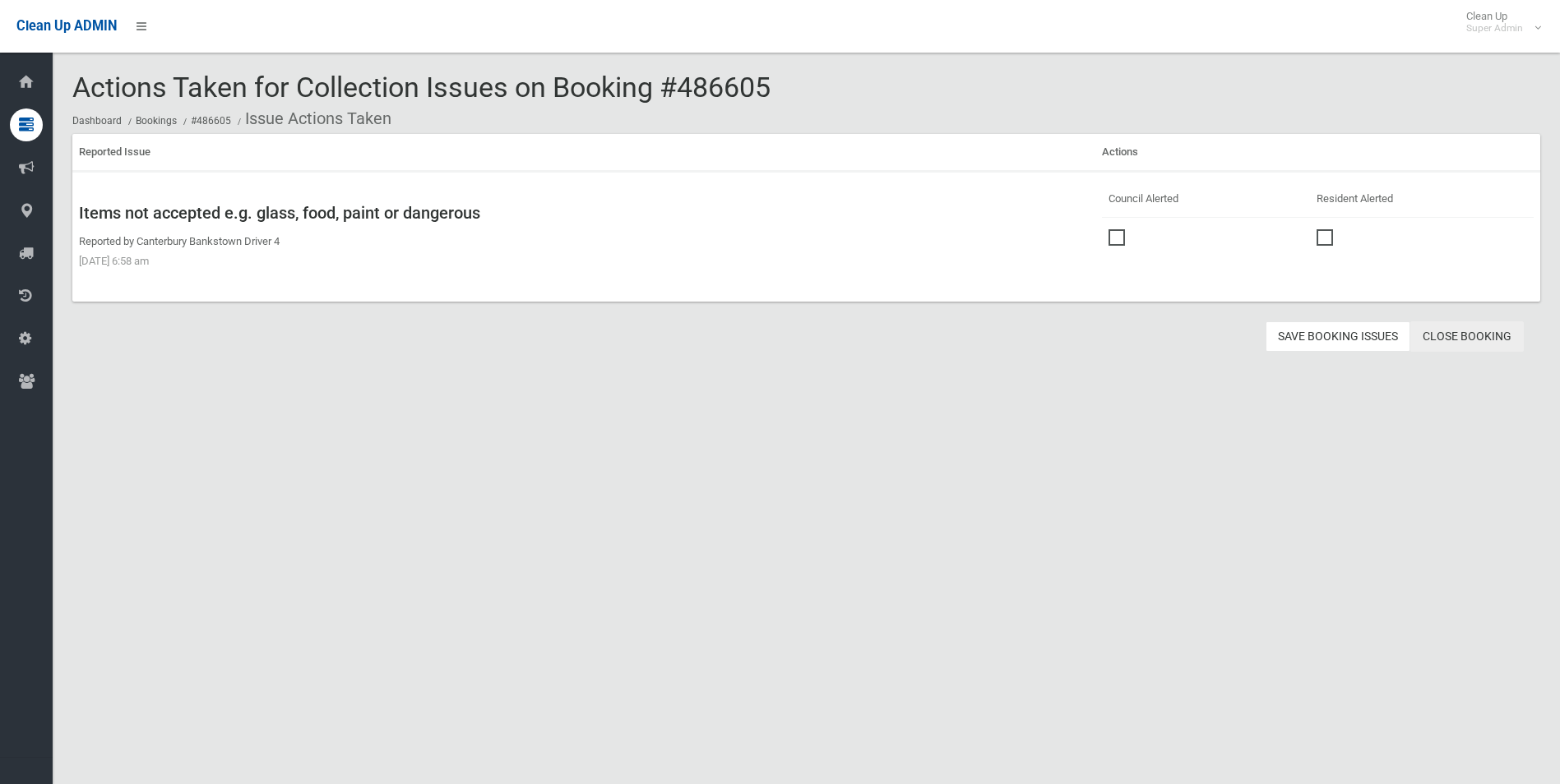
click at [1442, 337] on link "Close Booking" at bounding box center [1467, 336] width 113 height 31
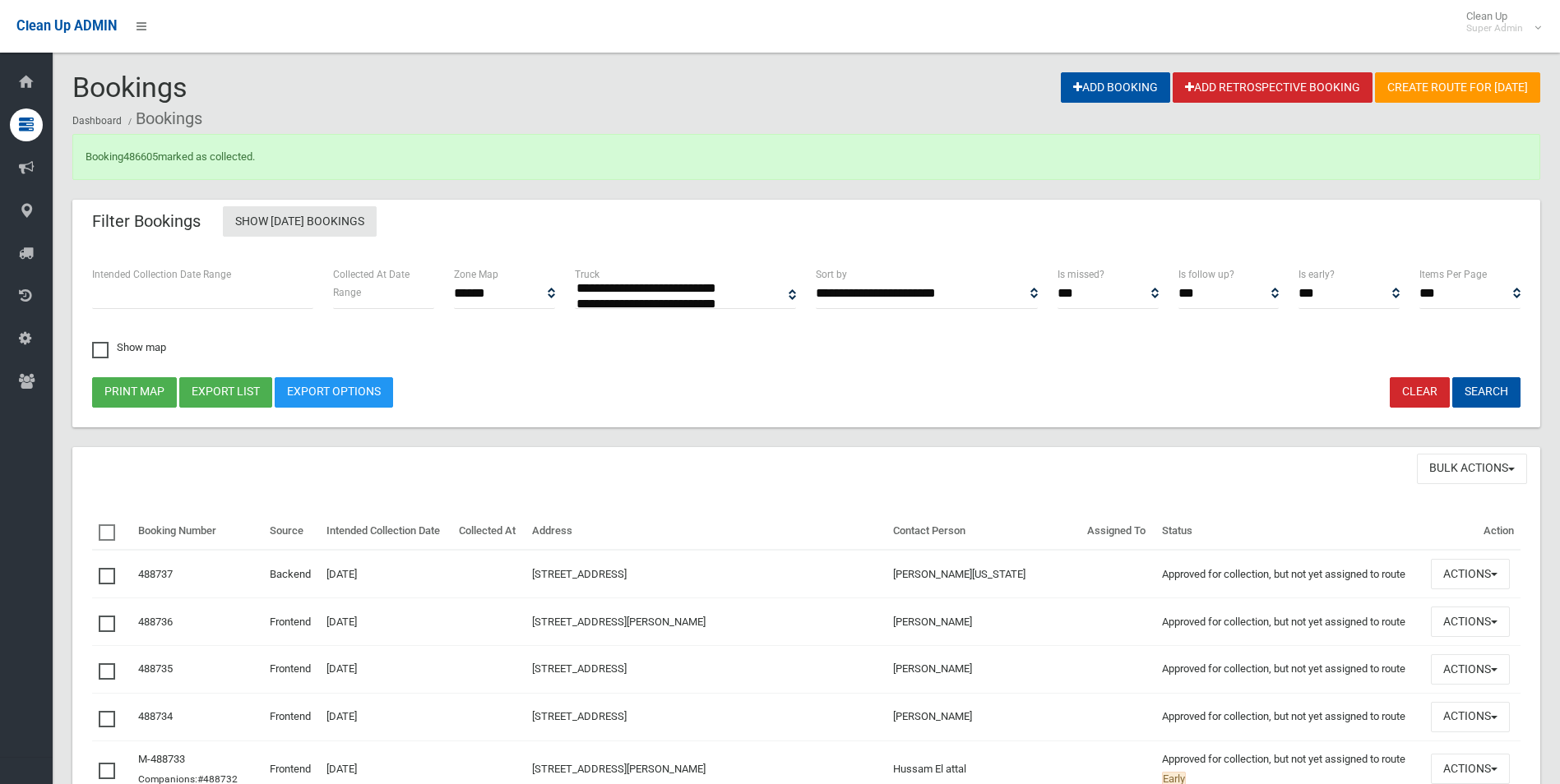
select select
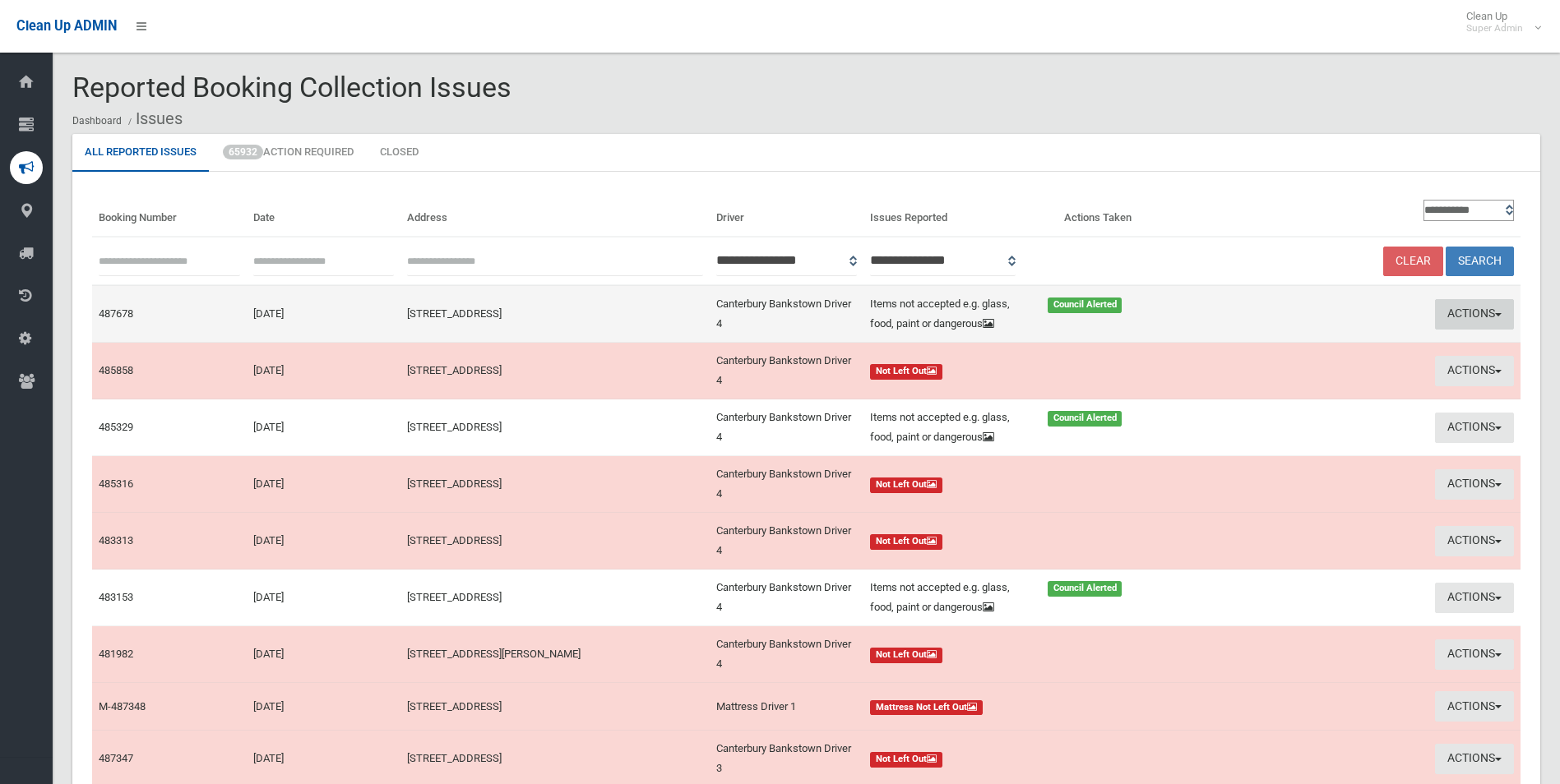
click at [1477, 307] on button "Actions" at bounding box center [1474, 314] width 79 height 31
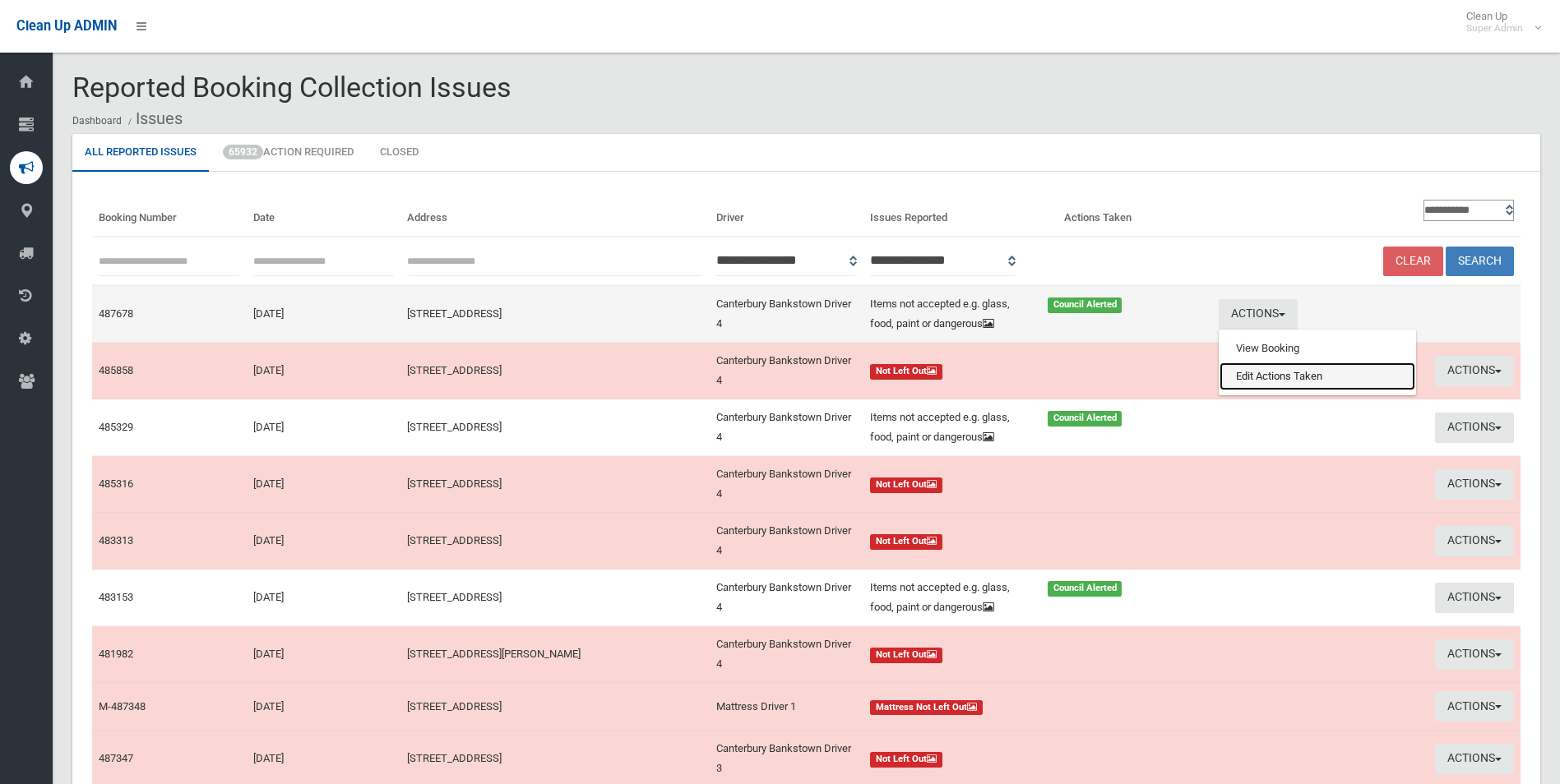
click at [1295, 375] on link "Edit Actions Taken" at bounding box center [1317, 376] width 196 height 28
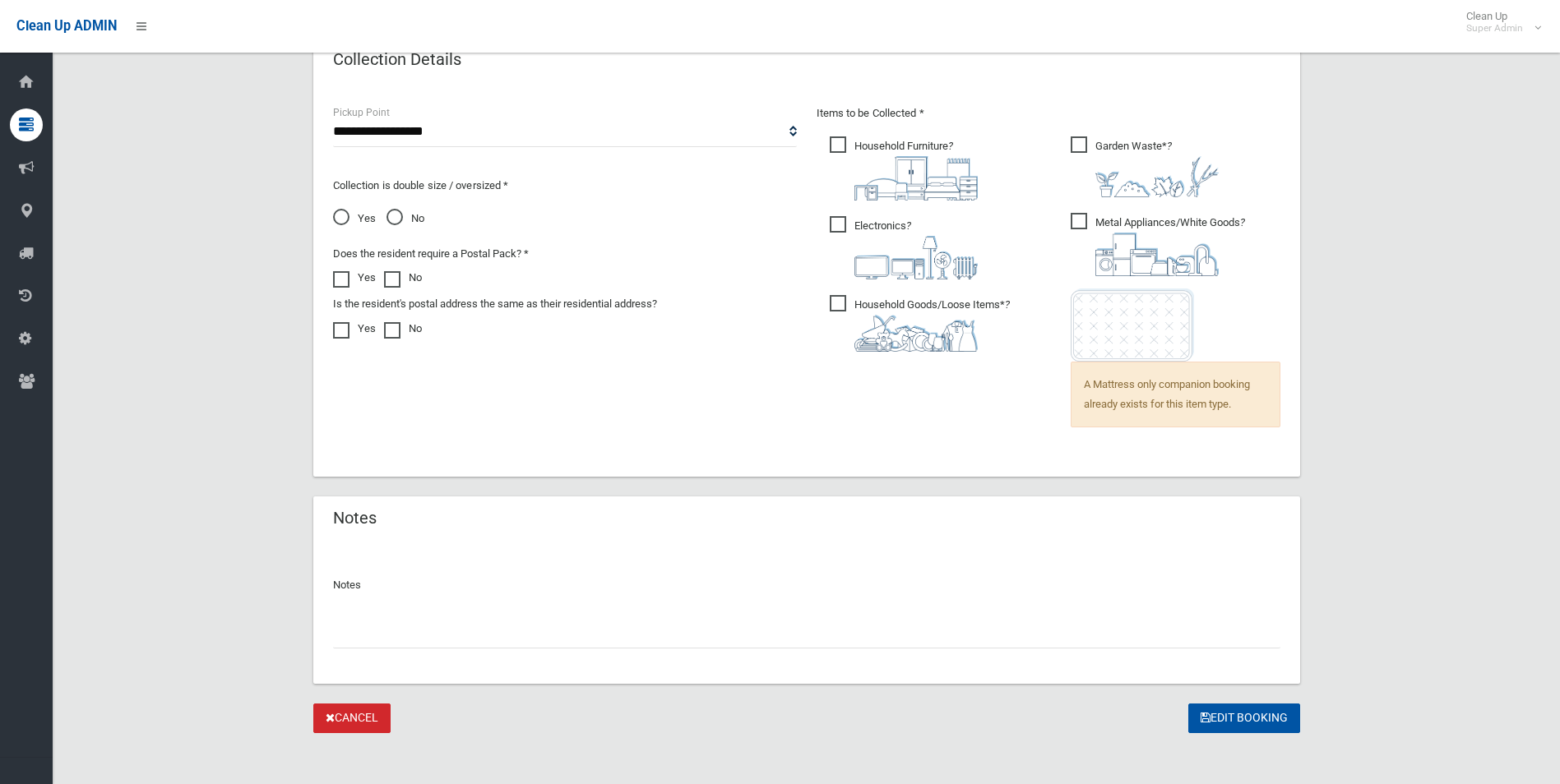
scroll to position [1108, 0]
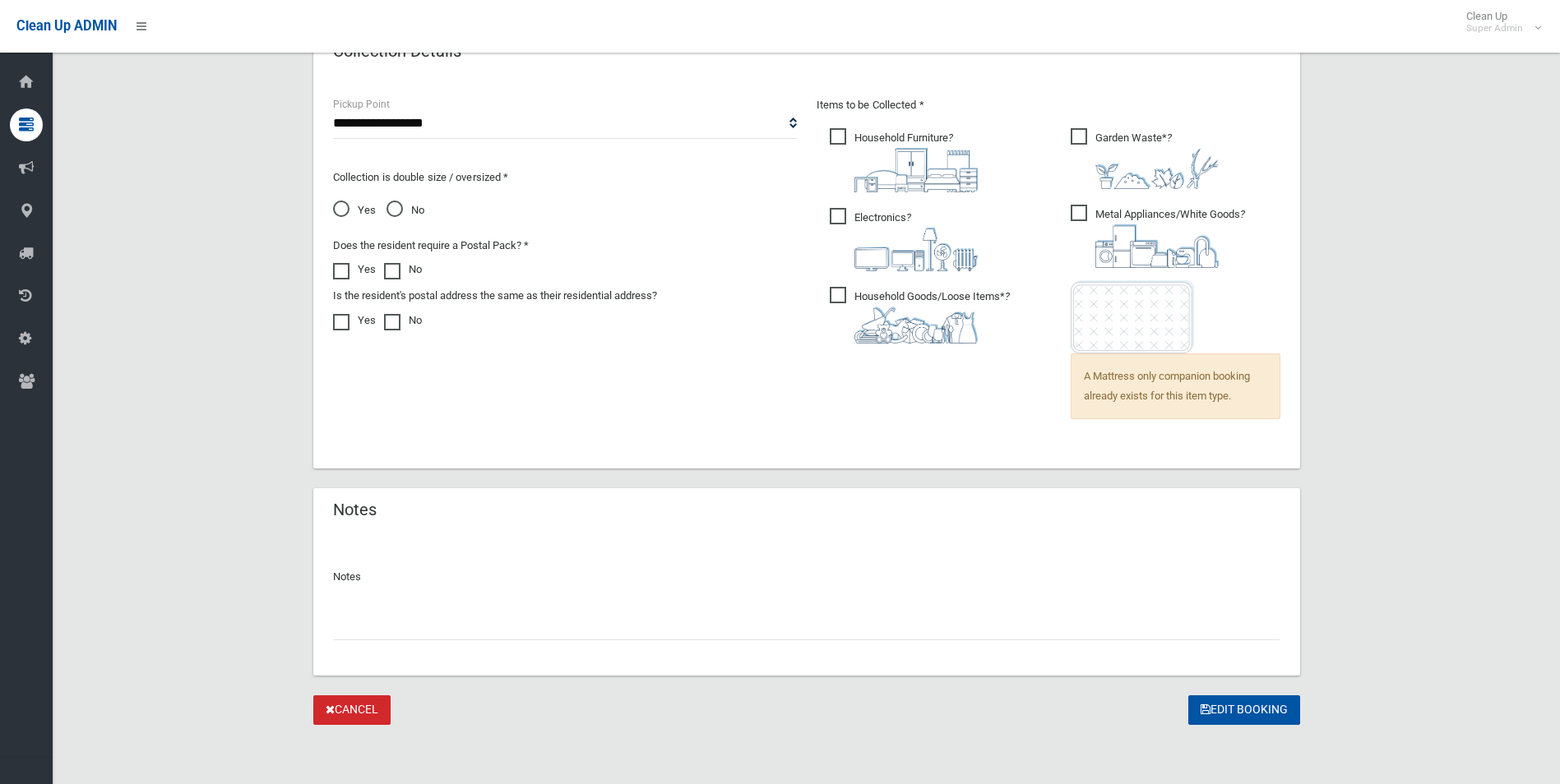
click at [383, 625] on input "text" at bounding box center [807, 625] width 948 height 31
paste input "********"
type input "**********"
click at [1236, 711] on button "Edit Booking" at bounding box center [1244, 710] width 111 height 31
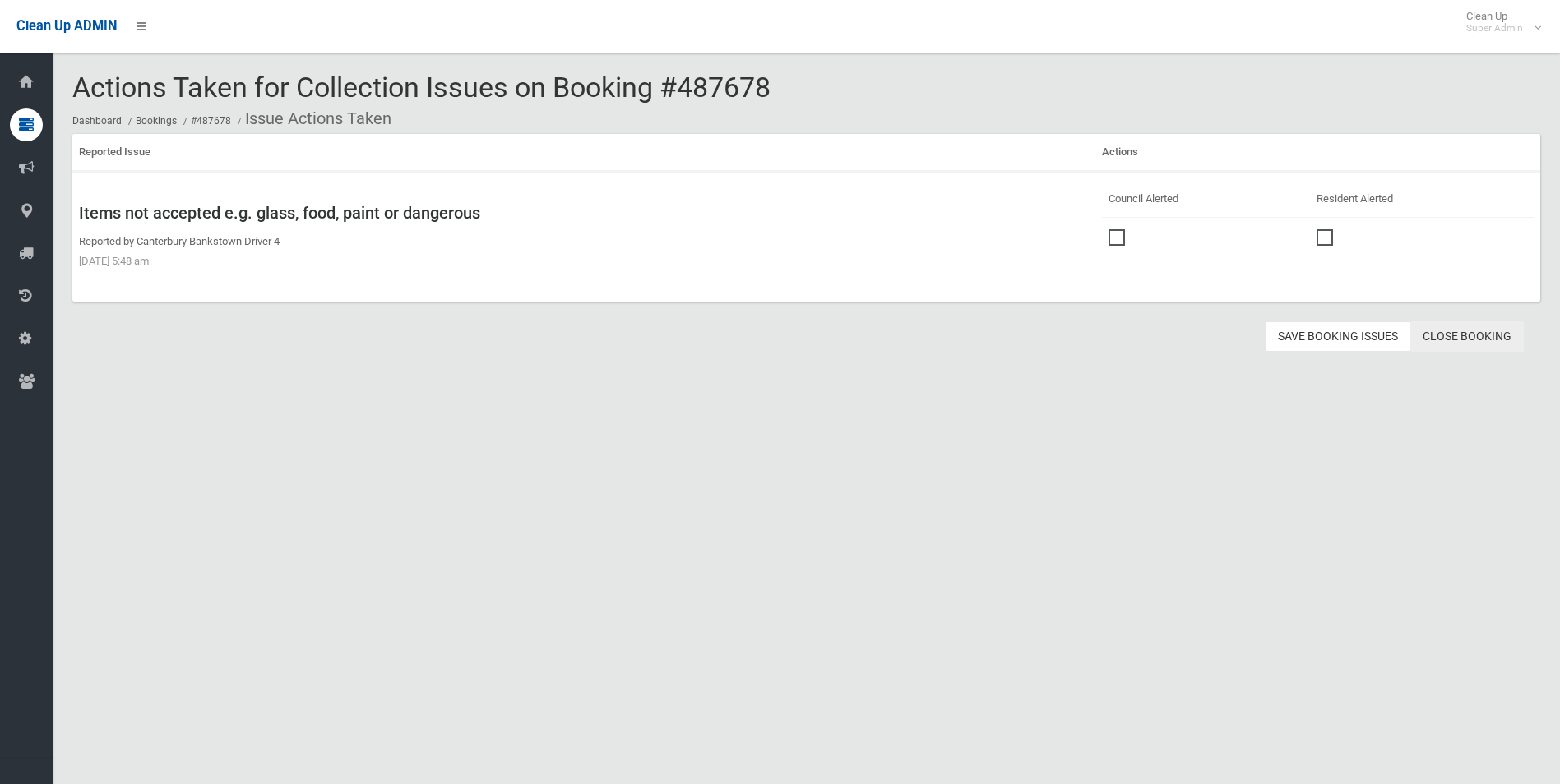
click at [1496, 327] on link "Close Booking" at bounding box center [1467, 336] width 113 height 31
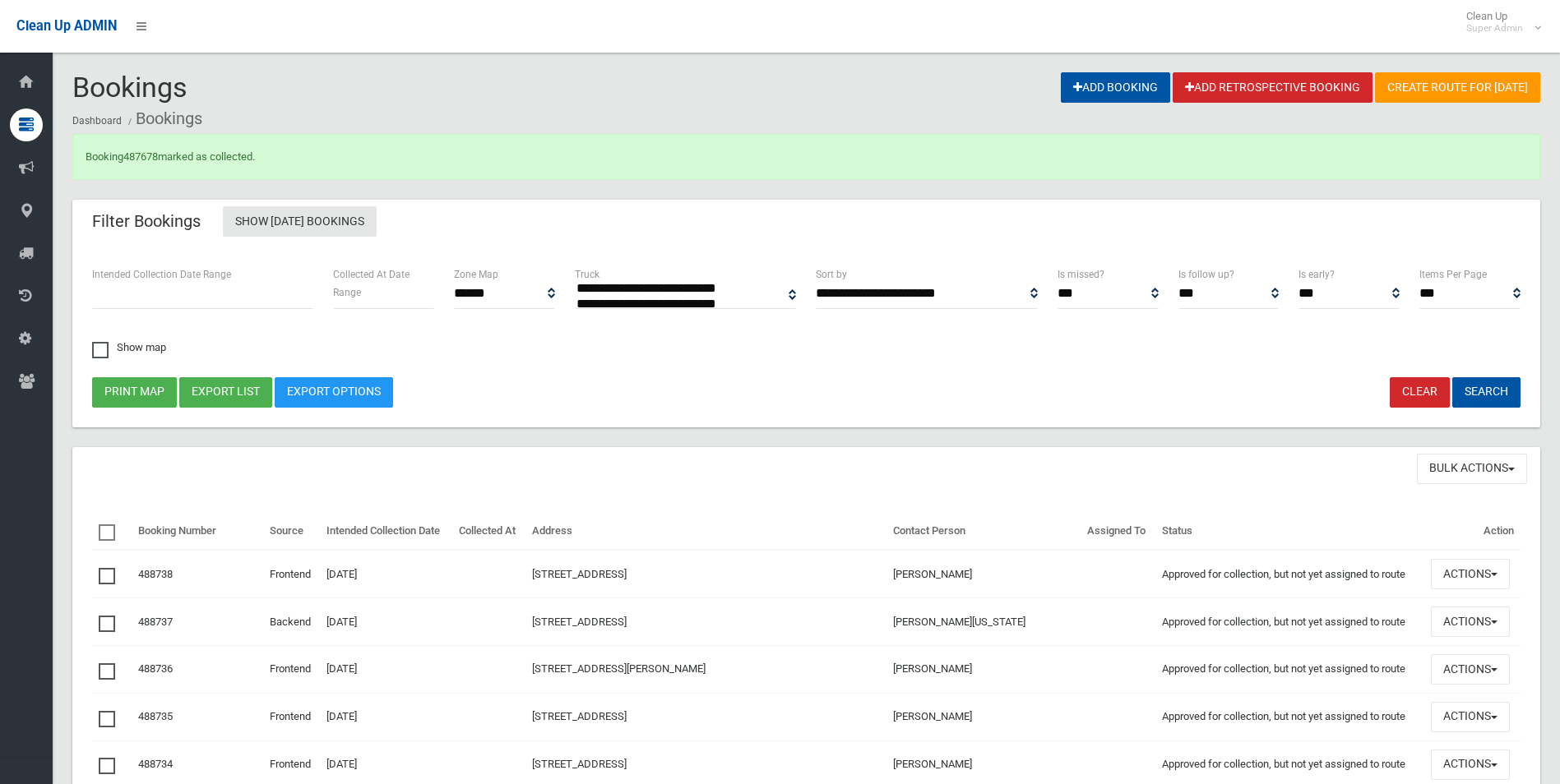
select select
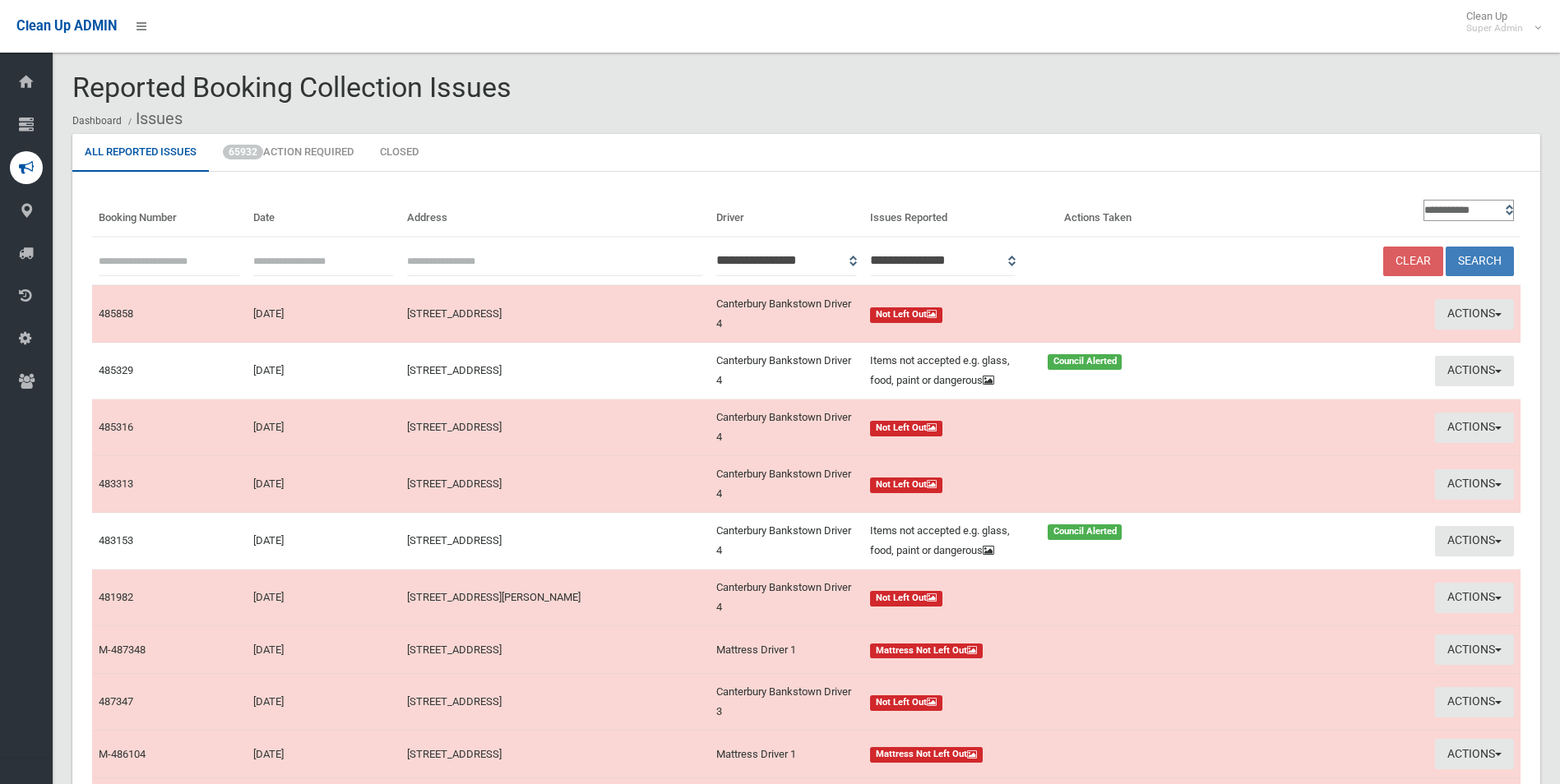
click at [174, 261] on input "text" at bounding box center [169, 261] width 141 height 31
type input "******"
click at [1446, 247] on button "Search" at bounding box center [1479, 262] width 69 height 31
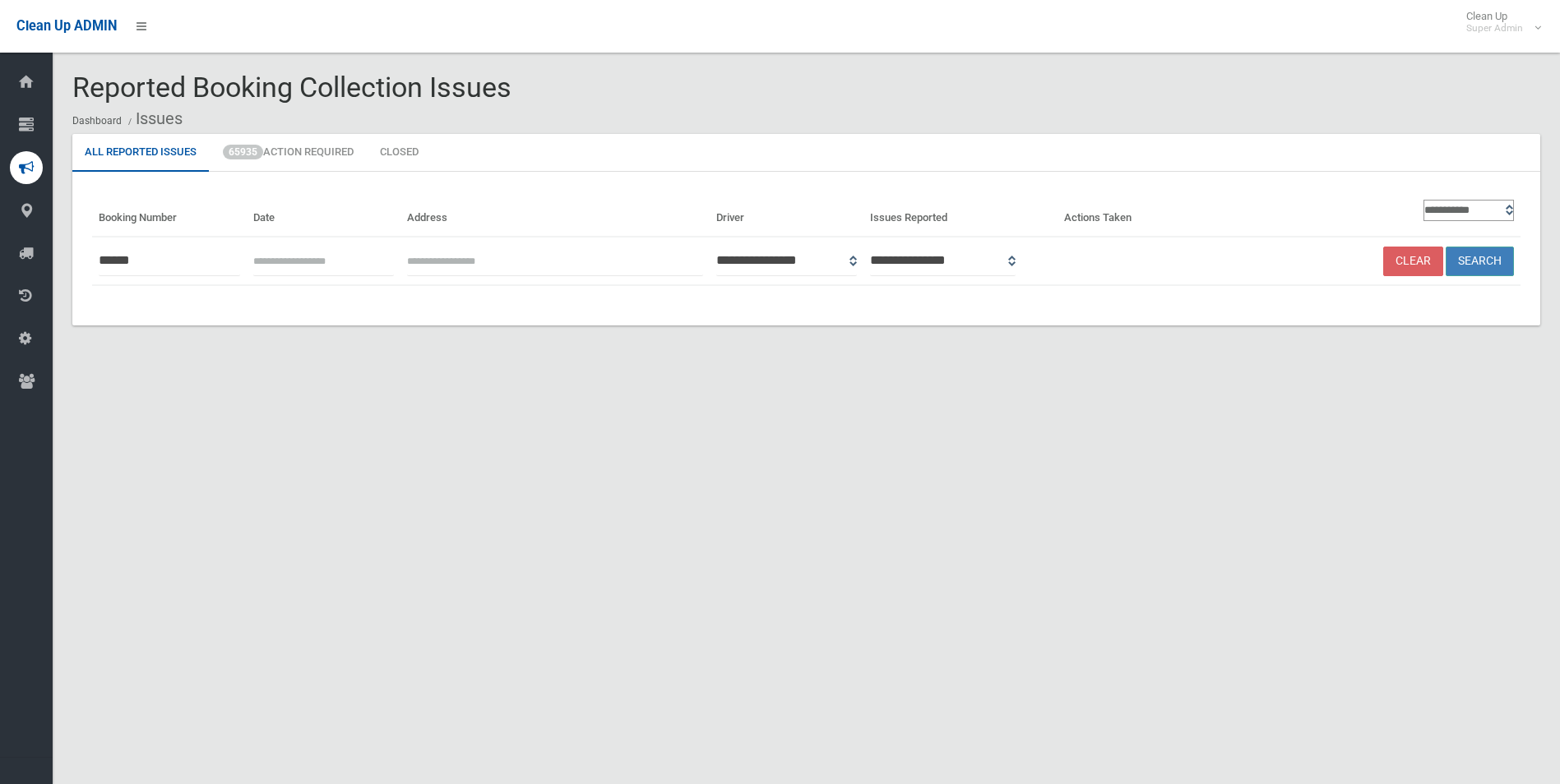
click at [1478, 258] on button "Search" at bounding box center [1479, 262] width 69 height 31
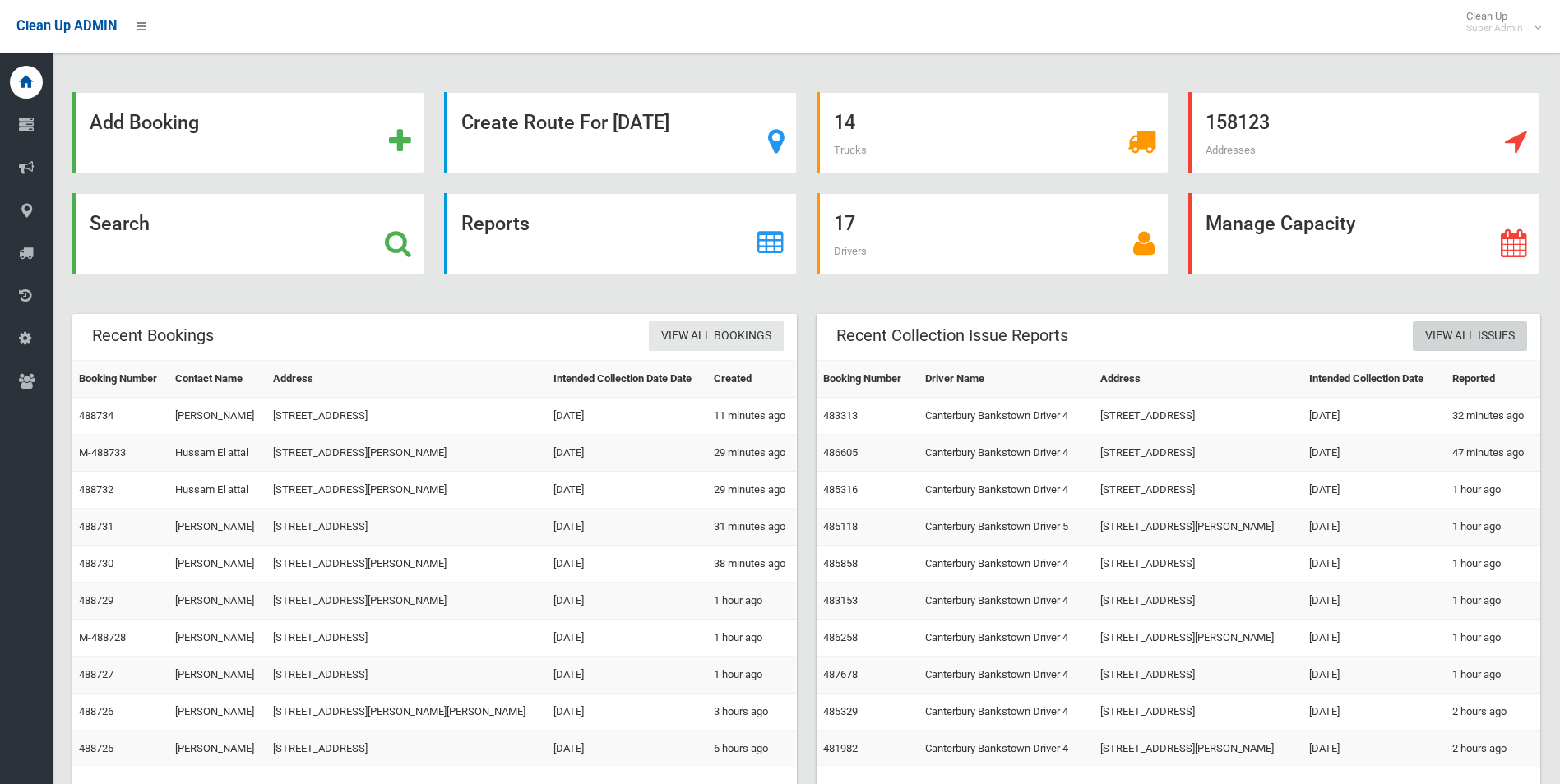
click at [1450, 331] on link "View All Issues" at bounding box center [1469, 336] width 114 height 31
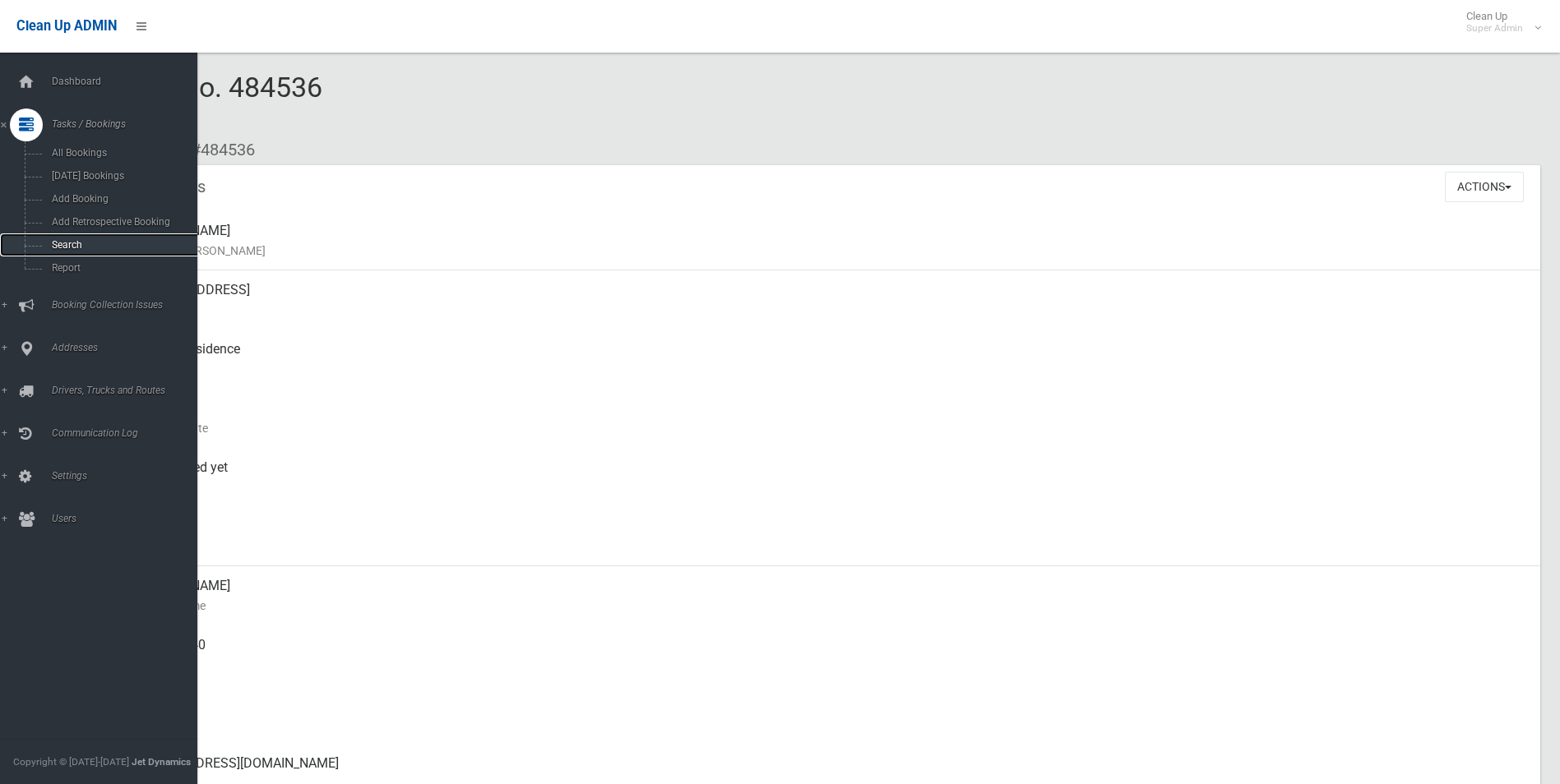
click at [73, 245] on span "Search" at bounding box center [121, 245] width 149 height 12
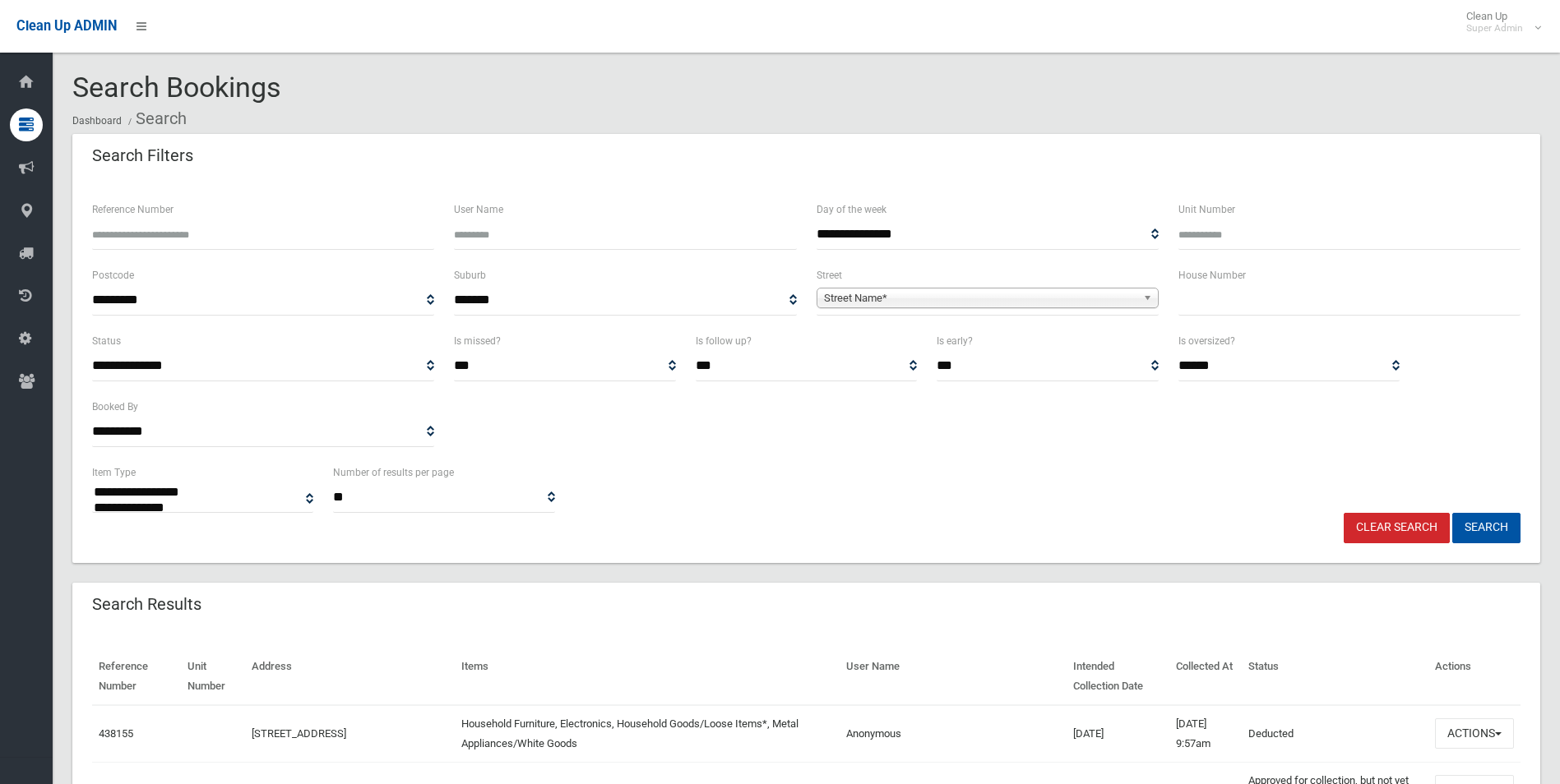
select select
click at [867, 299] on span "Street Name*" at bounding box center [981, 298] width 313 height 20
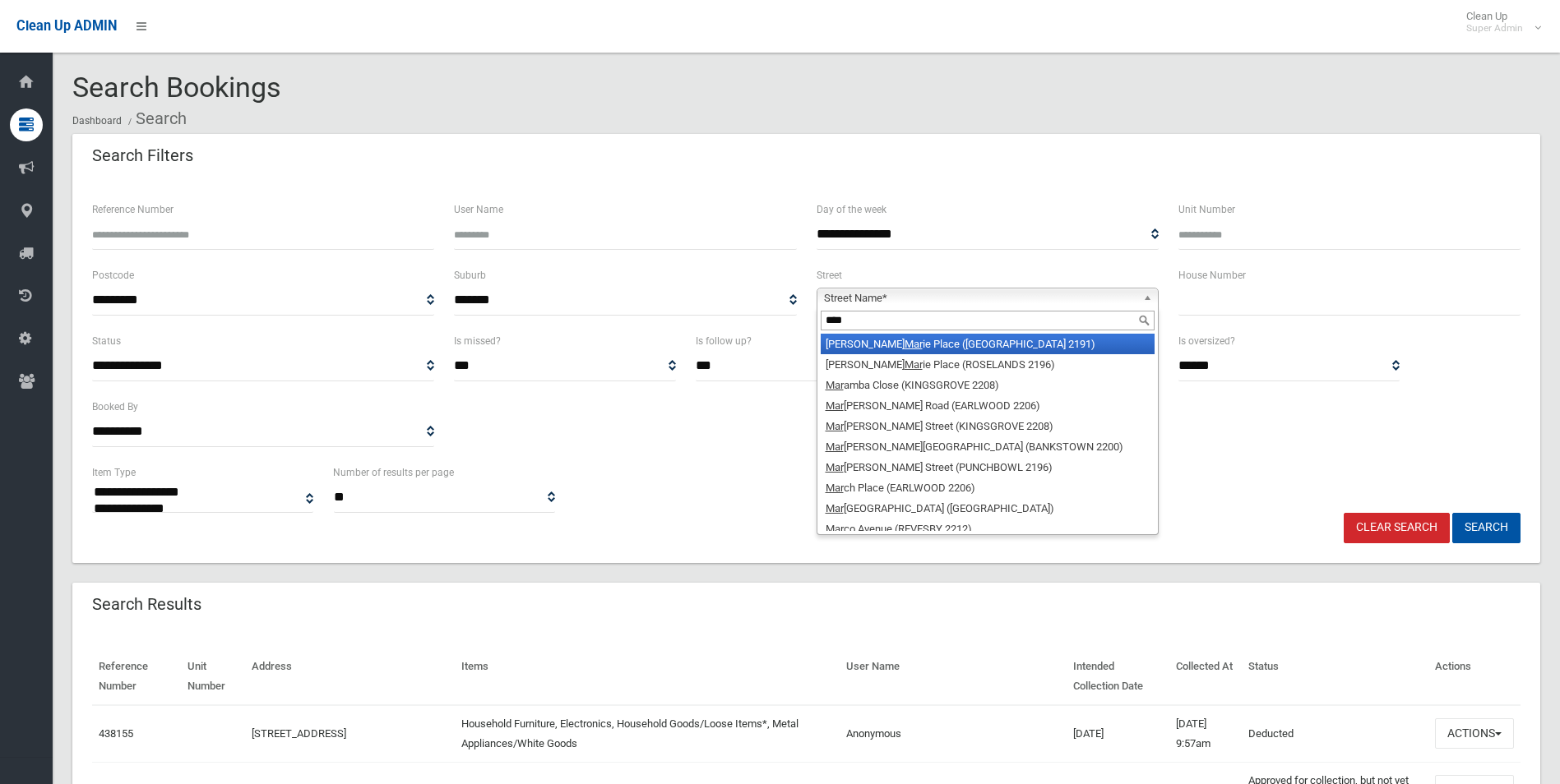
type input "*****"
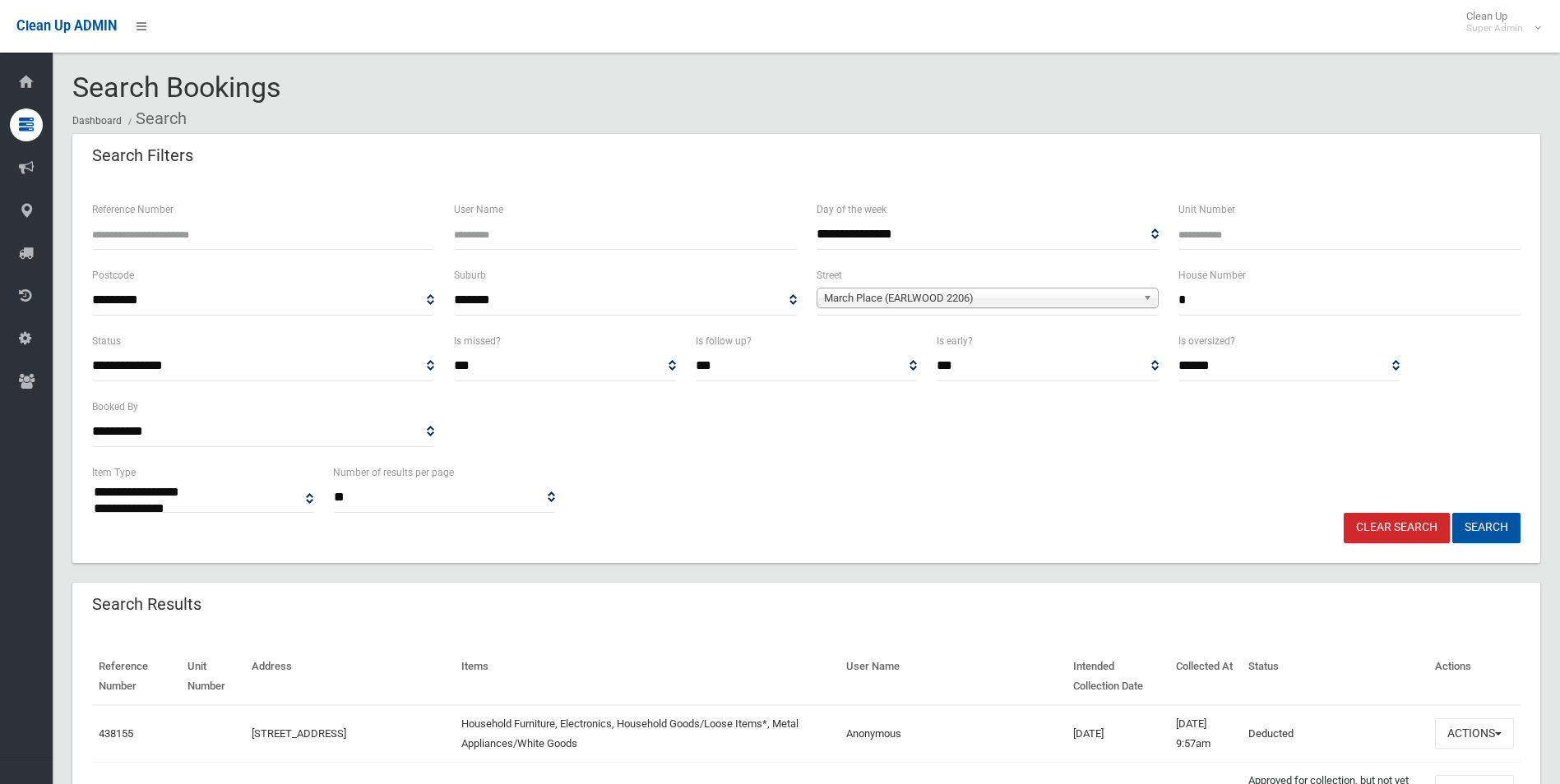
type input "*"
click at [1452, 512] on button "Search" at bounding box center [1486, 527] width 69 height 31
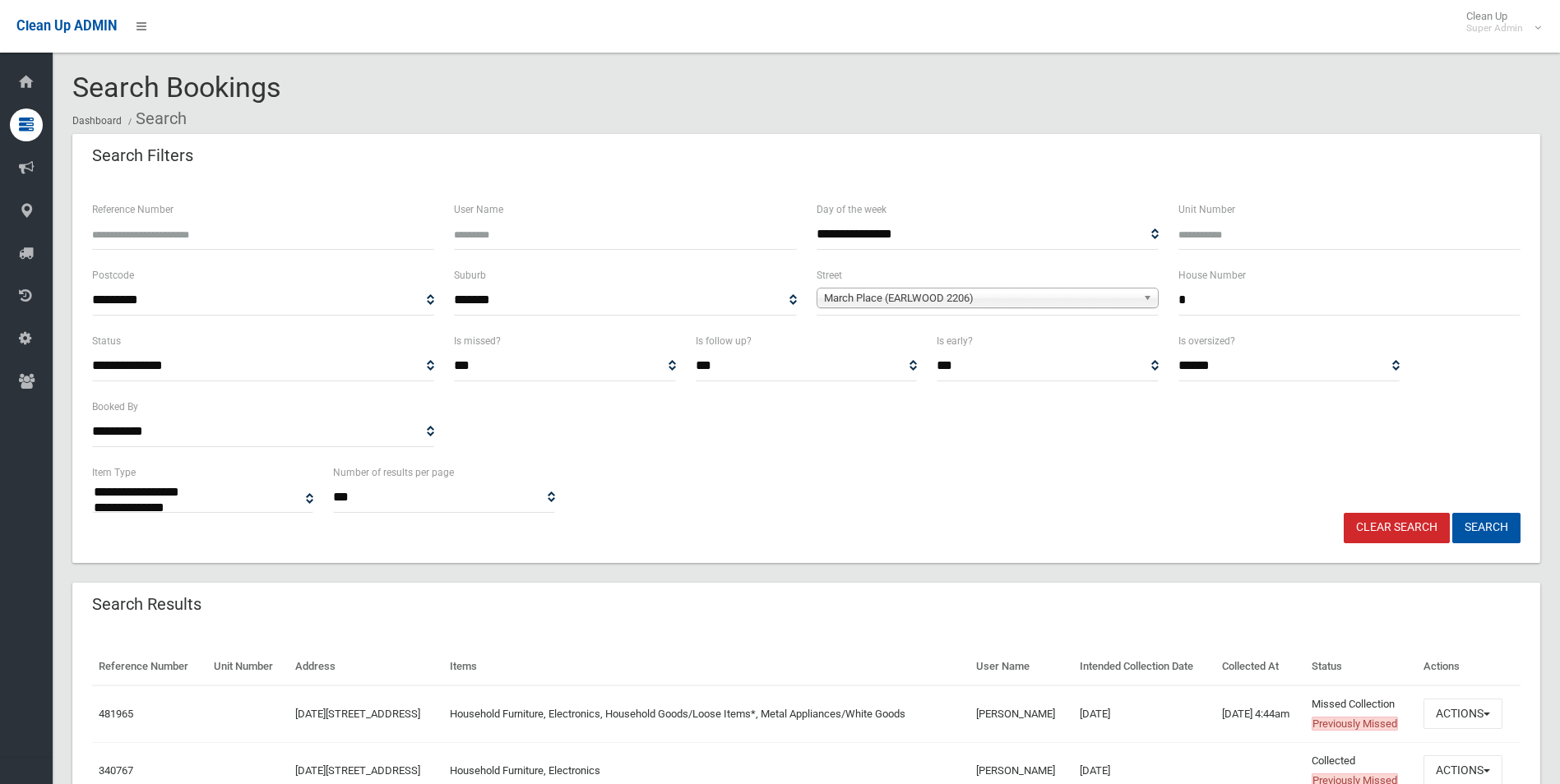
select select
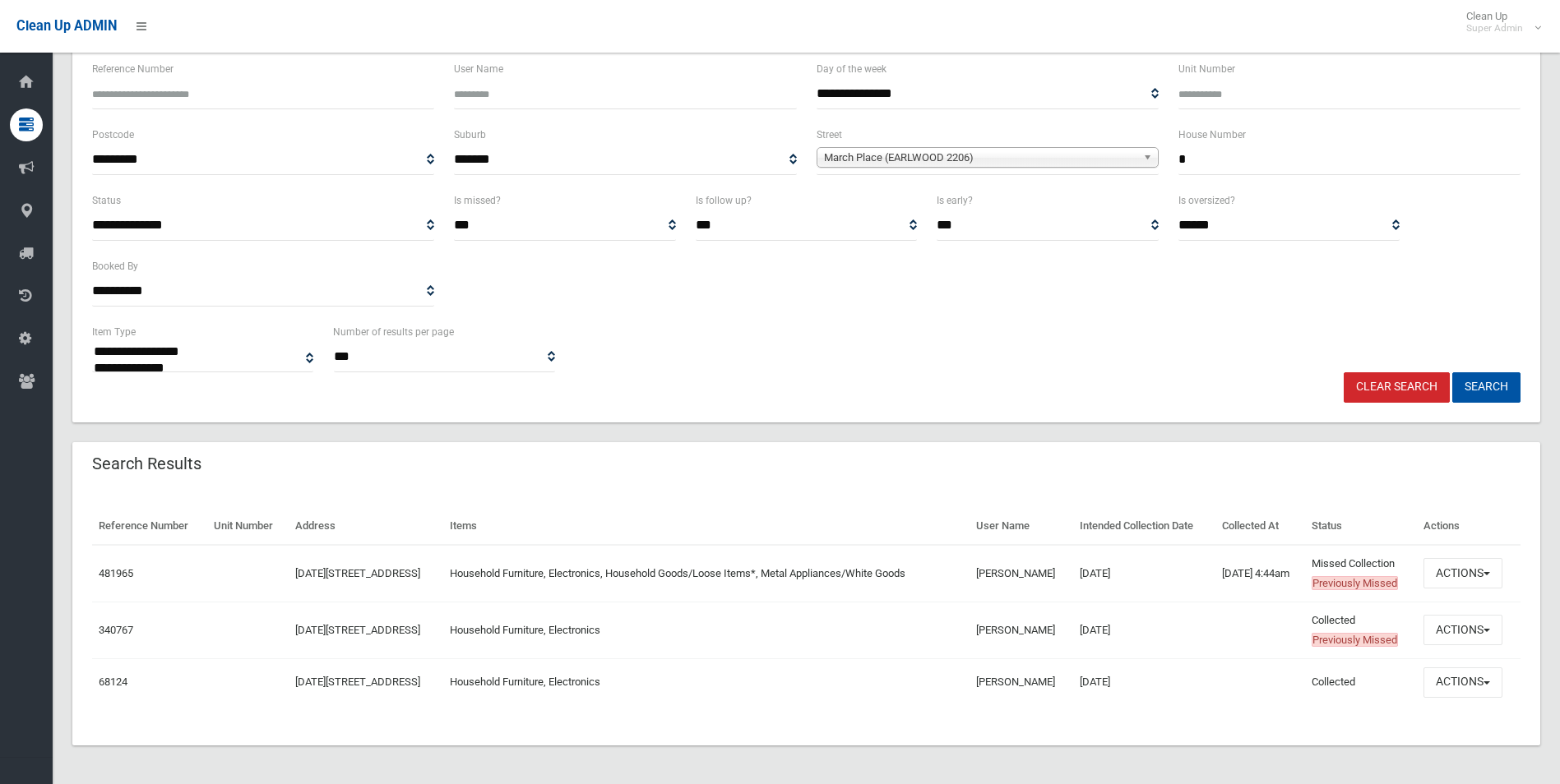
scroll to position [141, 0]
click at [1468, 569] on button "Actions" at bounding box center [1462, 572] width 79 height 31
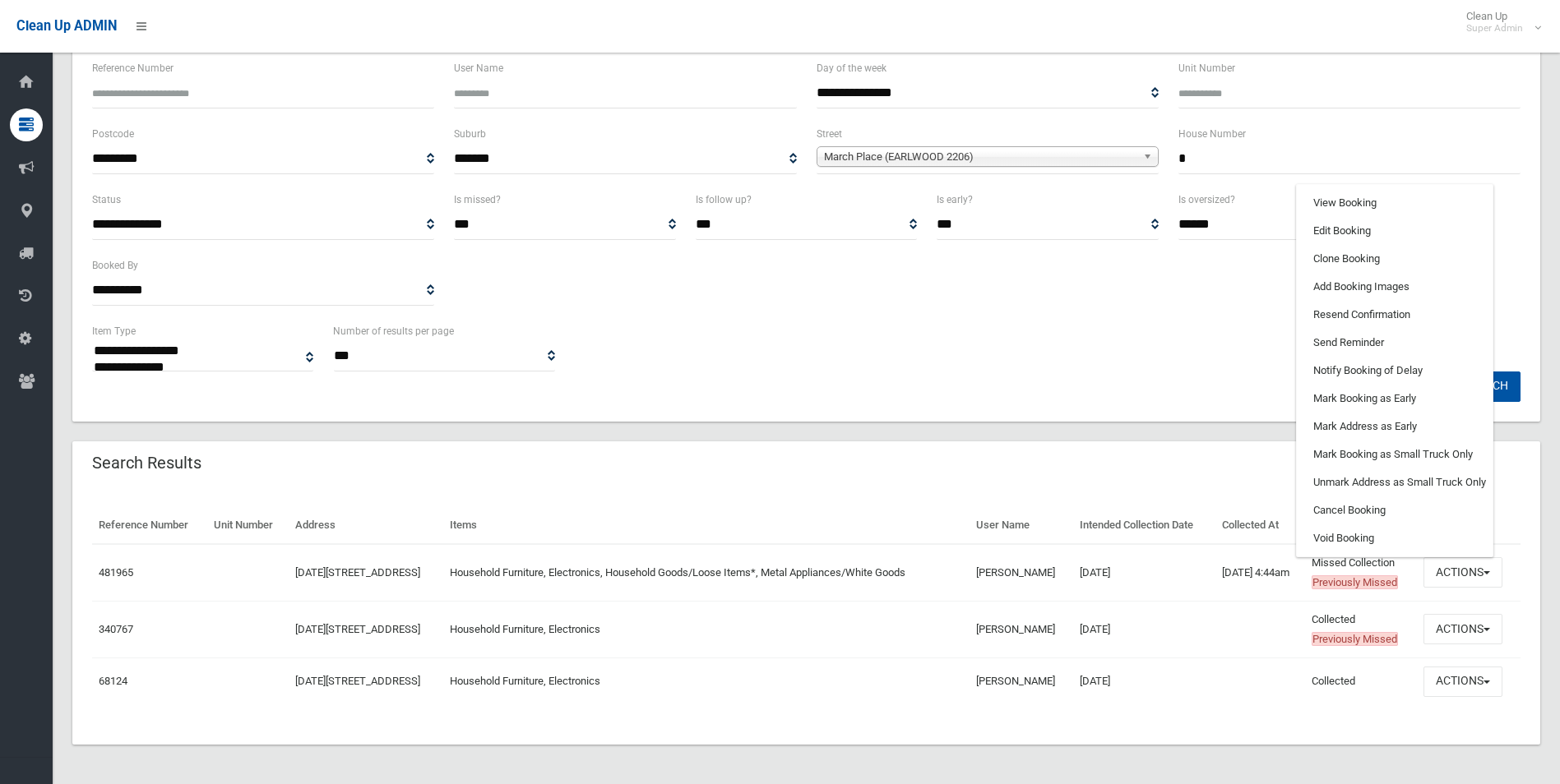
click at [1466, 554] on ul "View Booking Edit Booking Clone Booking Add Booking Images Resend Confirmation …" at bounding box center [1395, 370] width 197 height 373
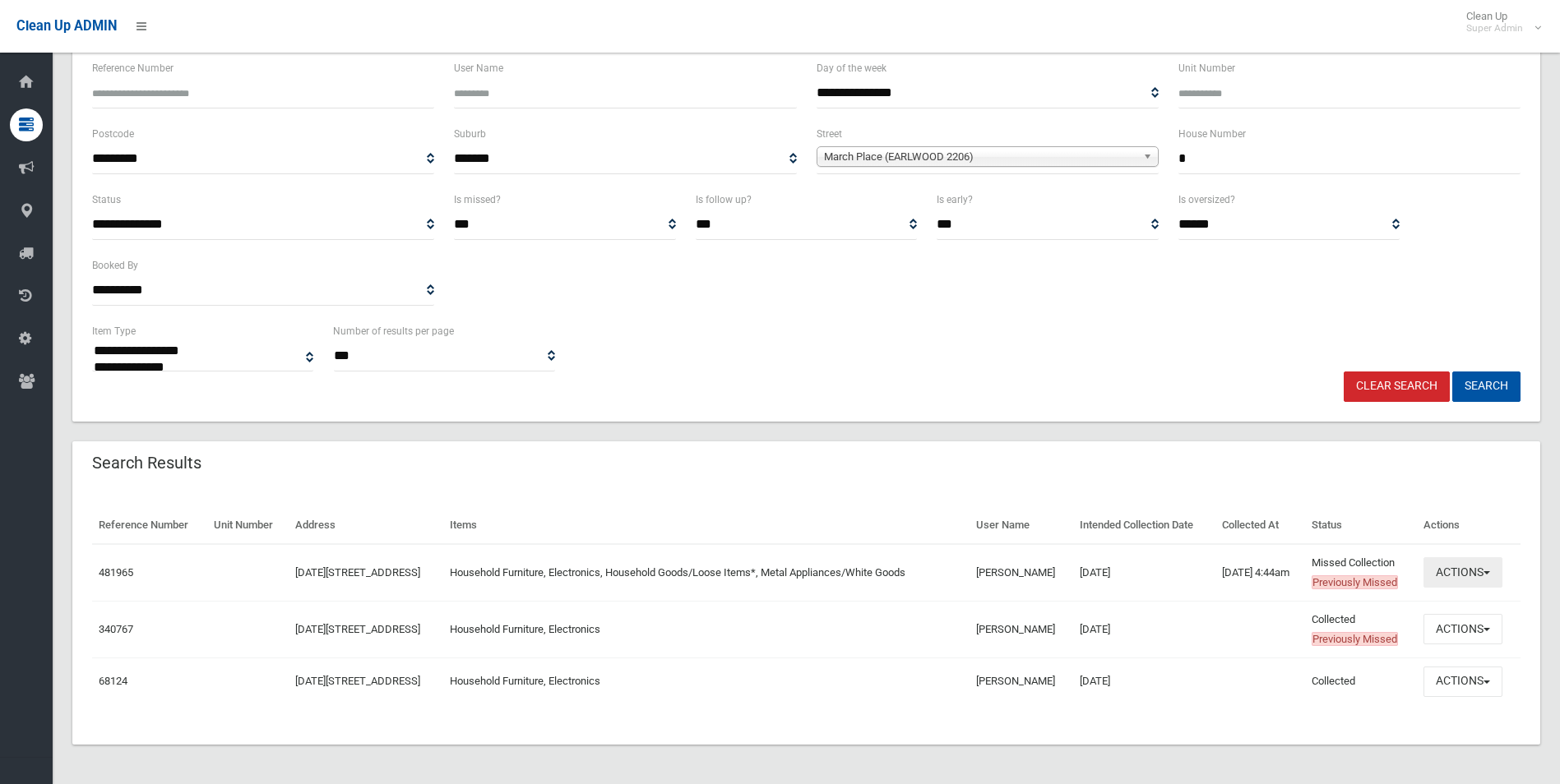
click at [1463, 569] on button "Actions" at bounding box center [1462, 572] width 79 height 31
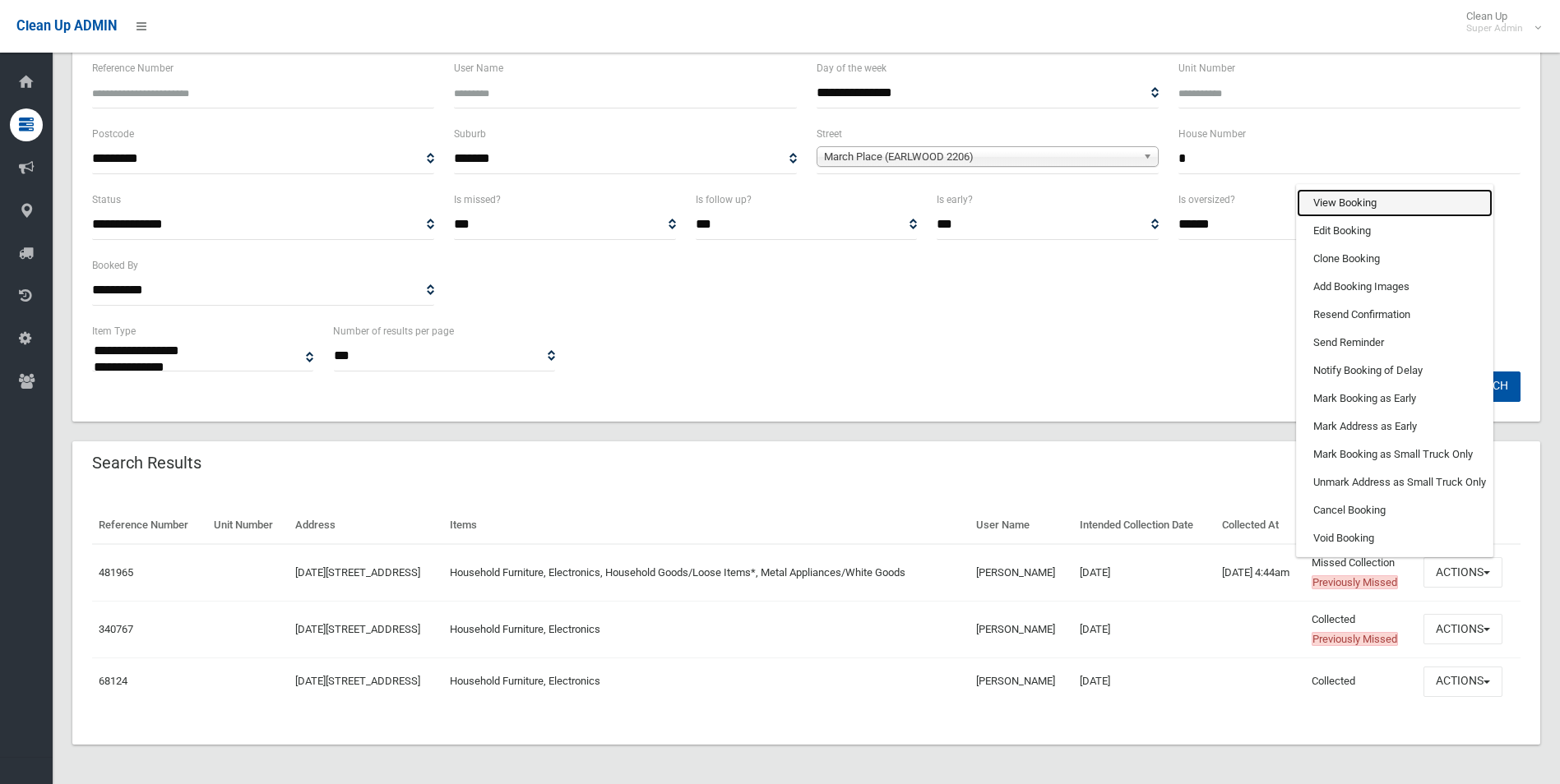
click at [1355, 201] on link "View Booking" at bounding box center [1395, 203] width 196 height 28
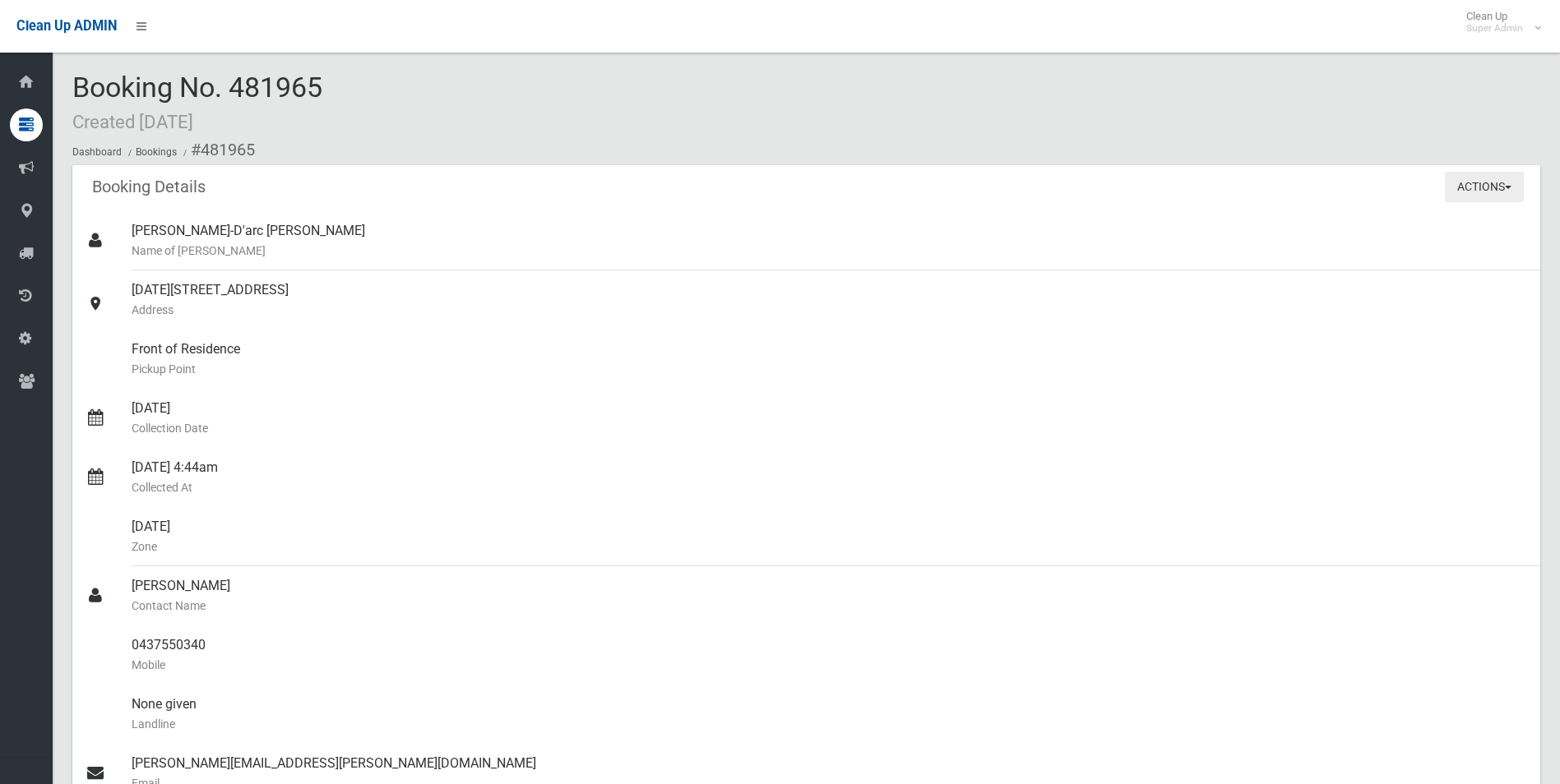
click at [1487, 185] on button "Actions" at bounding box center [1483, 187] width 79 height 31
